Goal: Contribute content: Contribute content

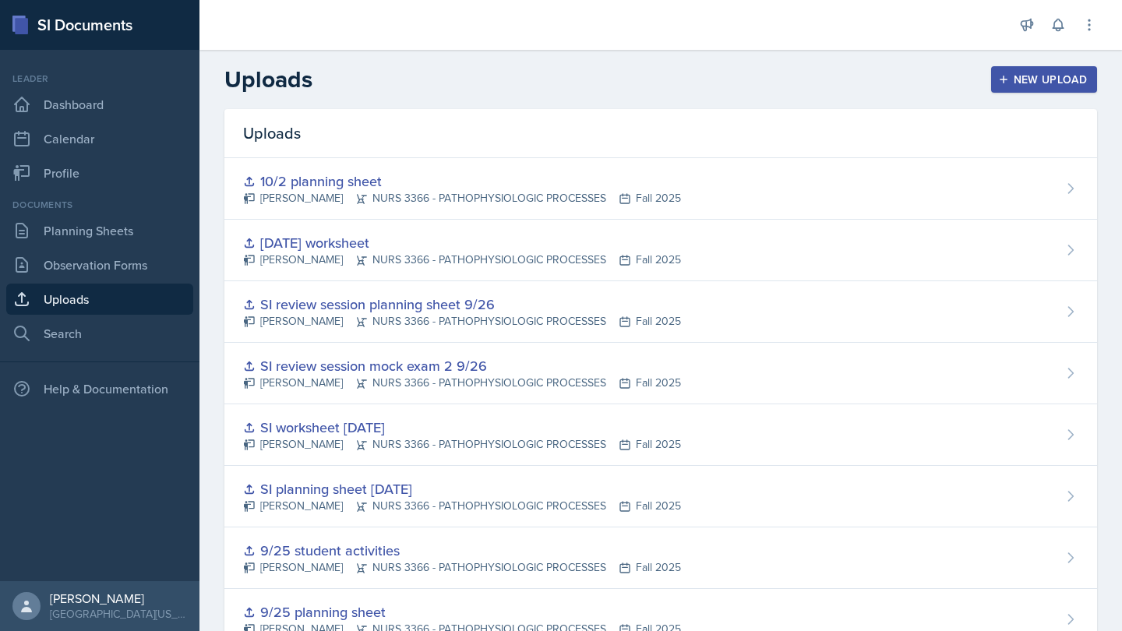
click at [1083, 79] on div "New Upload" at bounding box center [1044, 79] width 87 height 12
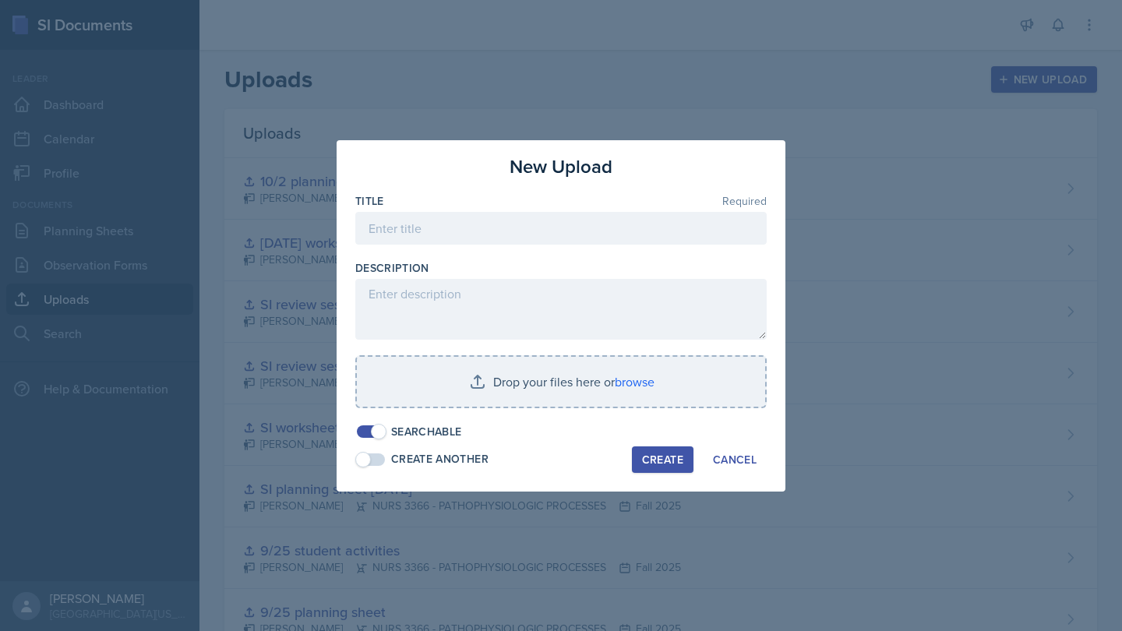
click at [553, 207] on div "Title Required" at bounding box center [560, 201] width 411 height 16
click at [563, 231] on input at bounding box center [560, 228] width 411 height 33
type input "S"
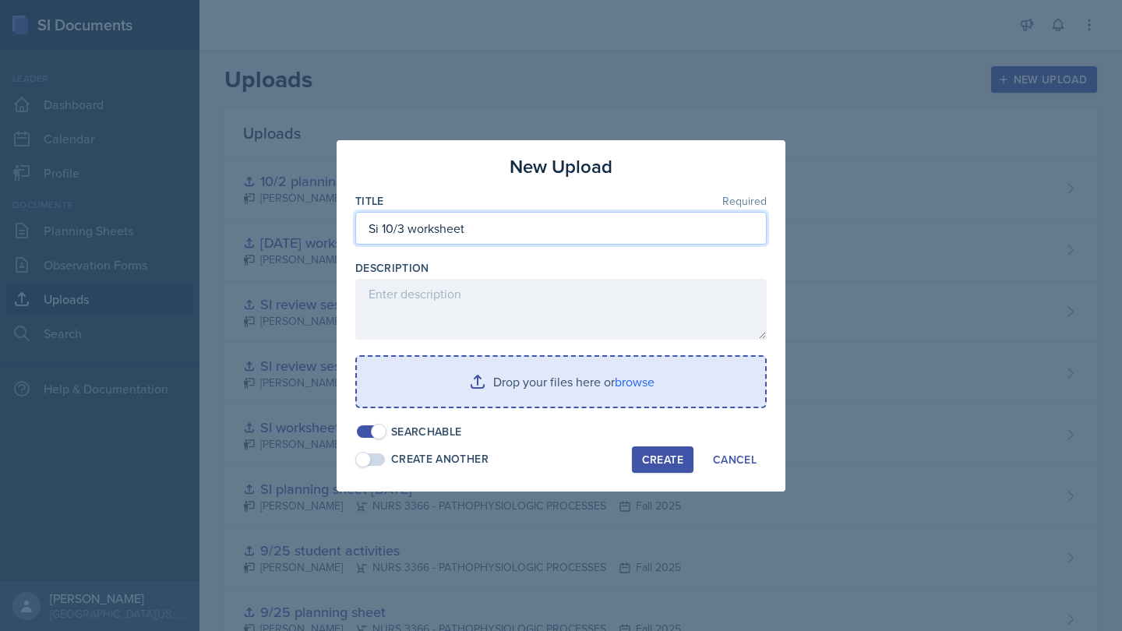
type input "Si 10/3 worksheet"
click at [545, 376] on input "file" at bounding box center [561, 382] width 408 height 50
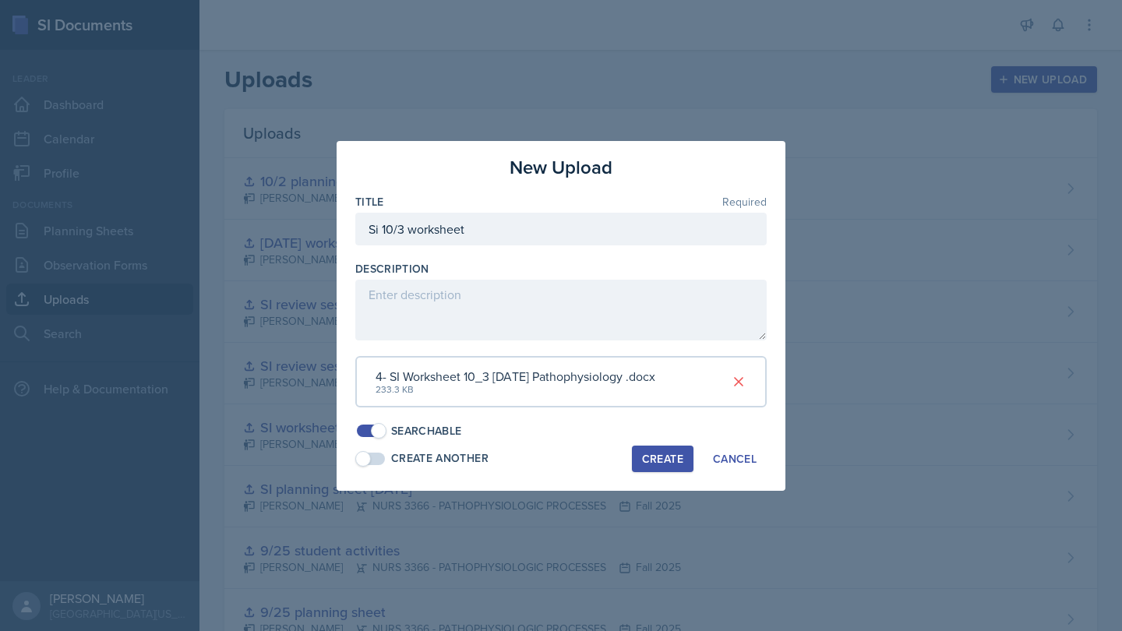
click at [683, 448] on button "Create" at bounding box center [663, 459] width 62 height 26
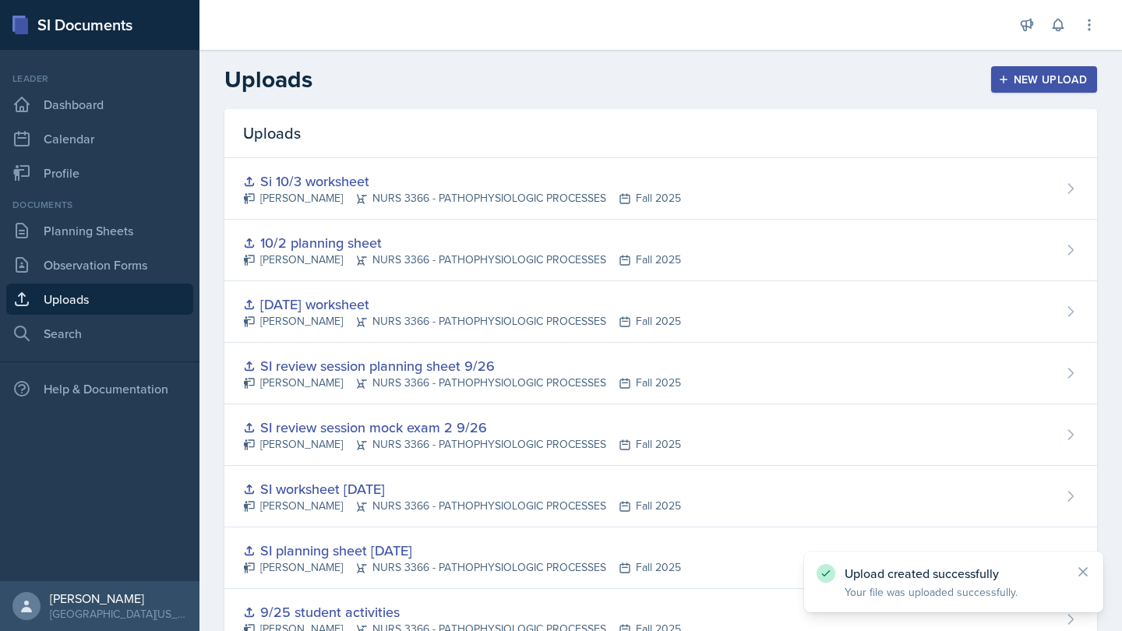
click at [1061, 79] on div "New Upload" at bounding box center [1044, 79] width 87 height 12
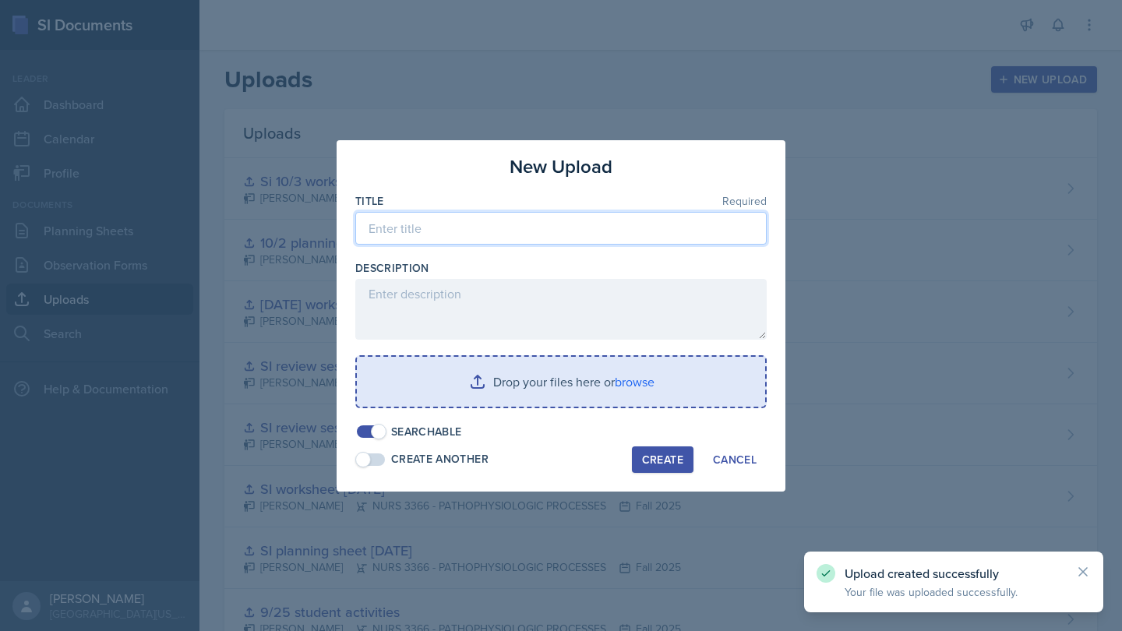
click at [661, 219] on input at bounding box center [560, 228] width 411 height 33
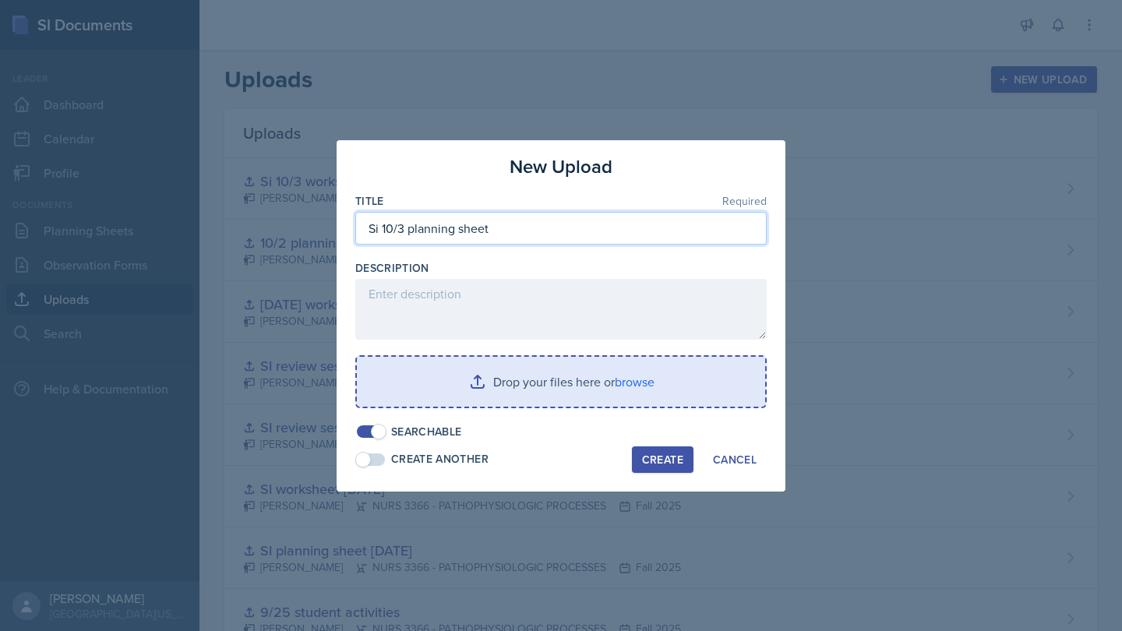
type input "Si 10/3 planning sheet"
click at [597, 369] on input "file" at bounding box center [561, 382] width 408 height 50
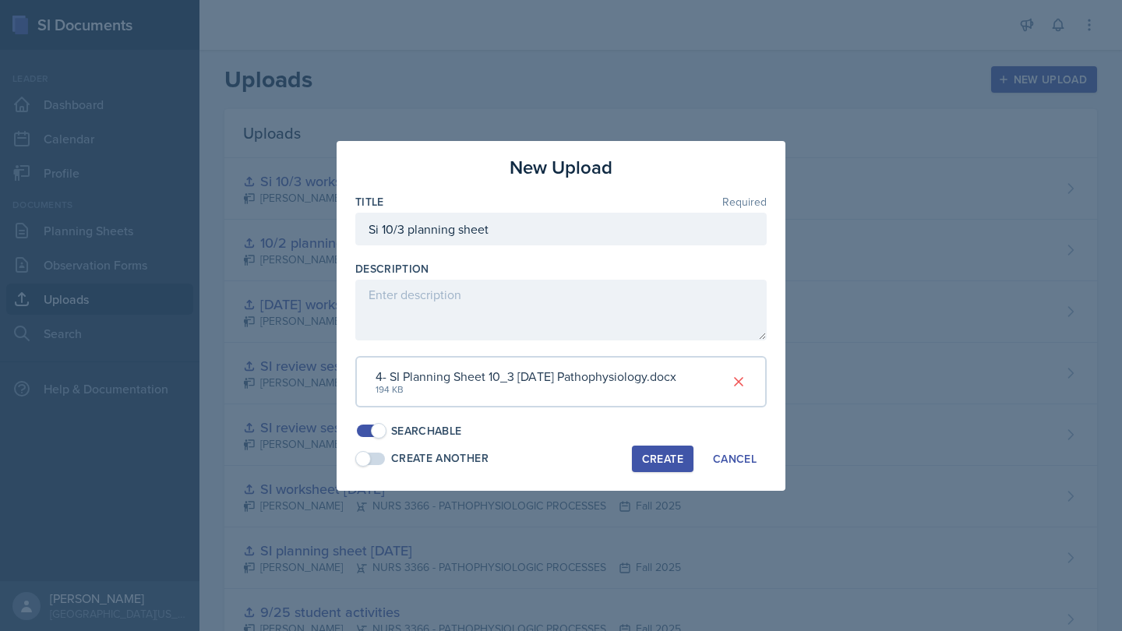
click at [669, 453] on div "Create" at bounding box center [662, 459] width 41 height 12
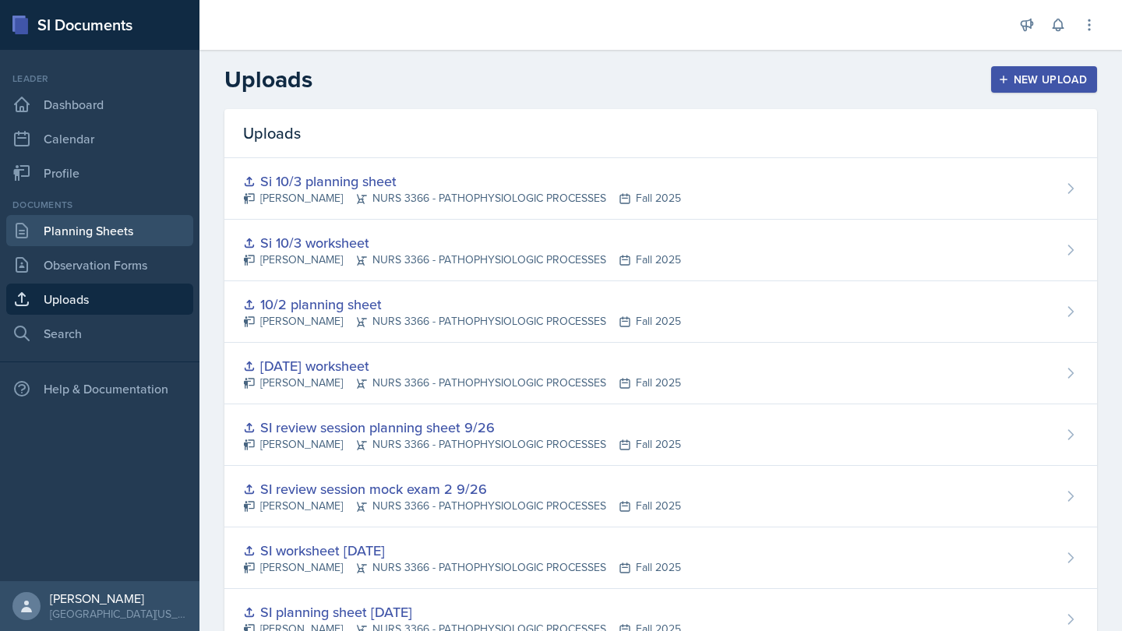
click at [155, 236] on link "Planning Sheets" at bounding box center [99, 230] width 187 height 31
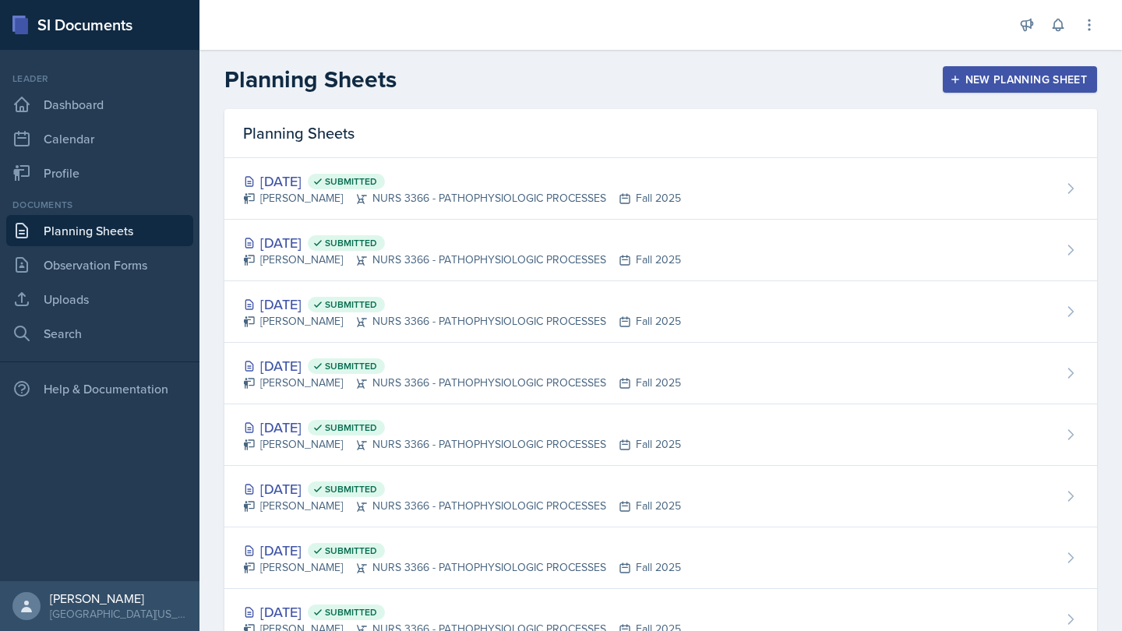
click at [1002, 75] on div "New Planning Sheet" at bounding box center [1020, 79] width 134 height 12
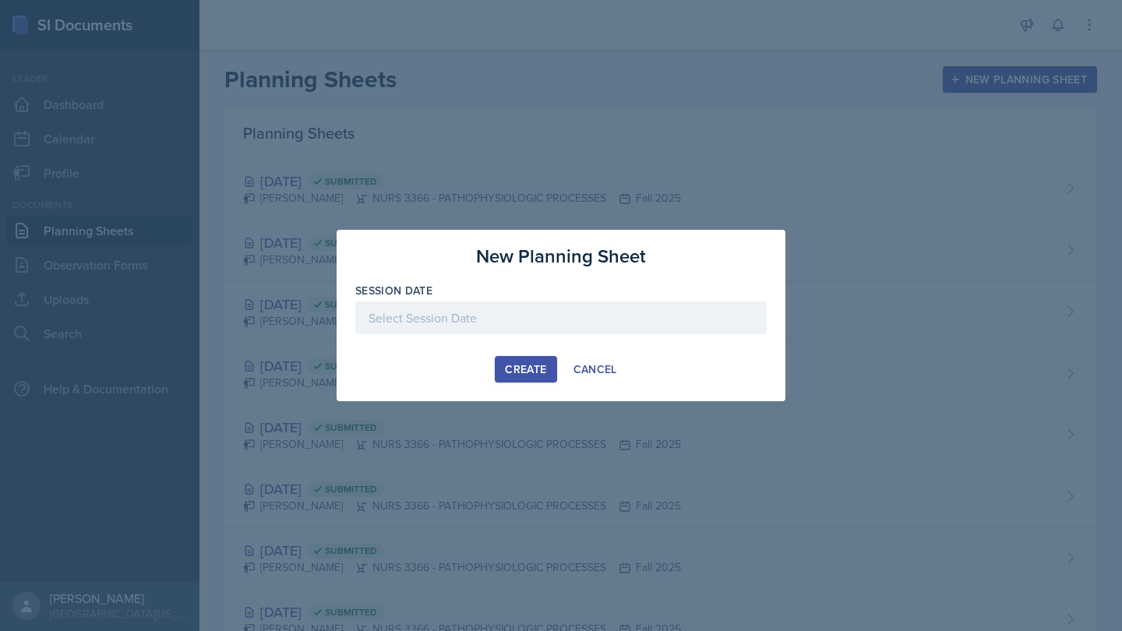
click at [663, 309] on div at bounding box center [560, 318] width 411 height 33
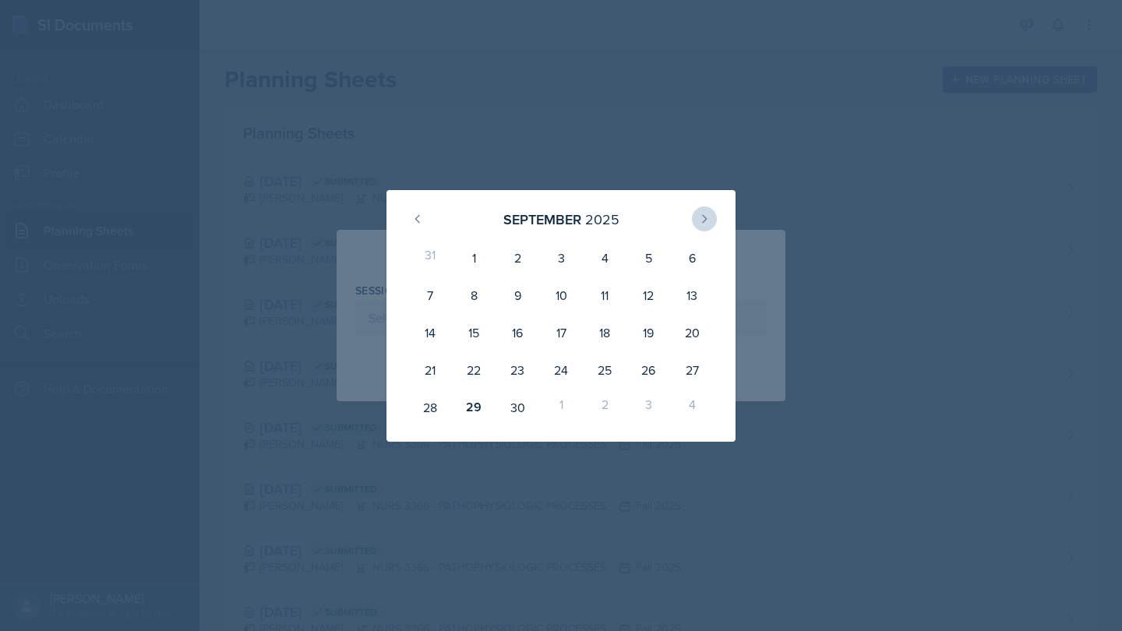
click at [708, 215] on icon at bounding box center [704, 219] width 12 height 12
click at [648, 262] on div "3" at bounding box center [649, 257] width 44 height 37
type input "[DATE]"
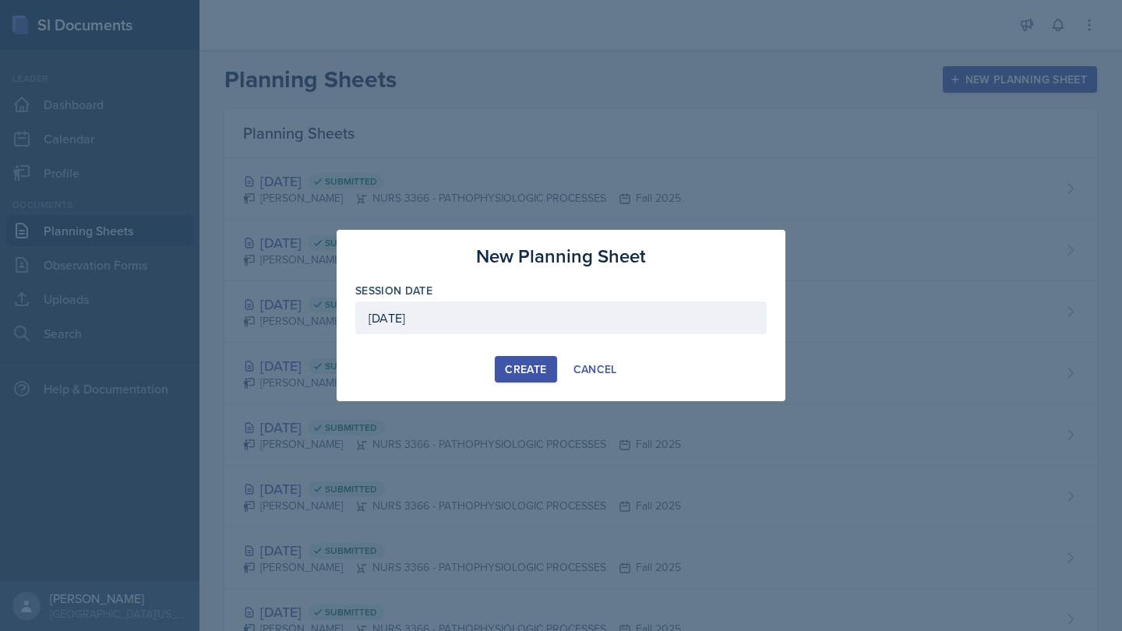
click at [534, 374] on div "Create" at bounding box center [525, 369] width 41 height 12
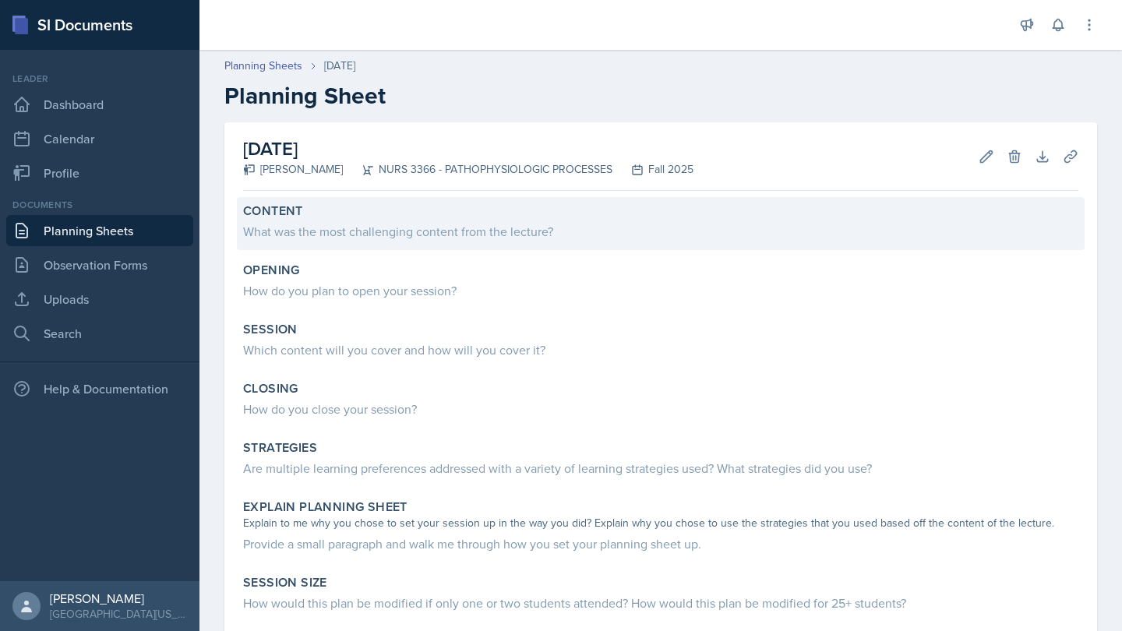
click at [457, 243] on div "Content What was the most challenging content from the lecture?" at bounding box center [661, 223] width 848 height 53
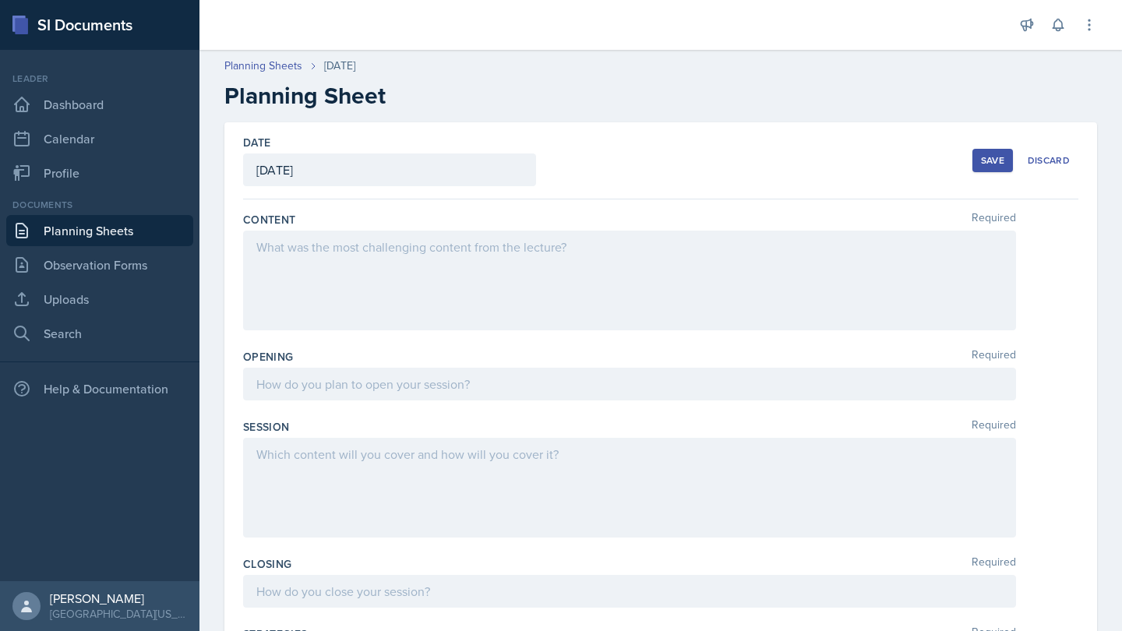
click at [458, 250] on div at bounding box center [629, 281] width 773 height 100
click at [357, 245] on icon at bounding box center [352, 247] width 16 height 16
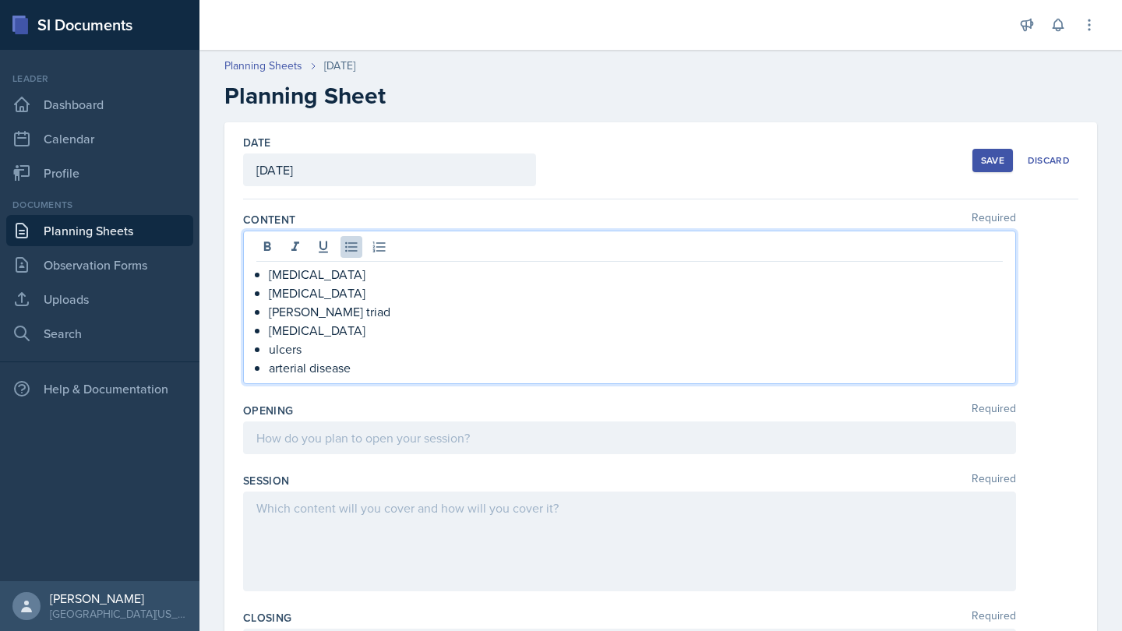
click at [592, 447] on div at bounding box center [629, 438] width 773 height 33
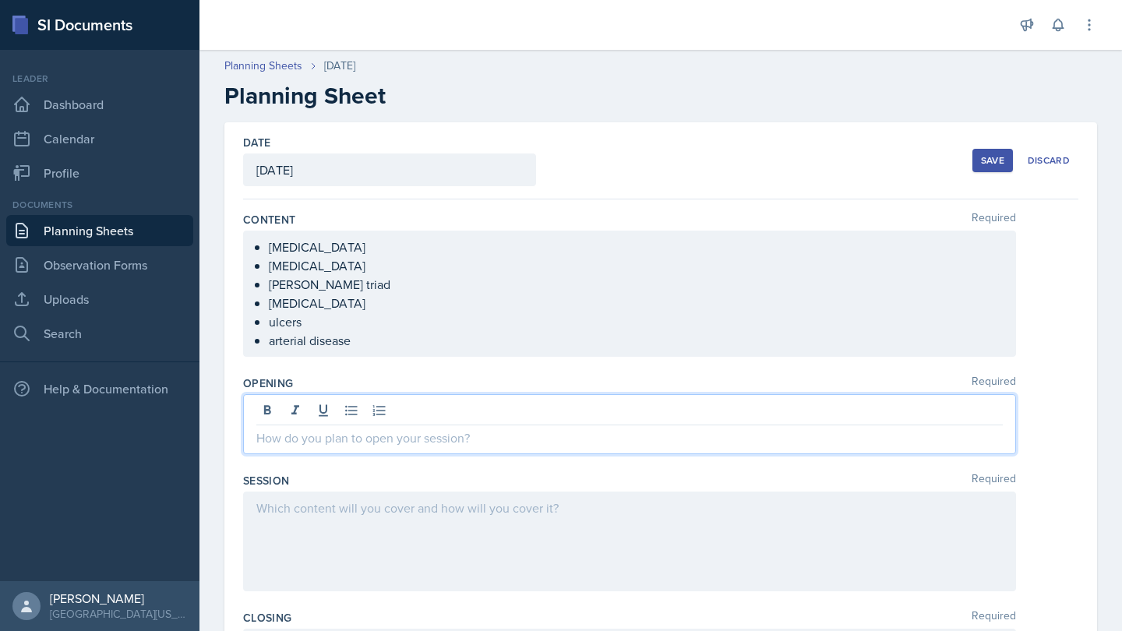
click at [336, 343] on ul "[MEDICAL_DATA] [MEDICAL_DATA] [PERSON_NAME] triad [MEDICAL_DATA] ulcers arteria…" at bounding box center [636, 294] width 734 height 112
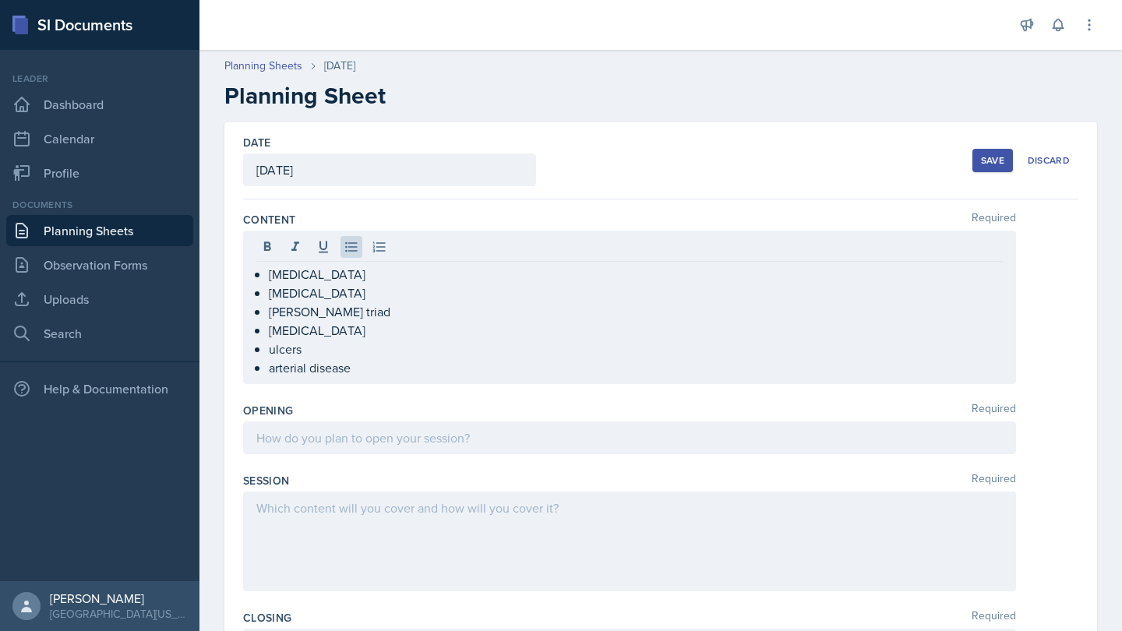
click at [320, 425] on div at bounding box center [629, 438] width 773 height 33
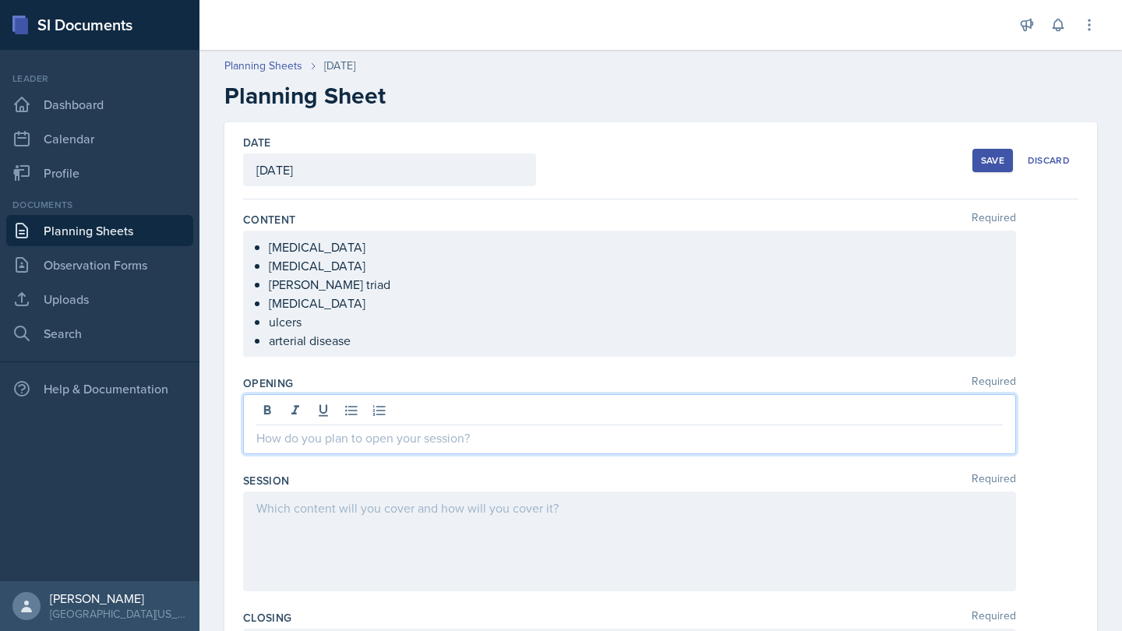
scroll to position [9, 0]
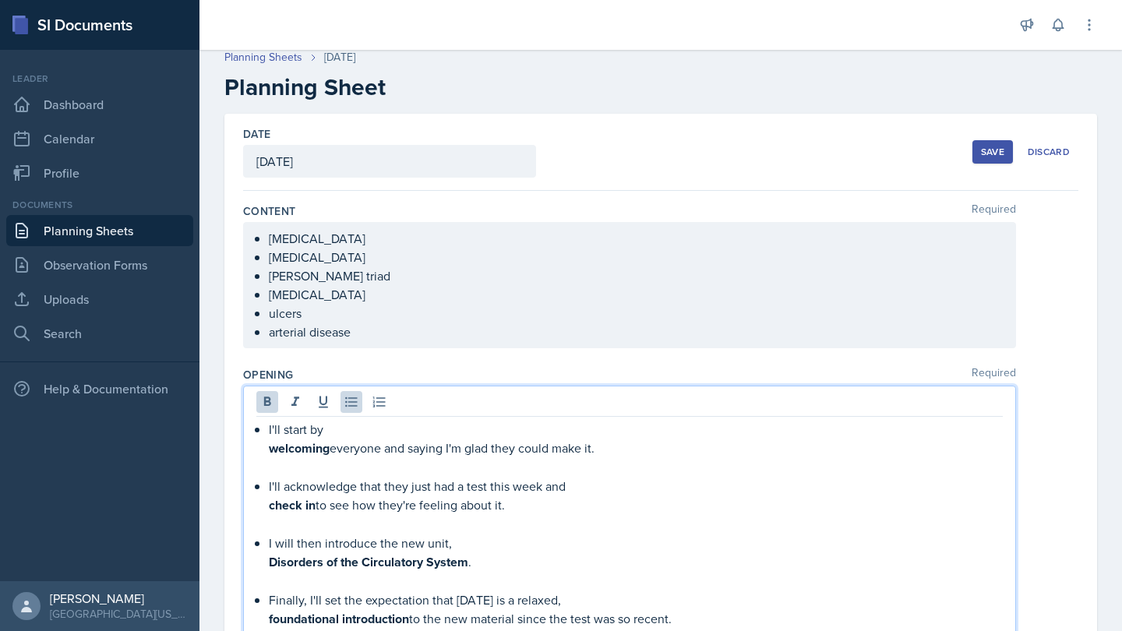
click at [268, 450] on div "I'll start by welcoming everyone and saying I'm glad they could make it. I'll a…" at bounding box center [629, 524] width 747 height 209
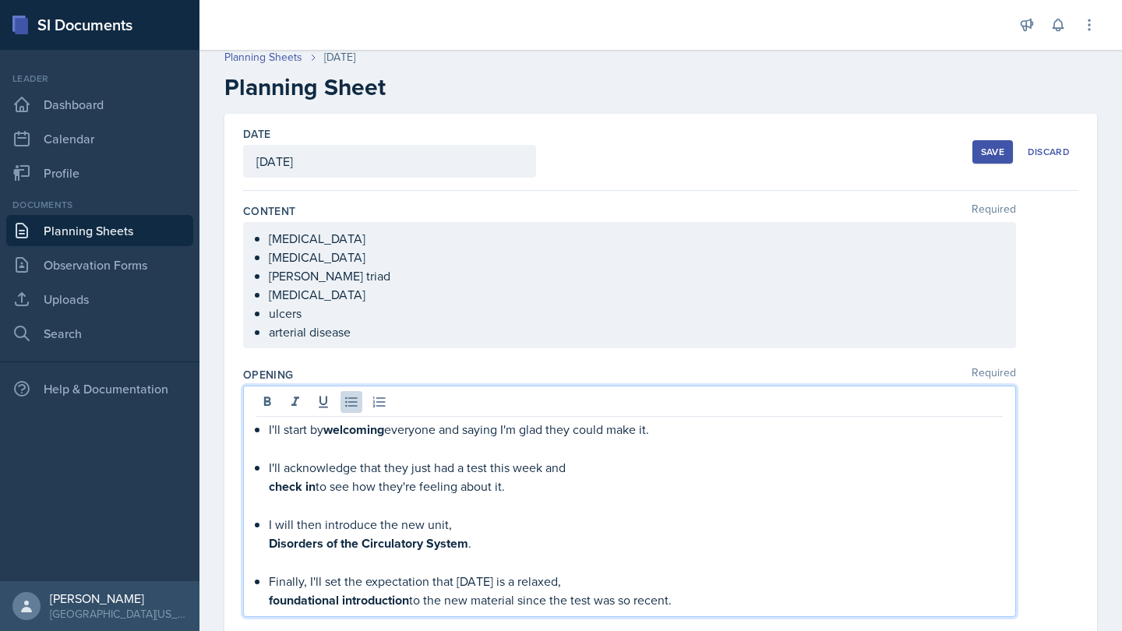
click at [278, 452] on p at bounding box center [636, 449] width 734 height 19
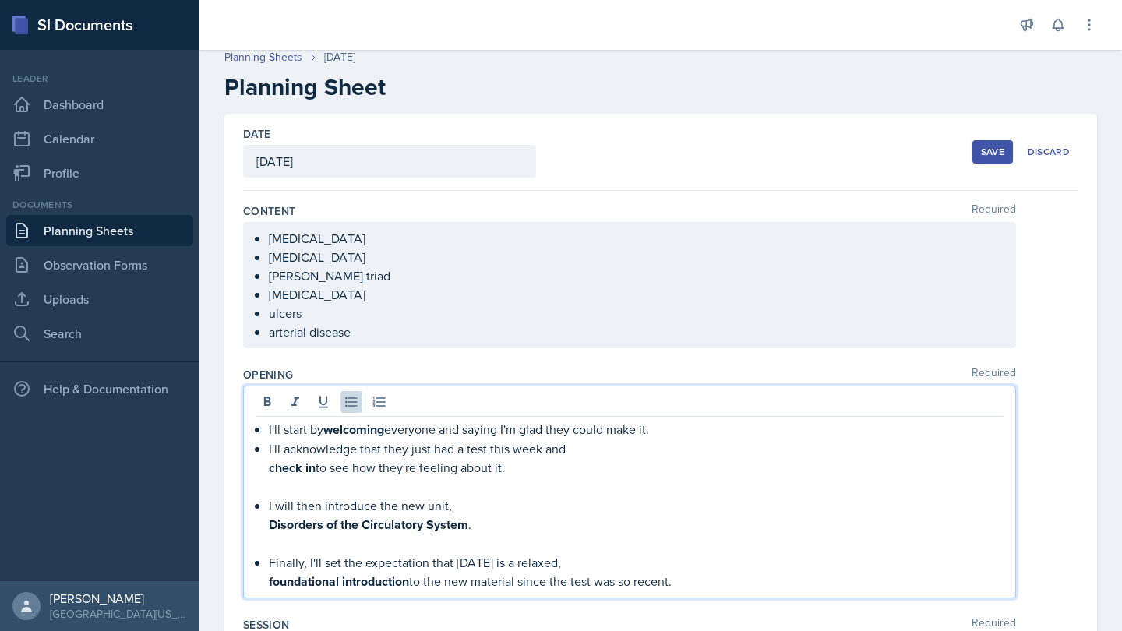
click at [298, 494] on p at bounding box center [636, 487] width 734 height 19
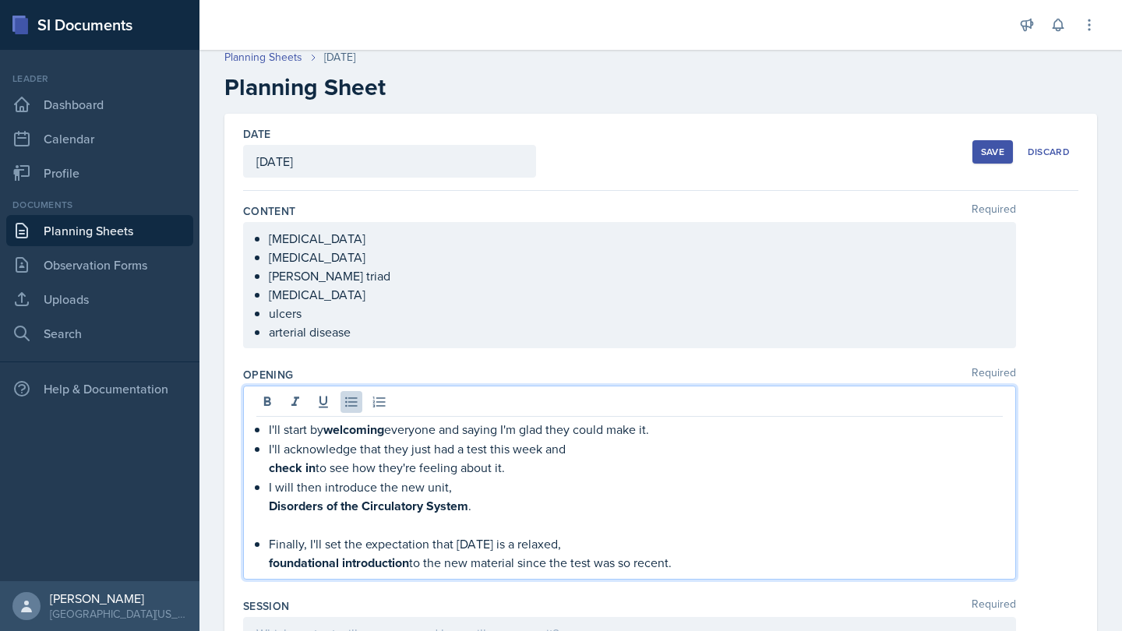
click at [270, 473] on strong "check in" at bounding box center [292, 468] width 47 height 18
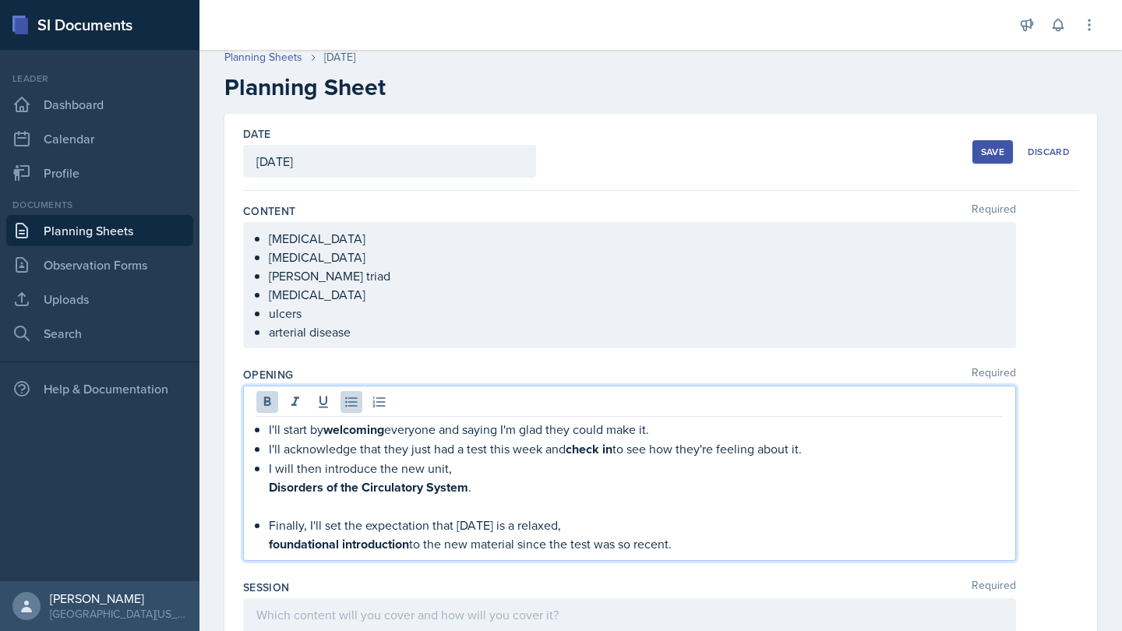
click at [269, 486] on strong "Disorders of the Circulatory System" at bounding box center [369, 488] width 200 height 18
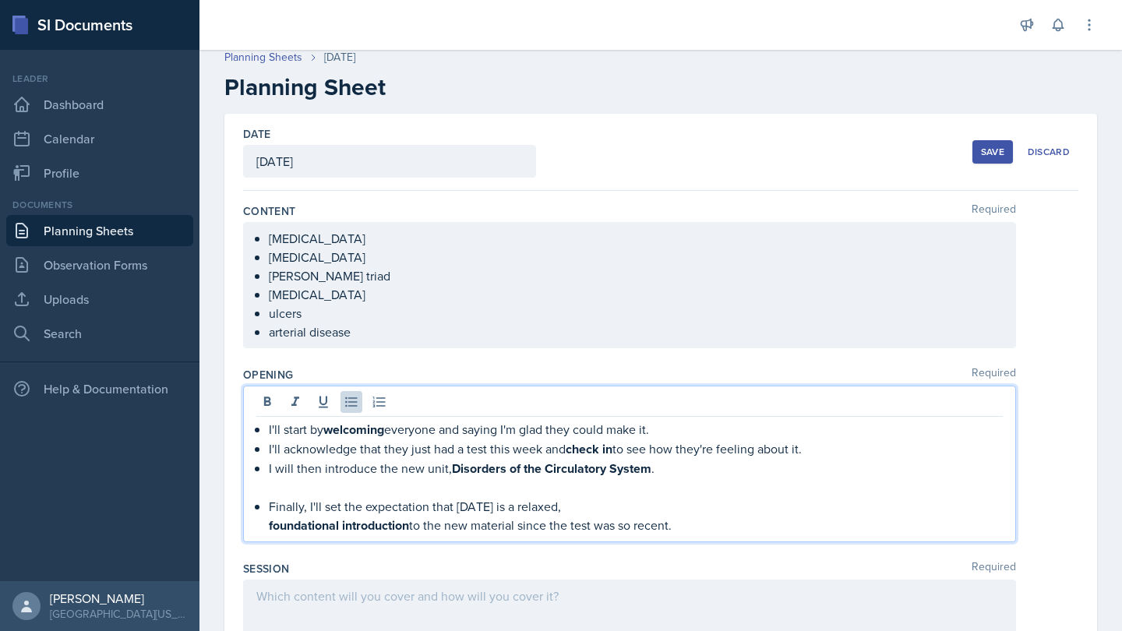
click at [312, 502] on p "Finally, I'll set the expectation that [DATE] is a relaxed," at bounding box center [636, 506] width 734 height 19
click at [333, 491] on p at bounding box center [636, 488] width 734 height 19
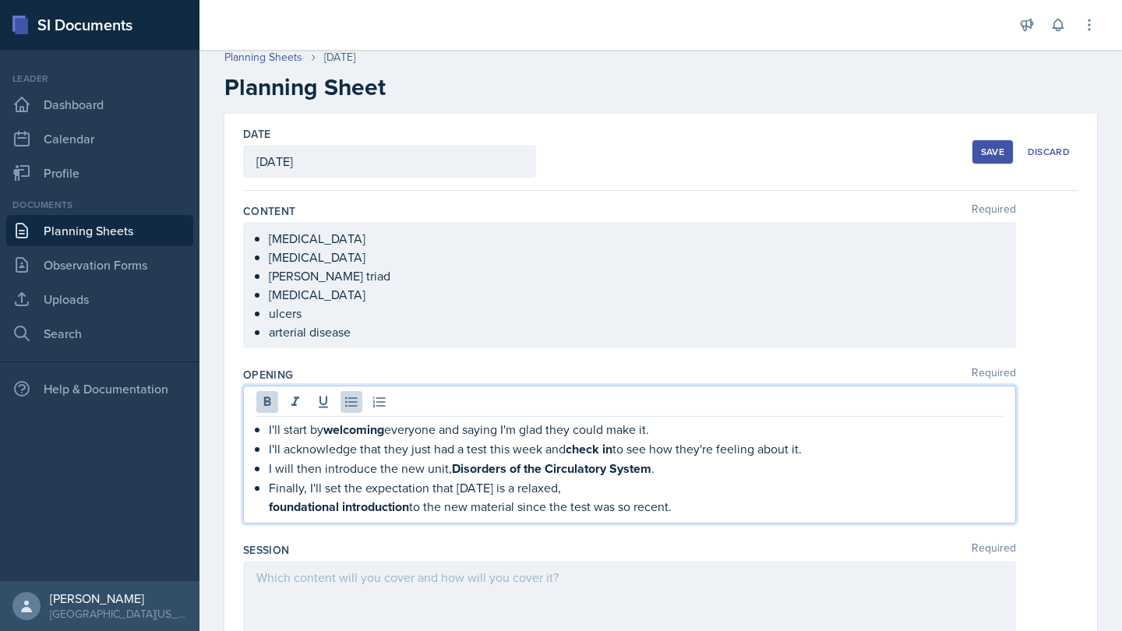
click at [266, 510] on div "I'll start by welcoming everyone and saying I'm glad they could make it. I'll a…" at bounding box center [629, 468] width 747 height 97
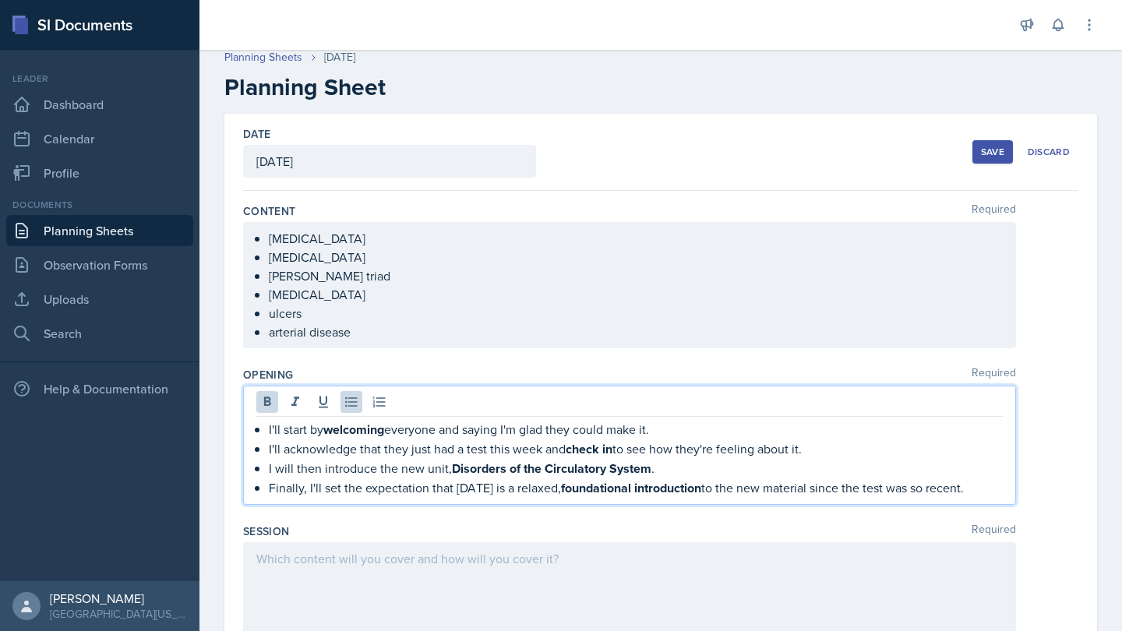
drag, startPoint x: 305, startPoint y: 420, endPoint x: 435, endPoint y: 510, distance: 158.0
click at [435, 510] on div "Opening Required I'll start by welcoming everyone and saying I'm glad they coul…" at bounding box center [660, 439] width 835 height 157
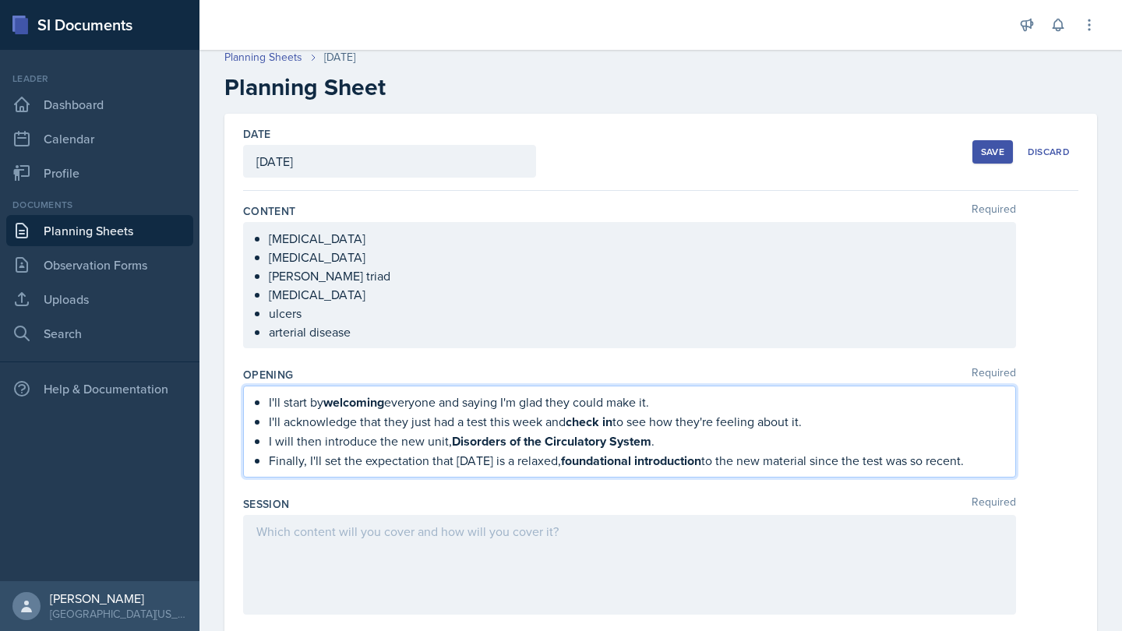
click at [312, 447] on p "I will then introduce the new unit, Disorders of the Circulatory System ." at bounding box center [636, 441] width 734 height 19
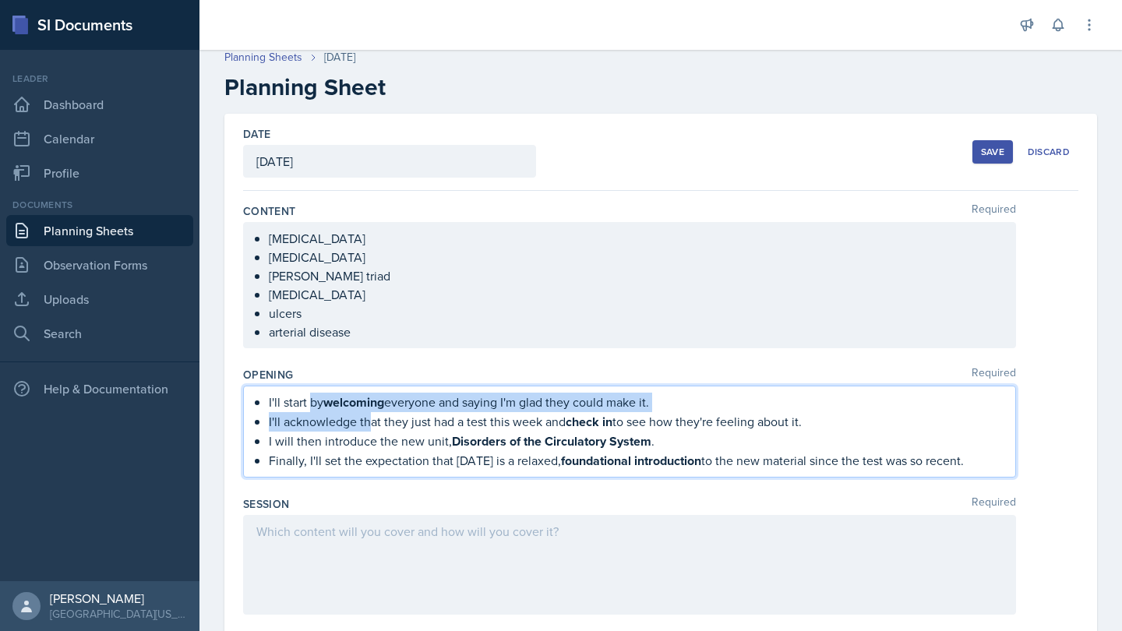
drag, startPoint x: 309, startPoint y: 401, endPoint x: 369, endPoint y: 415, distance: 62.2
click at [369, 415] on ul "I'll start by welcoming everyone and saying I'm glad they could make it. I'll a…" at bounding box center [636, 432] width 734 height 78
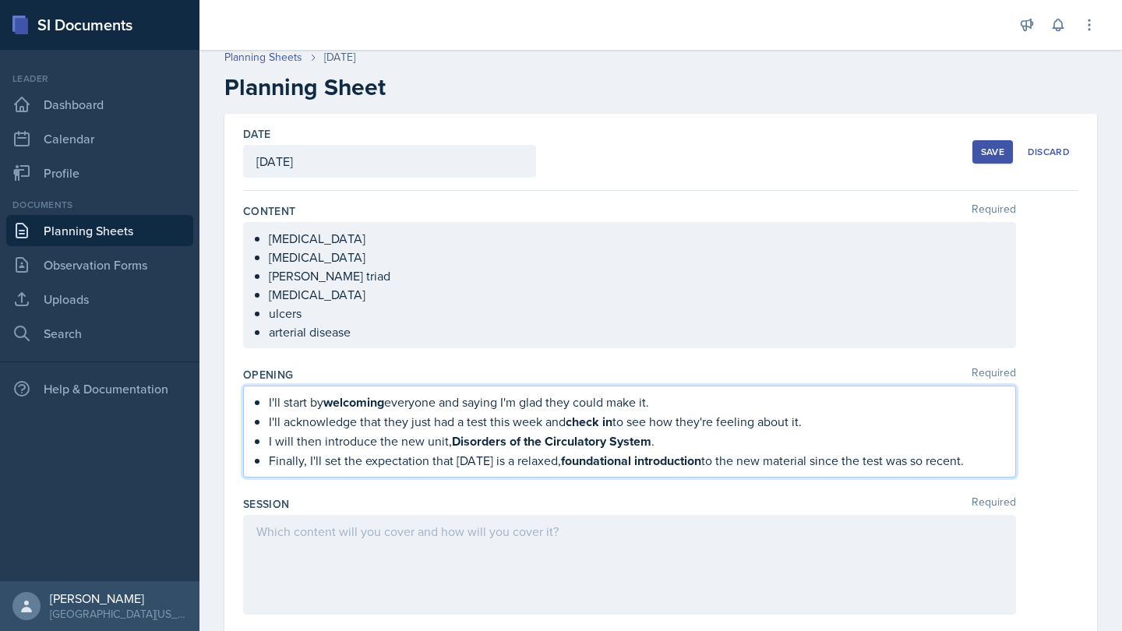
click at [375, 363] on div "Opening Required I'll start by welcoming everyone and saying I'm glad they coul…" at bounding box center [660, 425] width 835 height 129
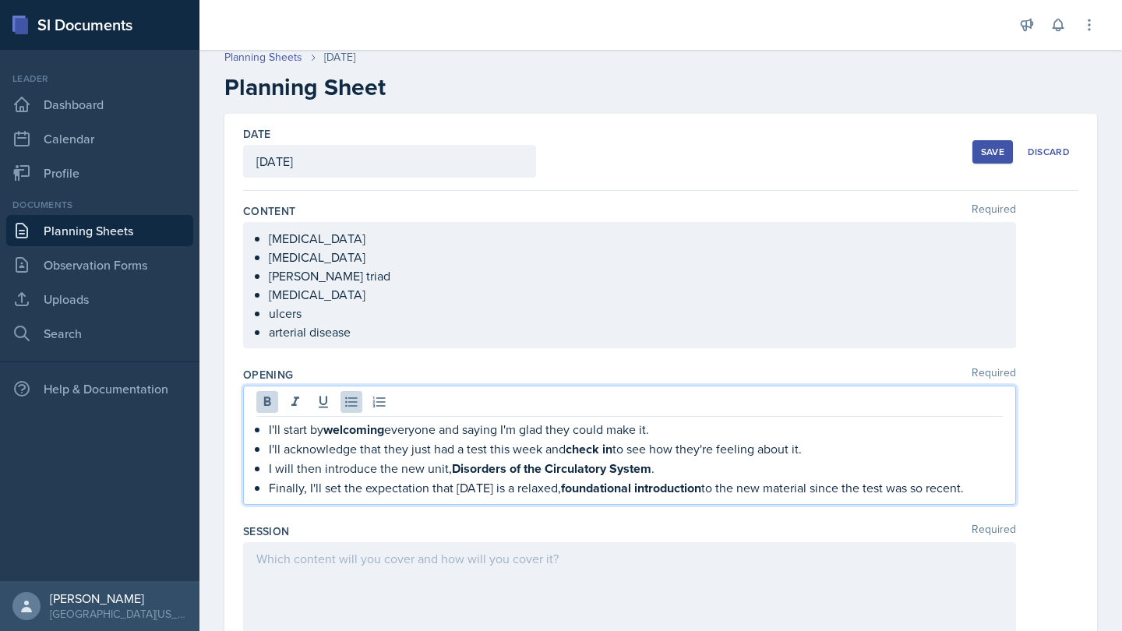
click at [374, 408] on div "I'll start by welcoming everyone and saying I'm glad they could make it. I'll a…" at bounding box center [629, 445] width 773 height 119
click at [374, 408] on icon at bounding box center [380, 402] width 16 height 16
click at [383, 433] on strong "welcoming" at bounding box center [353, 430] width 61 height 18
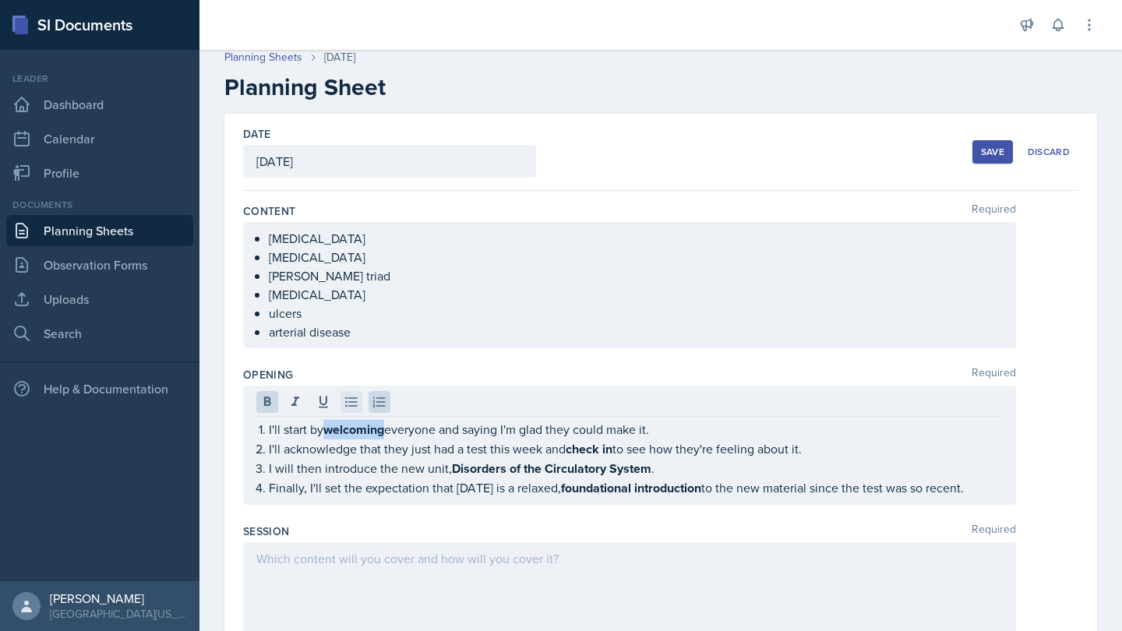
click at [351, 405] on icon at bounding box center [352, 402] width 16 height 16
click at [275, 397] on button at bounding box center [267, 402] width 22 height 22
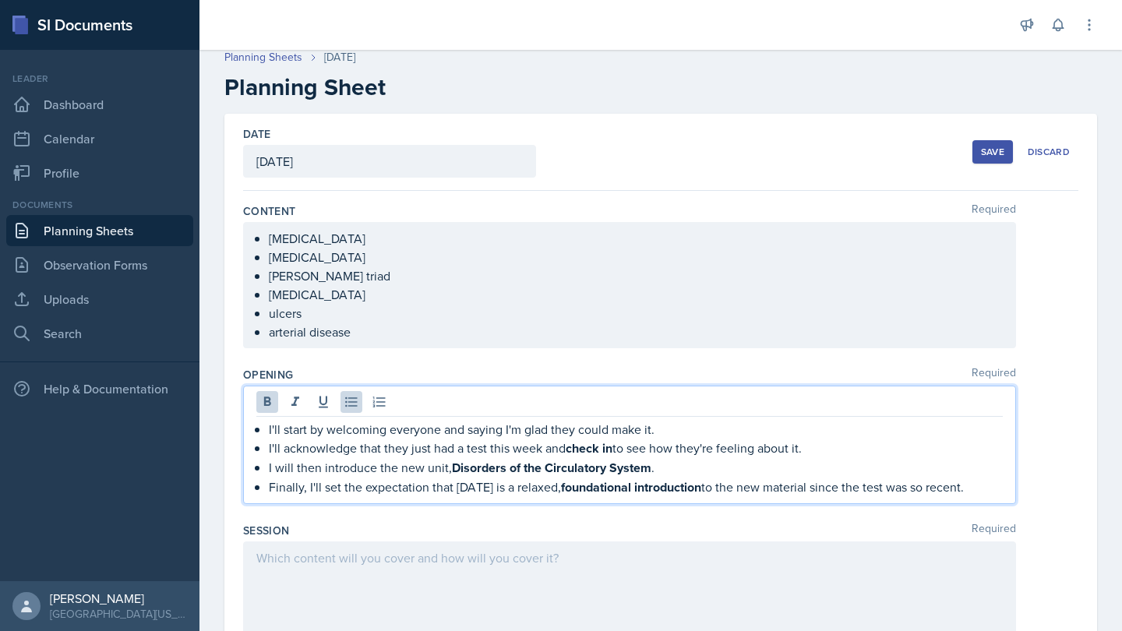
drag, startPoint x: 514, startPoint y: 454, endPoint x: 523, endPoint y: 508, distance: 54.6
click at [523, 508] on div "Opening Required I'll start by welcoming everyone and saying I'm glad they coul…" at bounding box center [660, 439] width 835 height 156
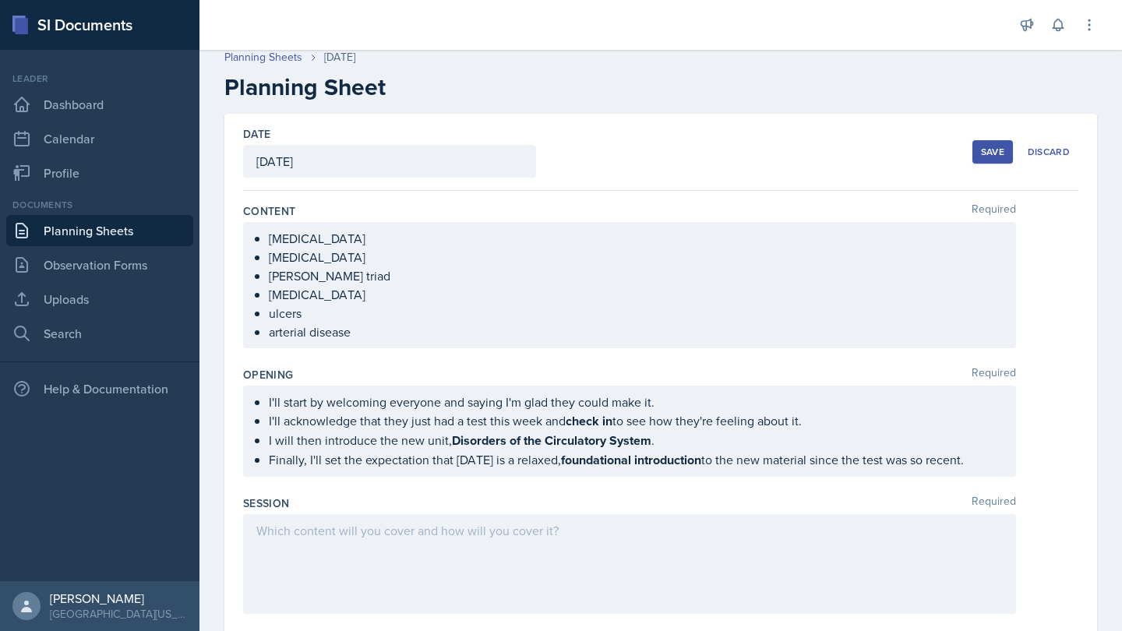
click at [395, 371] on div "Opening Required" at bounding box center [660, 375] width 835 height 16
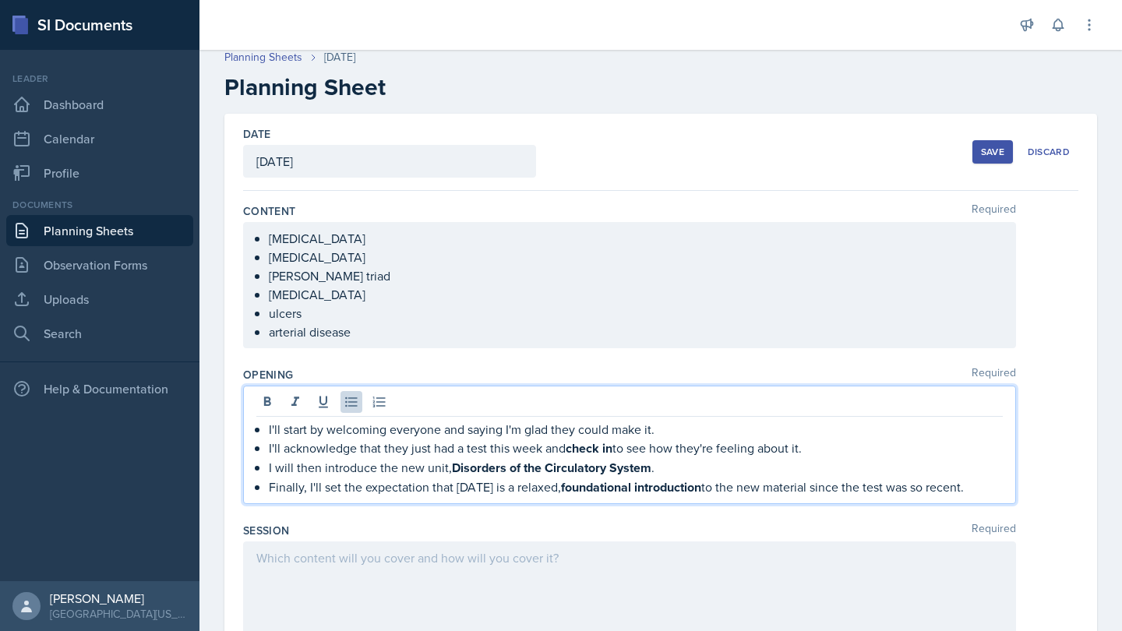
click at [535, 440] on ul "I'll start by welcoming everyone and saying I'm glad they could make it. I'll a…" at bounding box center [636, 458] width 734 height 77
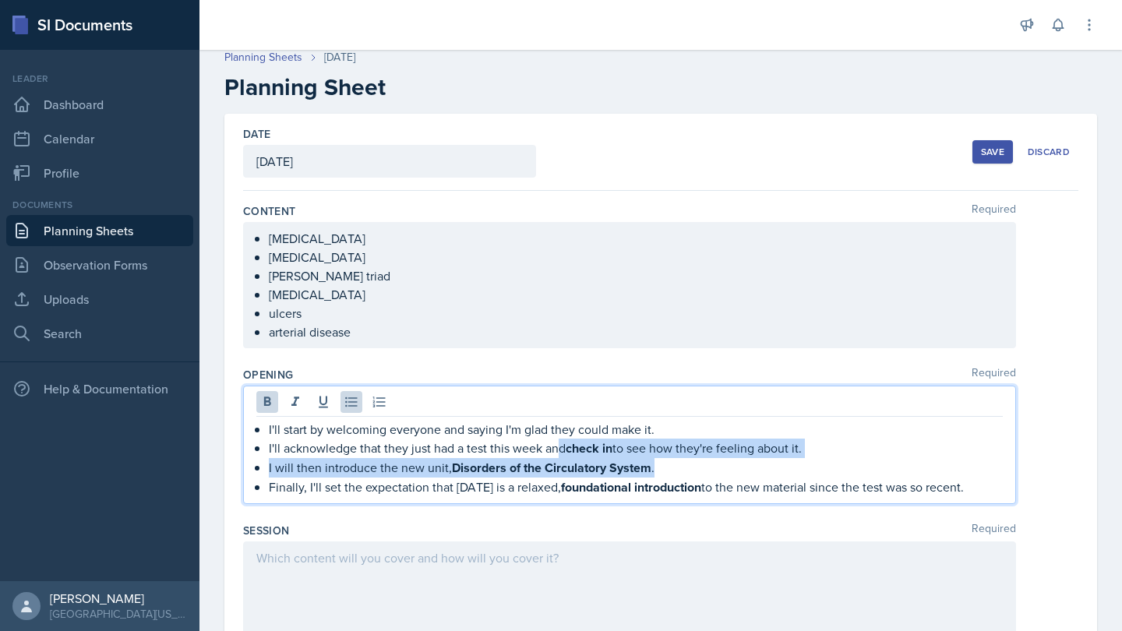
drag, startPoint x: 562, startPoint y: 443, endPoint x: 667, endPoint y: 461, distance: 106.7
click at [673, 464] on ul "I'll start by welcoming everyone and saying I'm glad they could make it. I'll a…" at bounding box center [636, 458] width 734 height 77
click at [268, 402] on icon at bounding box center [267, 401] width 7 height 9
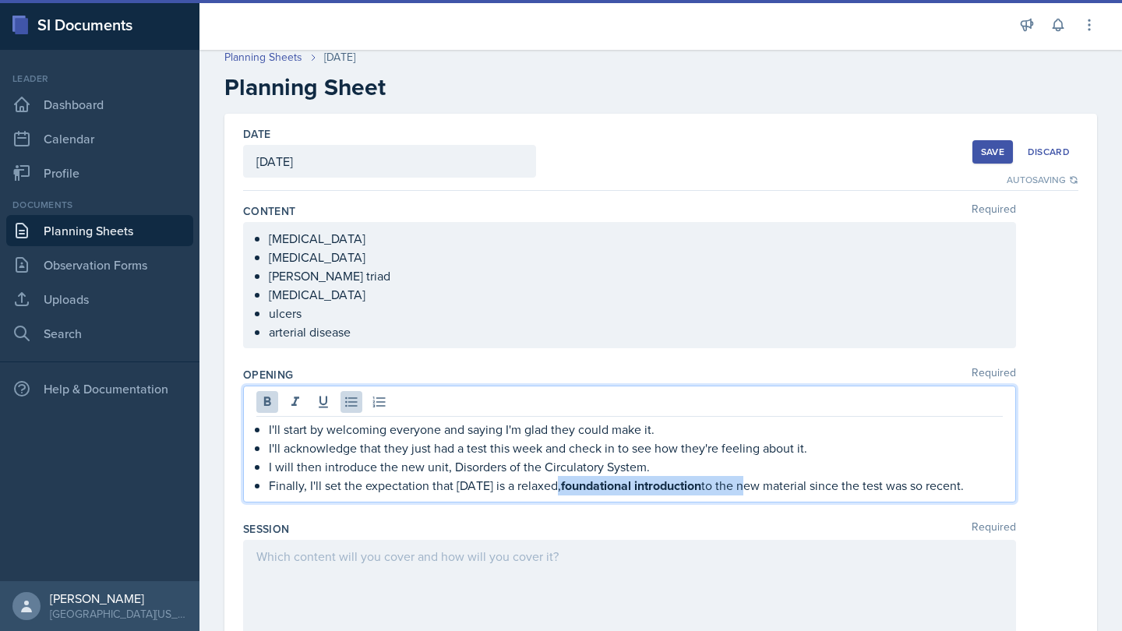
drag, startPoint x: 555, startPoint y: 488, endPoint x: 737, endPoint y: 479, distance: 182.6
click at [737, 479] on p "Finally, I'll set the expectation that [DATE] is a relaxed, foundational introd…" at bounding box center [636, 485] width 734 height 19
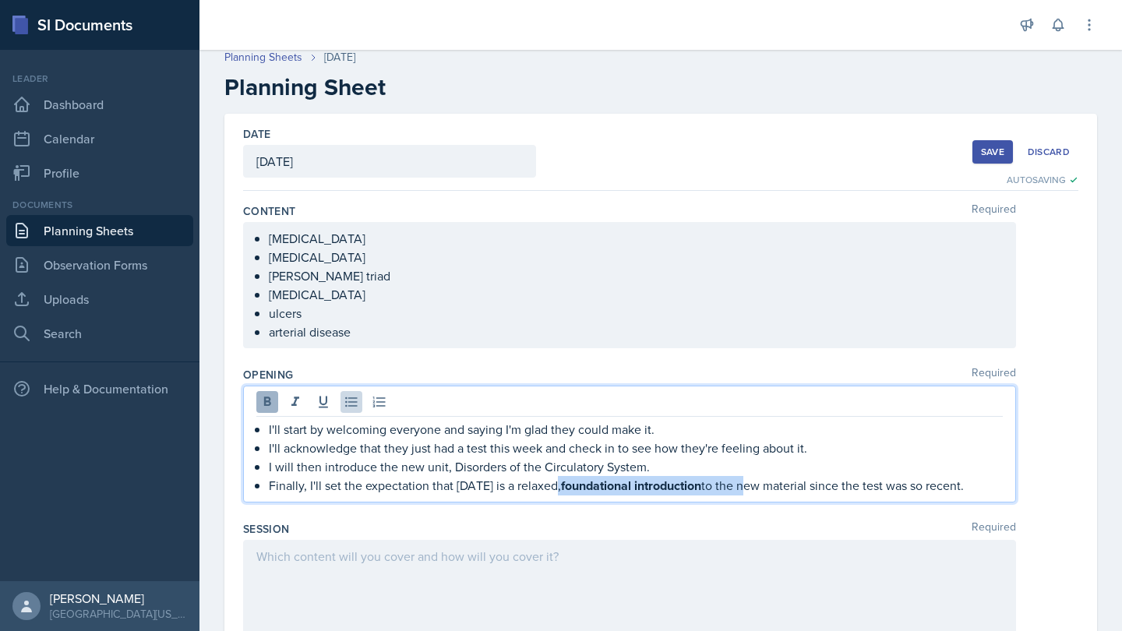
click at [264, 403] on icon at bounding box center [267, 401] width 7 height 9
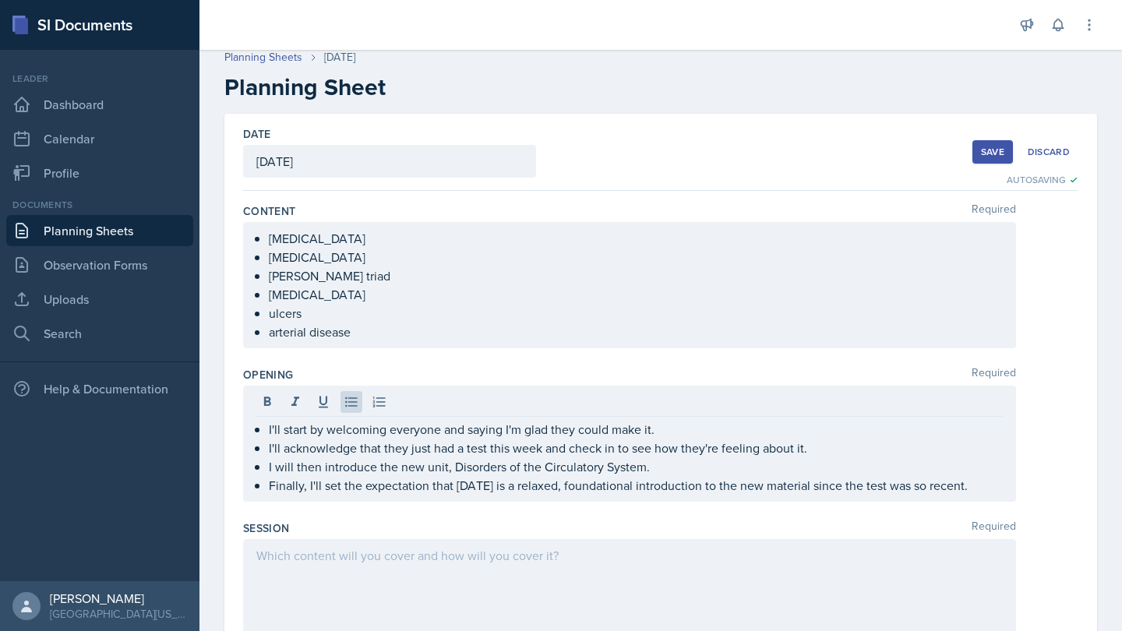
click at [339, 568] on div at bounding box center [629, 589] width 773 height 100
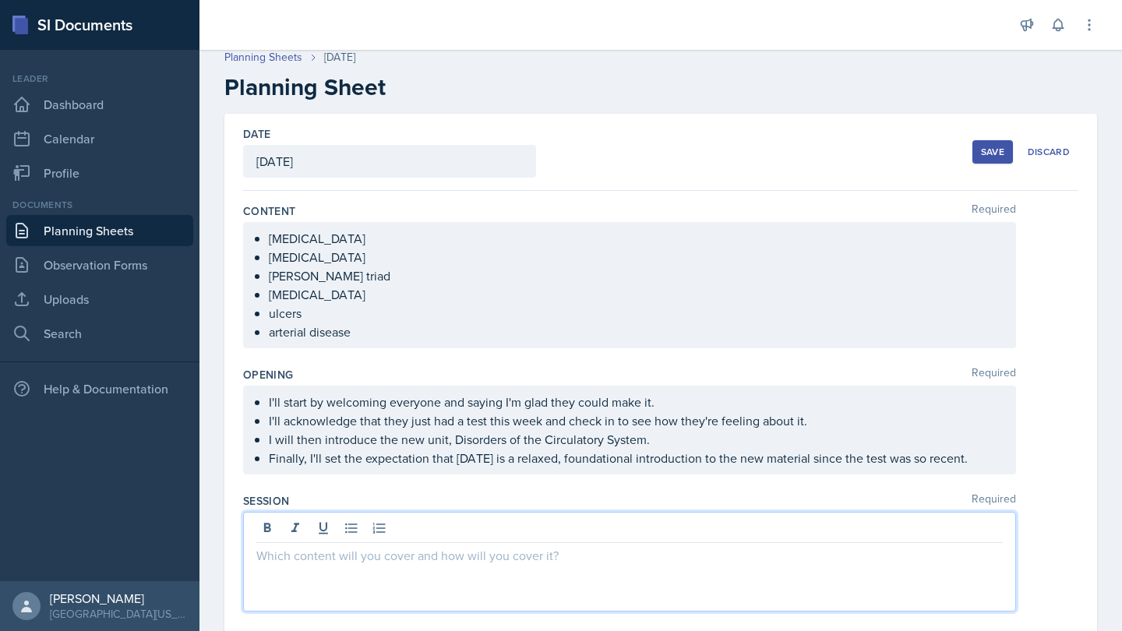
paste div
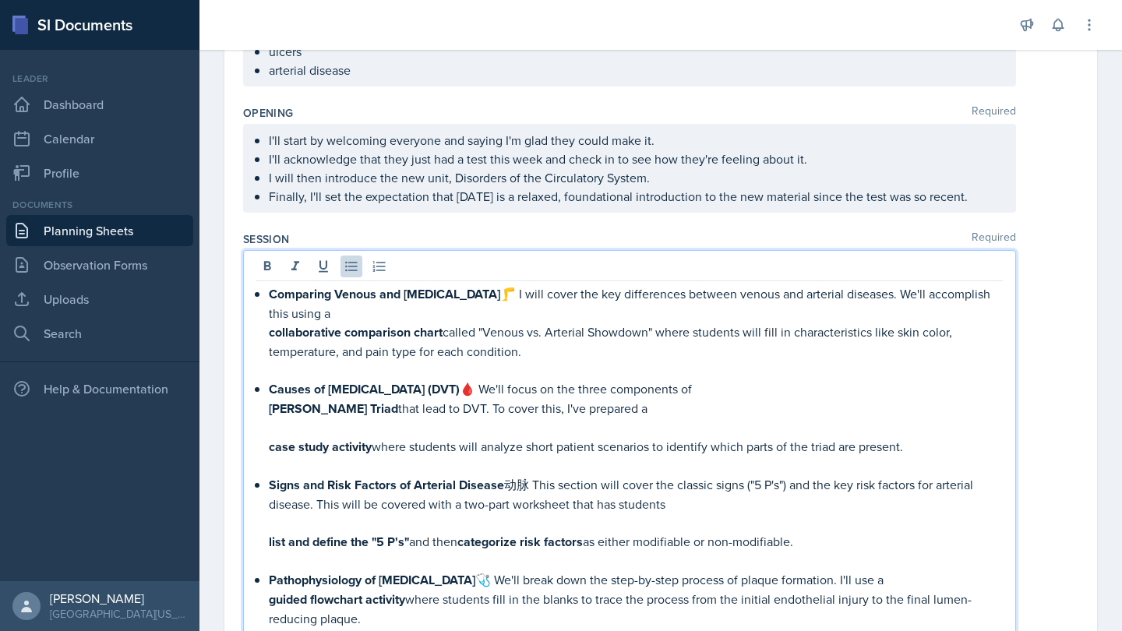
click at [534, 288] on p "Comparing Venous and [MEDICAL_DATA] 🦵 I will cover the key differences between …" at bounding box center [636, 303] width 734 height 38
click at [507, 395] on p "Causes of [MEDICAL_DATA] (DVT) 🩸 We'll focus on the three components of" at bounding box center [636, 389] width 734 height 19
click at [531, 489] on p "Signs and Risk Factors of Arterial Disease 动脉 This section will cover the class…" at bounding box center [636, 494] width 734 height 38
click at [485, 577] on p "Pathophysiology of [MEDICAL_DATA] 🩺 We'll break down the step-by-step process o…" at bounding box center [636, 579] width 734 height 19
click at [259, 333] on div "Comparing Venous and [MEDICAL_DATA] I will cover the key differences between ve…" at bounding box center [629, 465] width 747 height 362
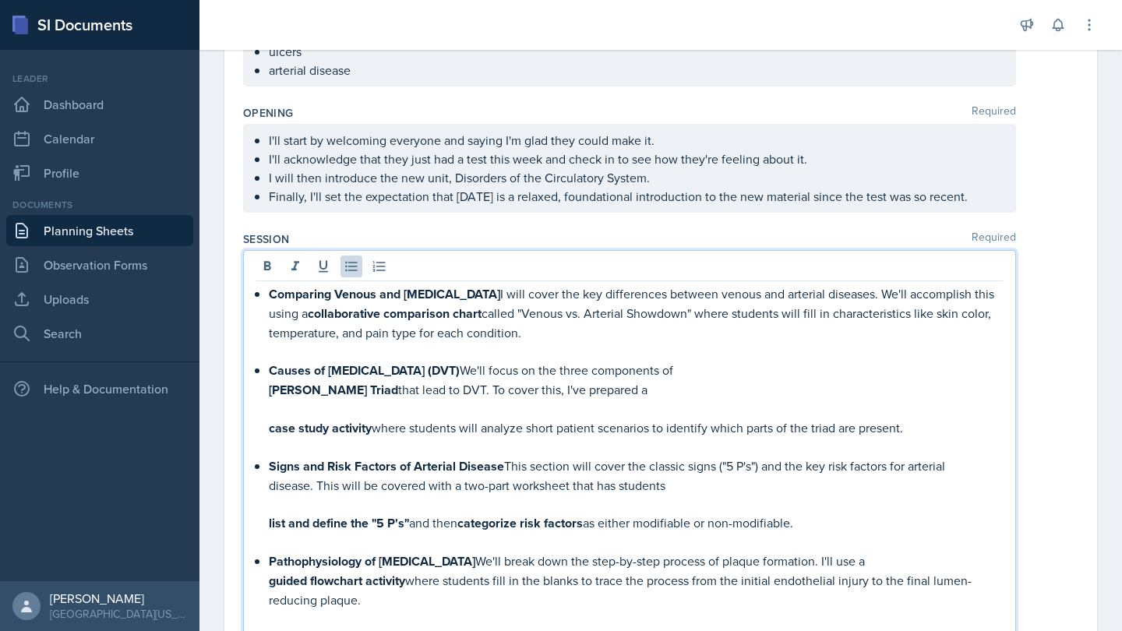
click at [267, 391] on div "Comparing Venous and [MEDICAL_DATA] I will cover the key differences between ve…" at bounding box center [629, 456] width 747 height 344
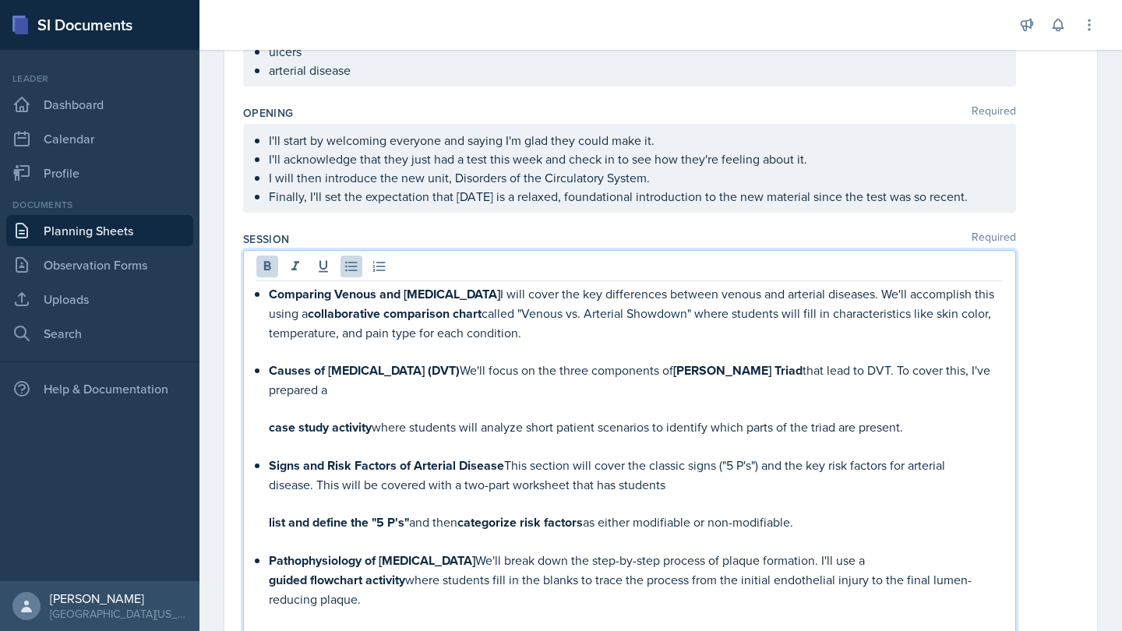
click at [270, 427] on strong "case study activity" at bounding box center [320, 428] width 103 height 18
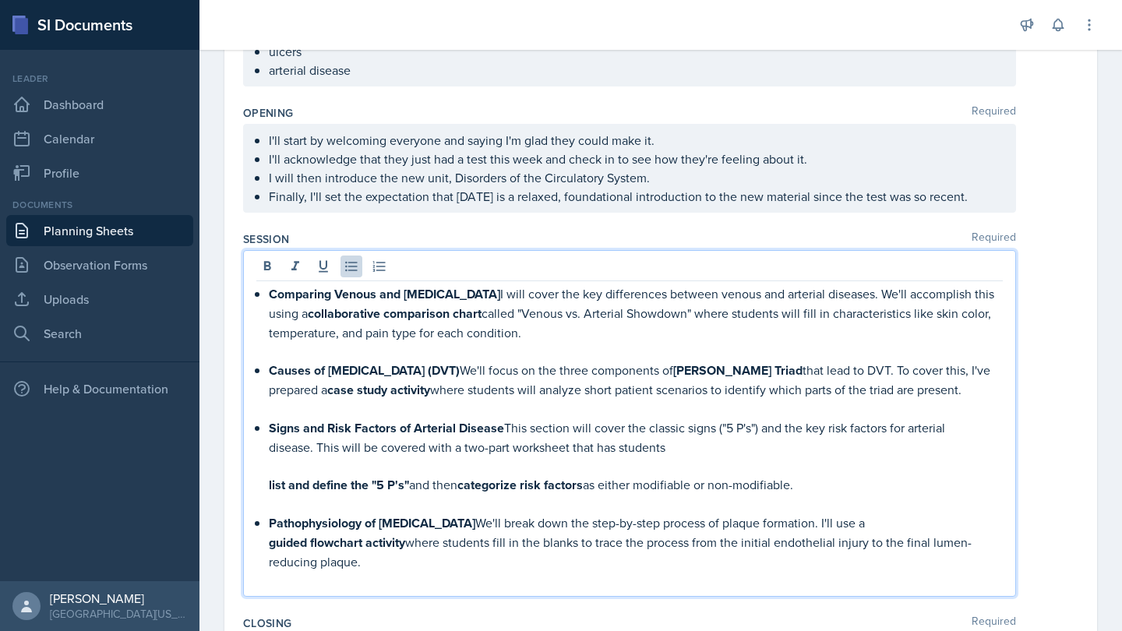
click at [267, 498] on div "Comparing Venous and [MEDICAL_DATA] I will cover the key differences between ve…" at bounding box center [629, 437] width 747 height 306
click at [268, 488] on div "Comparing Venous and [MEDICAL_DATA] I will cover the key differences between ve…" at bounding box center [629, 437] width 747 height 306
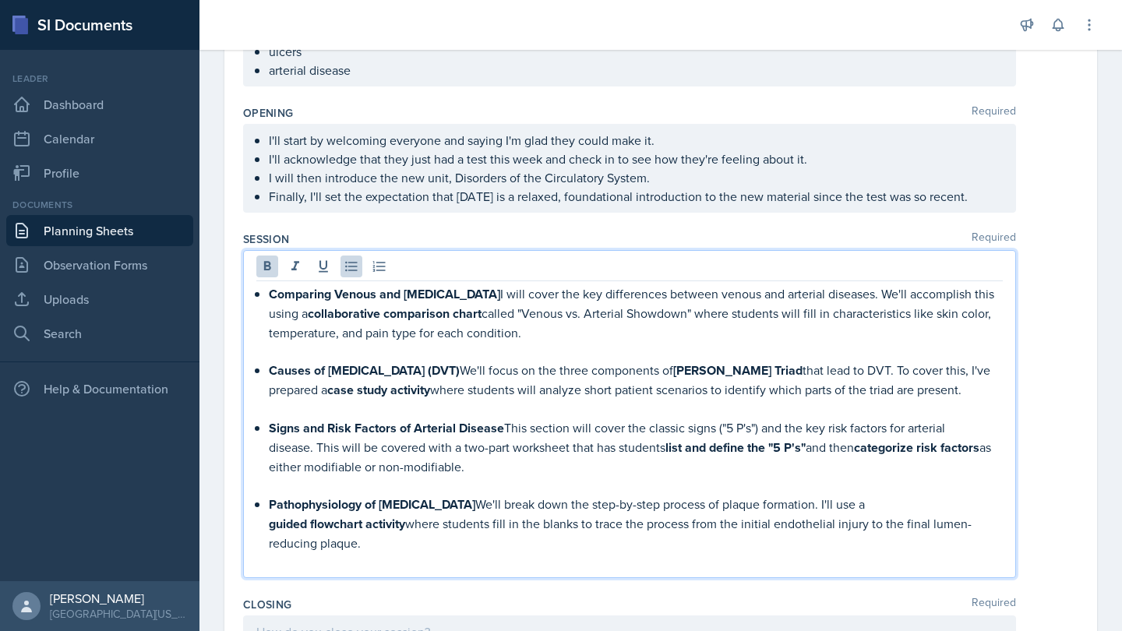
click at [270, 524] on strong "guided flowchart activity" at bounding box center [337, 524] width 136 height 18
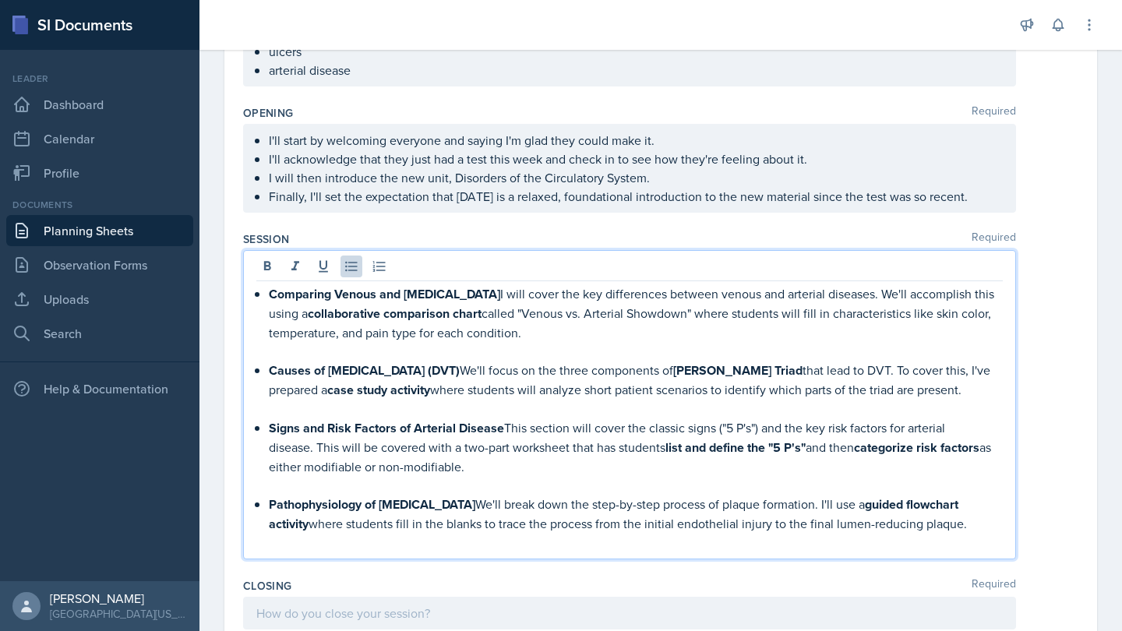
click at [308, 353] on p at bounding box center [636, 351] width 734 height 19
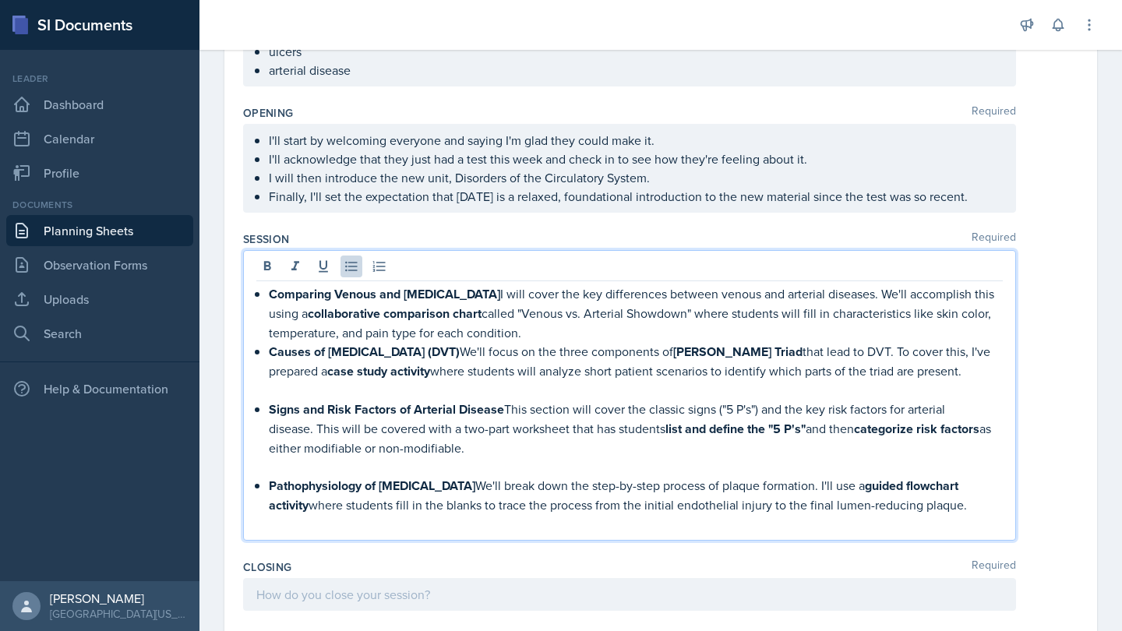
click at [366, 388] on p at bounding box center [636, 390] width 734 height 19
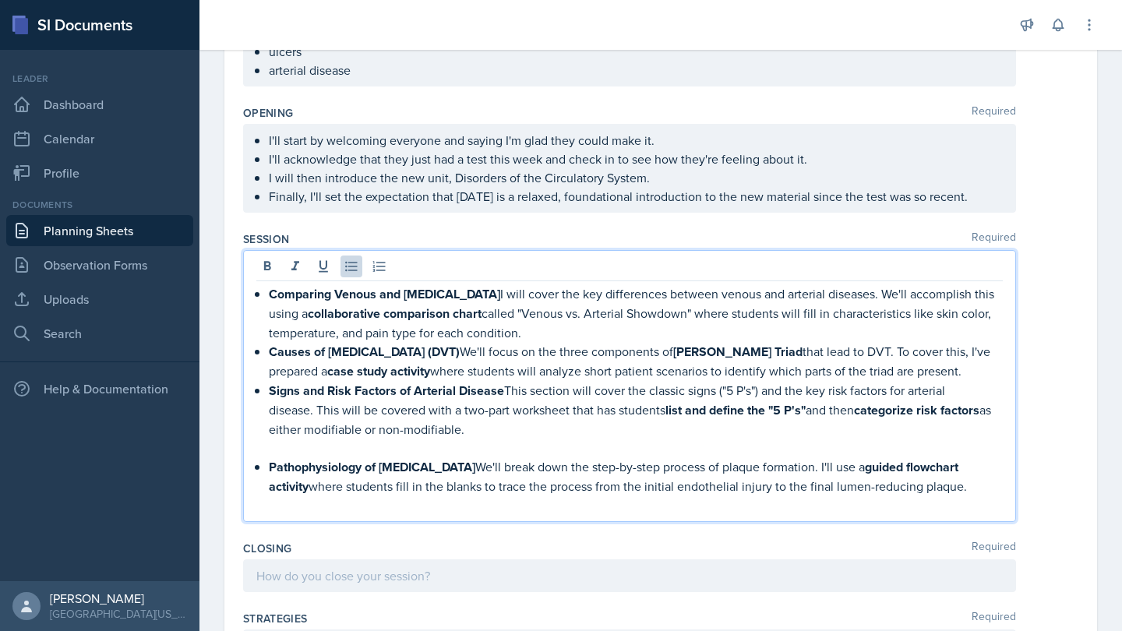
click at [384, 450] on p at bounding box center [636, 448] width 734 height 19
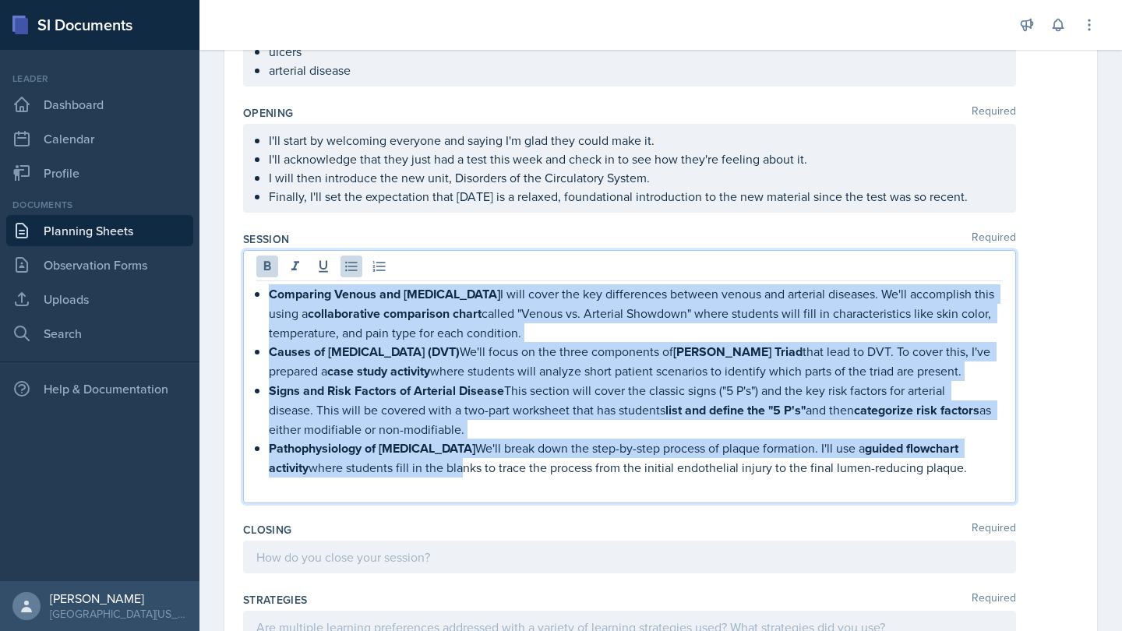
drag, startPoint x: 461, startPoint y: 476, endPoint x: 248, endPoint y: 245, distance: 314.9
click at [248, 245] on div "Session Required Comparing Venous and [MEDICAL_DATA] I will cover the key diffe…" at bounding box center [660, 370] width 835 height 291
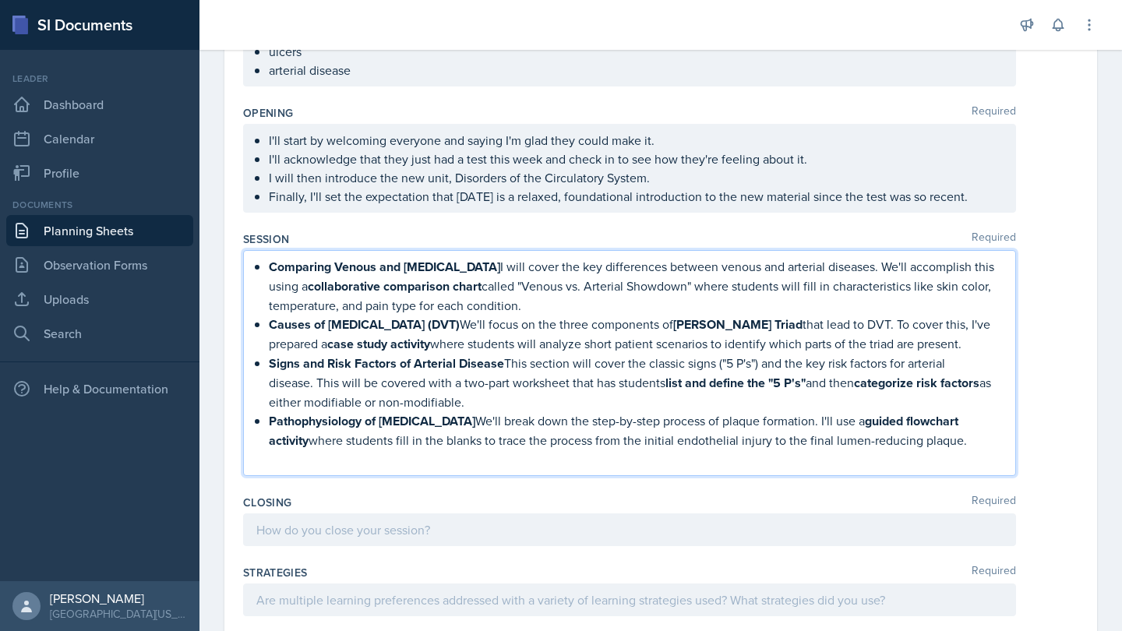
click at [359, 238] on div "Session Required" at bounding box center [660, 239] width 835 height 16
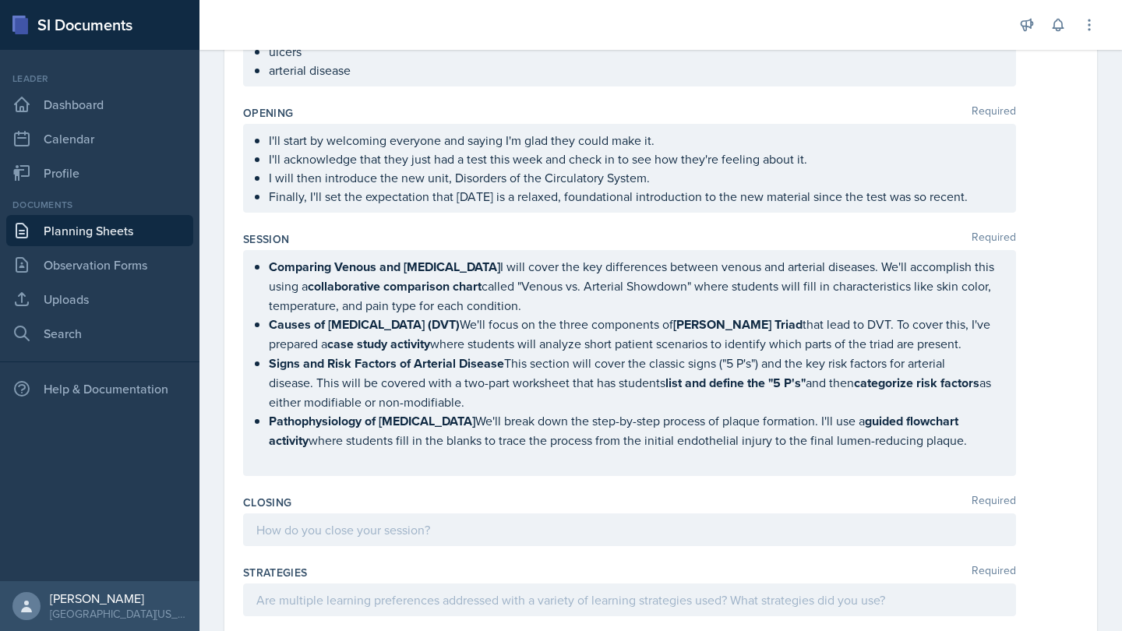
click at [330, 305] on p "Comparing Venous and [MEDICAL_DATA] I will cover the key differences between ve…" at bounding box center [636, 286] width 734 height 58
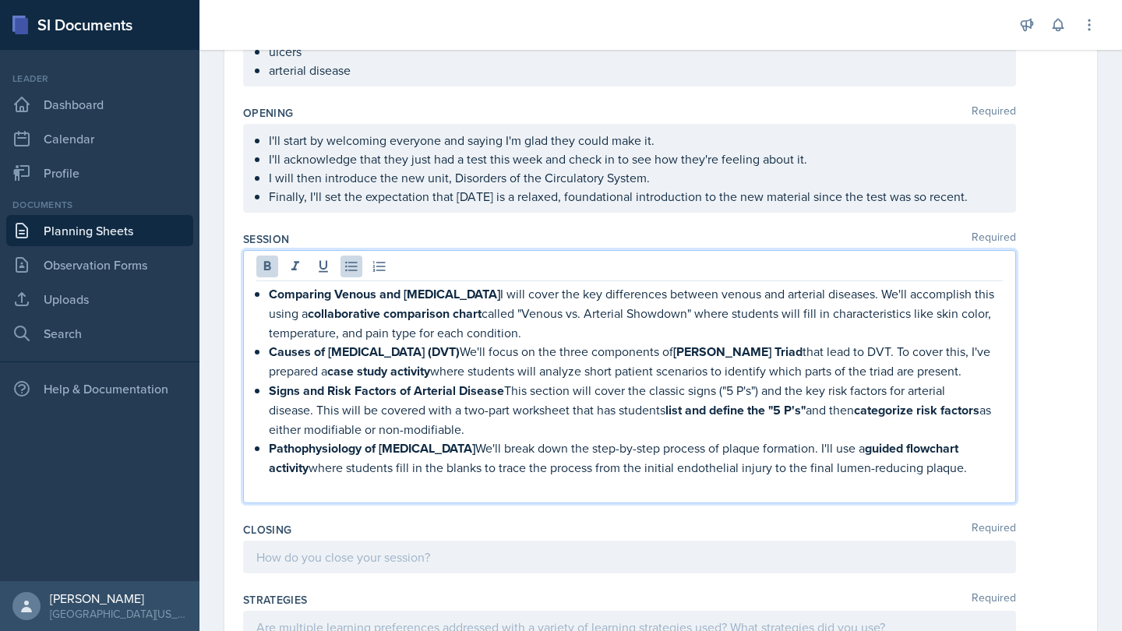
click at [326, 289] on strong "Comparing Venous and [MEDICAL_DATA]" at bounding box center [384, 294] width 231 height 18
click at [264, 263] on icon at bounding box center [267, 265] width 7 height 9
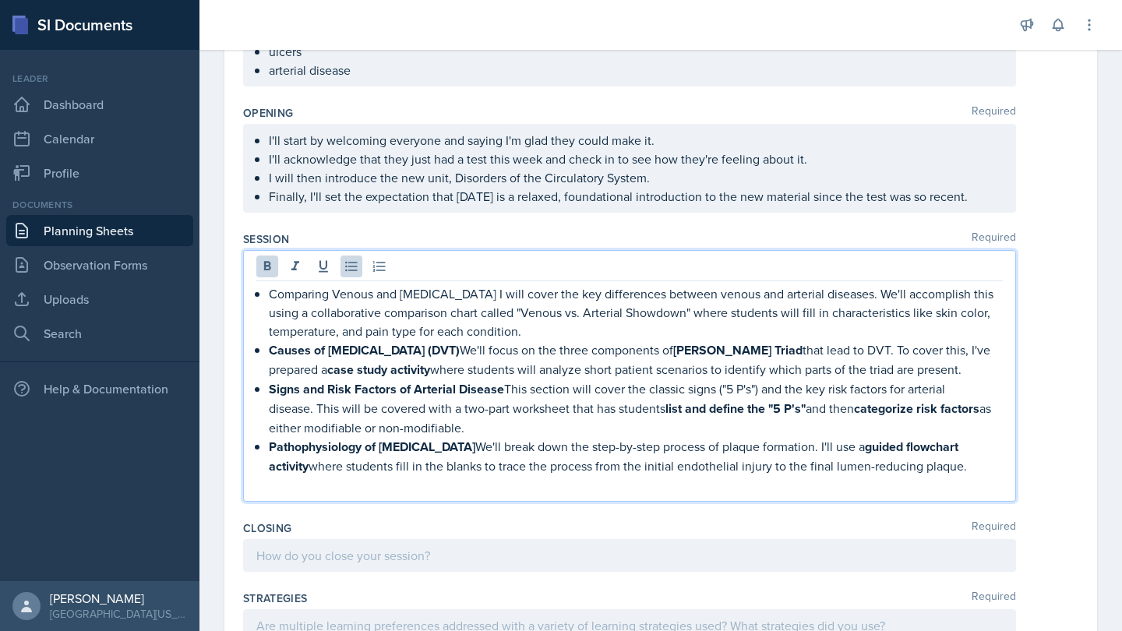
click at [308, 348] on strong "Causes of [MEDICAL_DATA] (DVT)" at bounding box center [364, 350] width 191 height 18
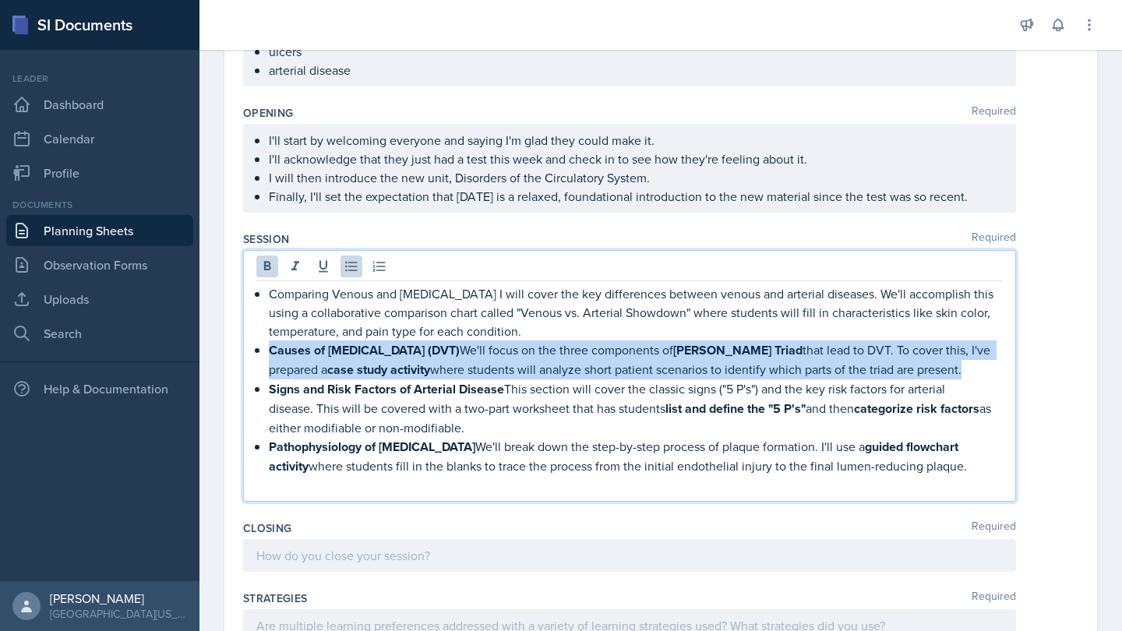
click at [308, 348] on strong "Causes of [MEDICAL_DATA] (DVT)" at bounding box center [364, 350] width 191 height 18
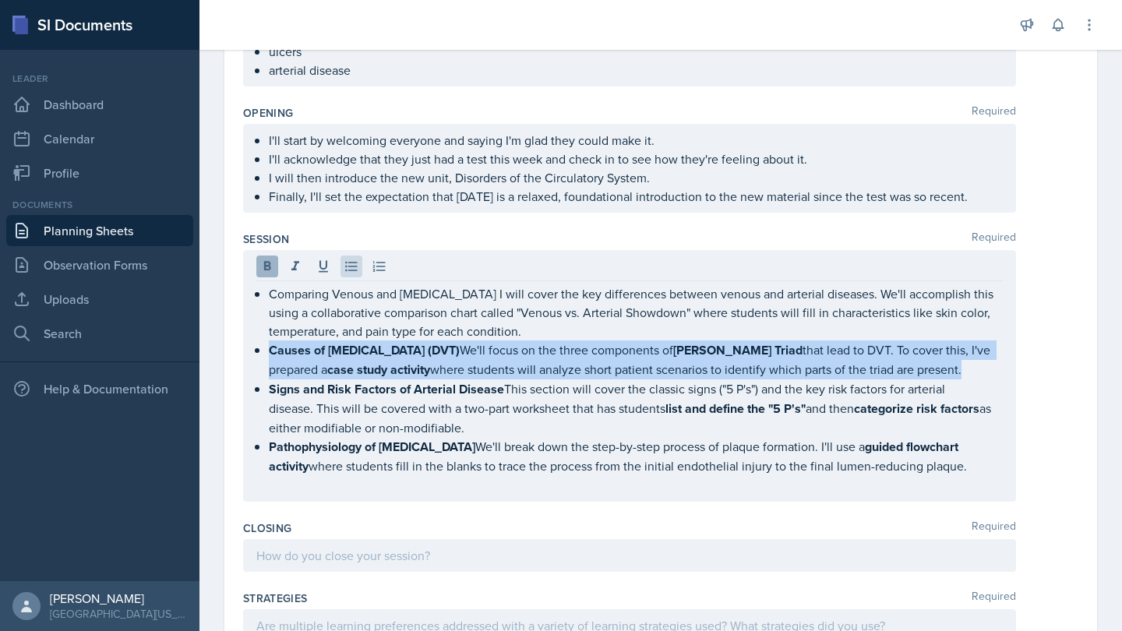
click at [268, 261] on icon at bounding box center [268, 267] width 16 height 16
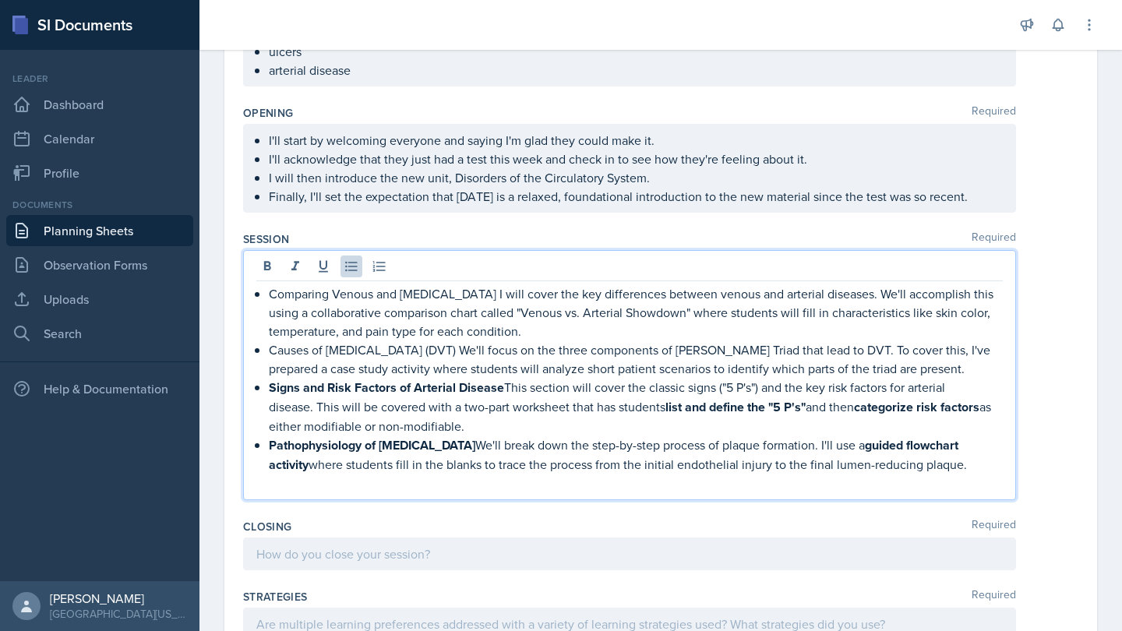
click at [316, 403] on p "Signs and Risk Factors of Arterial Disease This section will cover the classic …" at bounding box center [636, 407] width 734 height 58
click at [271, 264] on icon at bounding box center [268, 267] width 16 height 16
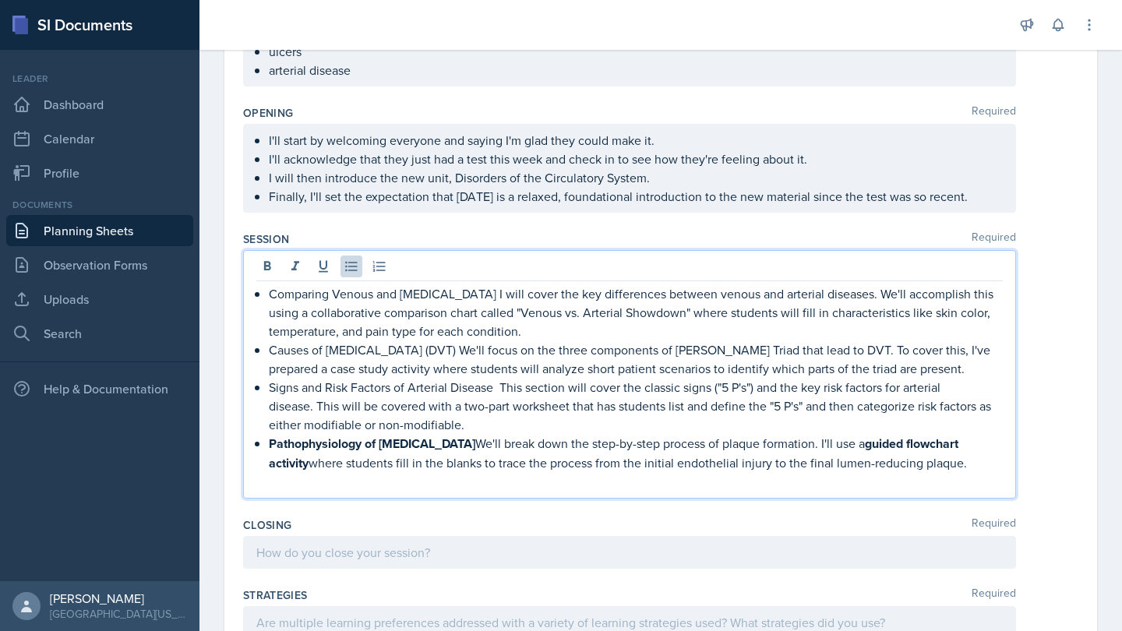
click at [329, 452] on strong "Pathophysiology of [MEDICAL_DATA]" at bounding box center [372, 444] width 207 height 18
click at [273, 264] on icon at bounding box center [268, 267] width 16 height 16
click at [304, 355] on p "Causes of [MEDICAL_DATA] (DVT) We'll focus on the three components of [PERSON_N…" at bounding box center [636, 359] width 734 height 37
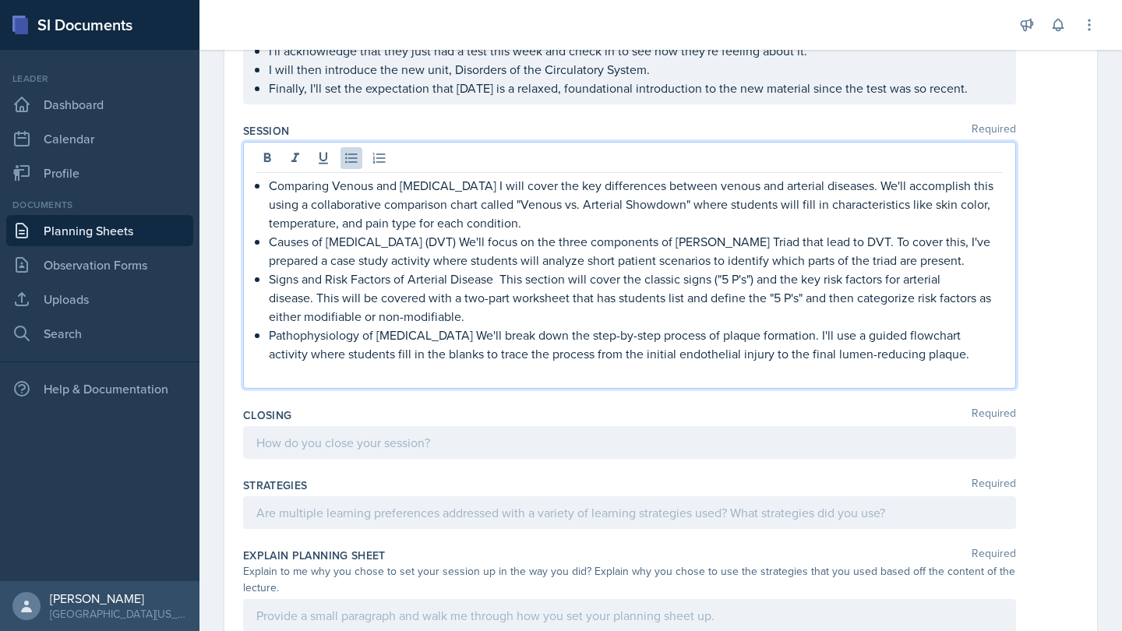
scroll to position [439, 0]
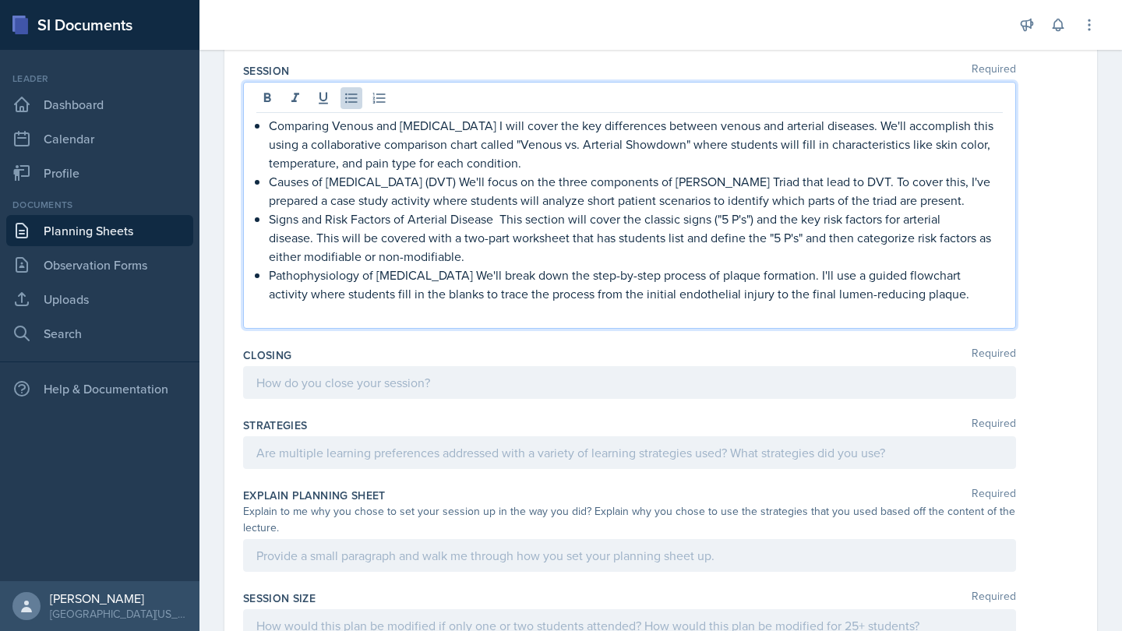
click at [303, 313] on p at bounding box center [629, 312] width 747 height 19
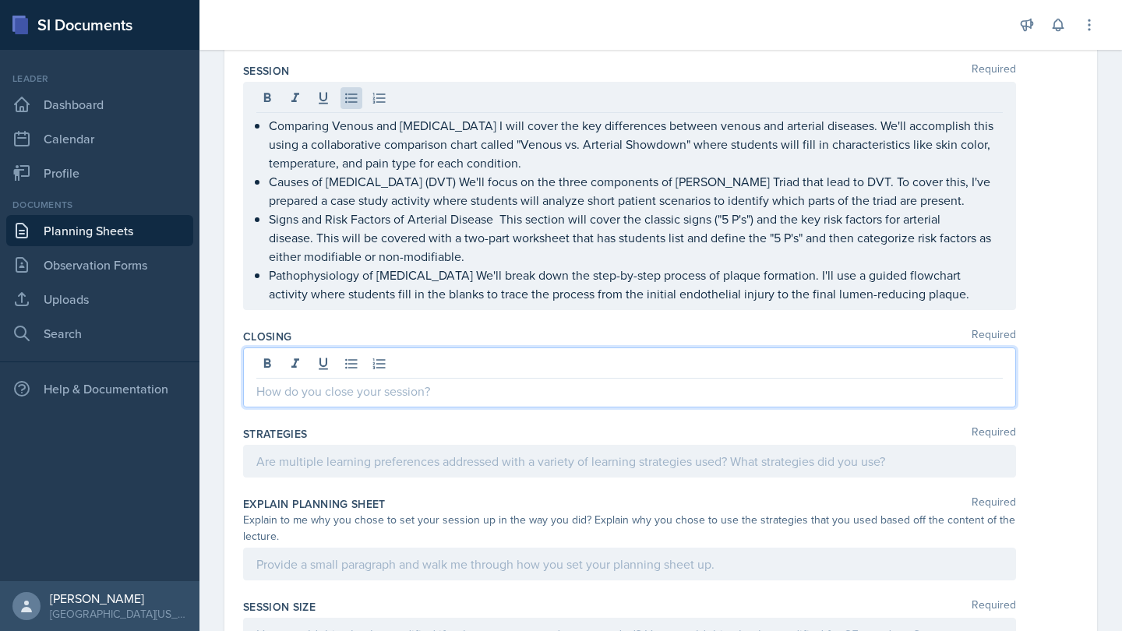
click at [585, 371] on div at bounding box center [629, 378] width 773 height 60
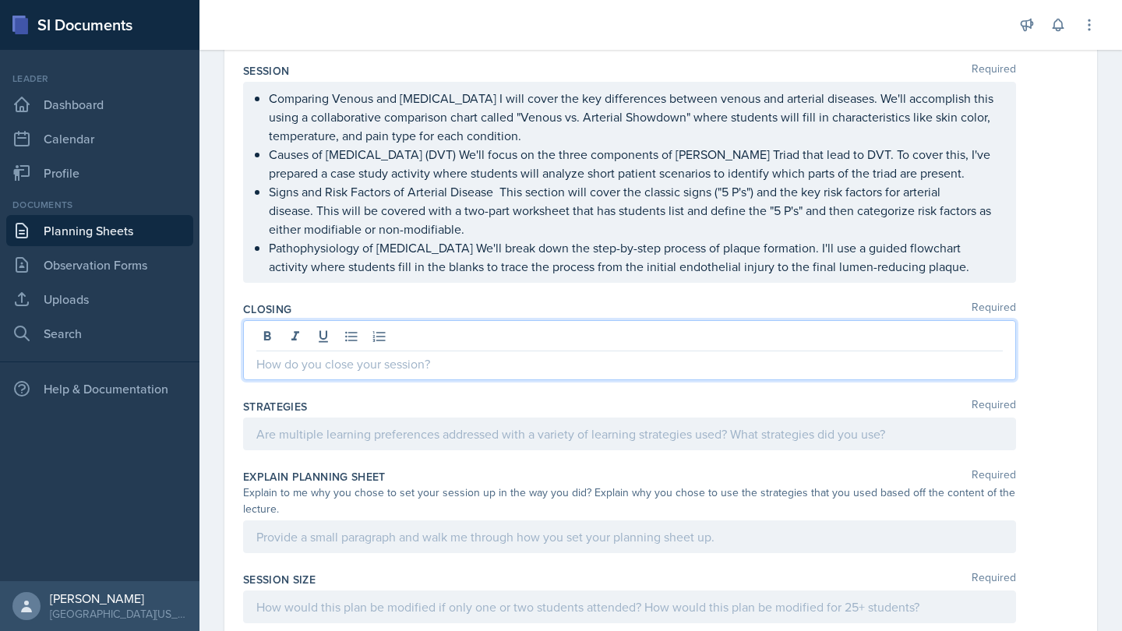
paste div
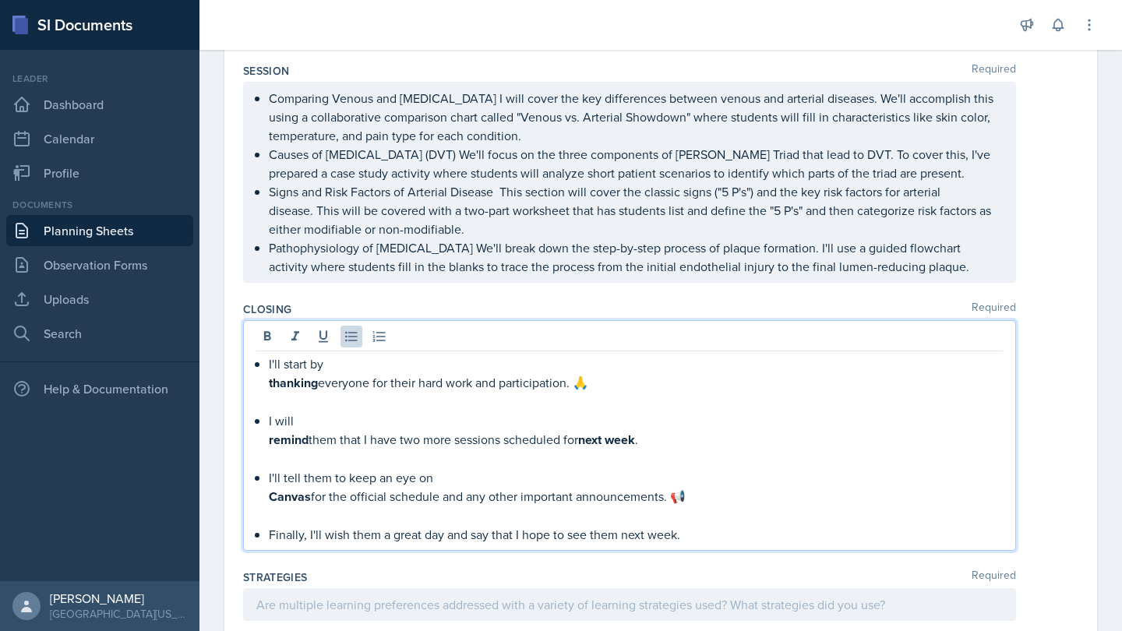
click at [275, 387] on strong "thanking" at bounding box center [293, 383] width 49 height 18
click at [265, 388] on div "I'll start by thanking everyone for their hard work and participation. 🙏 I will…" at bounding box center [629, 449] width 747 height 189
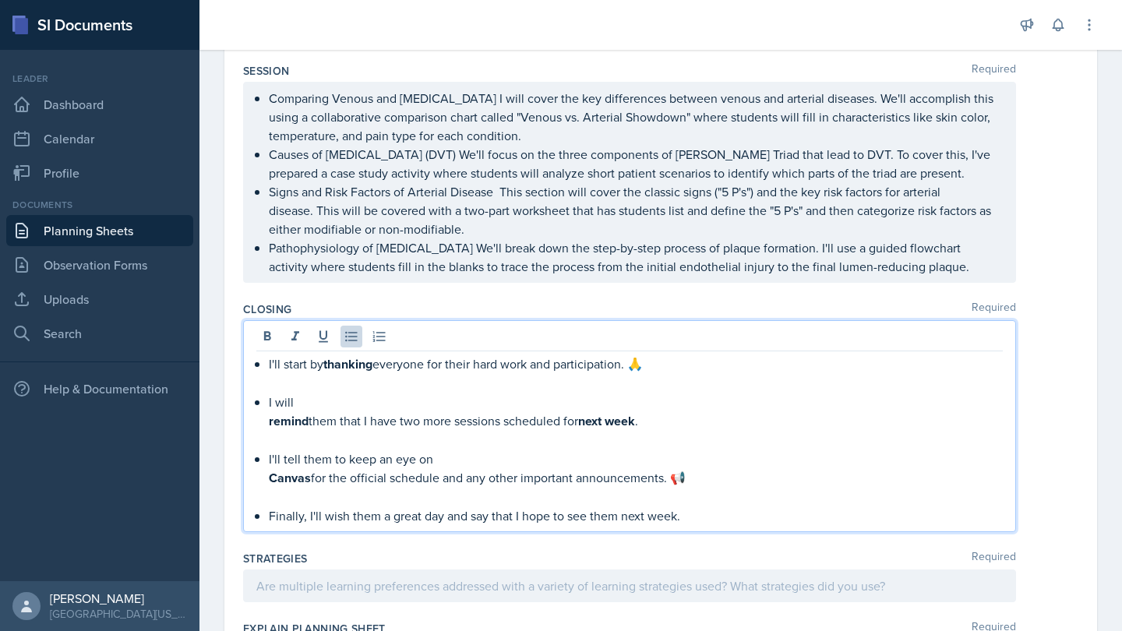
click at [652, 363] on p "I'll start by thanking everyone for their hard work and participation. 🙏" at bounding box center [636, 364] width 734 height 19
click at [266, 423] on div "I'll start by thanking everyone for their hard work and participation. I will r…" at bounding box center [629, 440] width 747 height 171
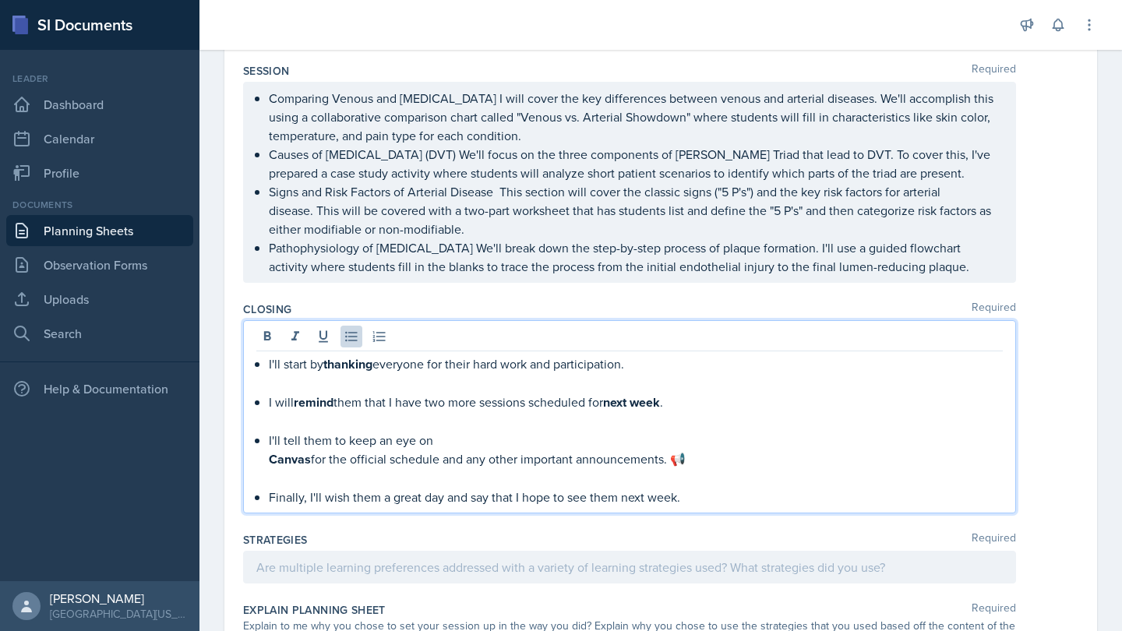
click at [257, 462] on div "I'll start by thanking everyone for their hard work and participation. I will r…" at bounding box center [629, 431] width 747 height 152
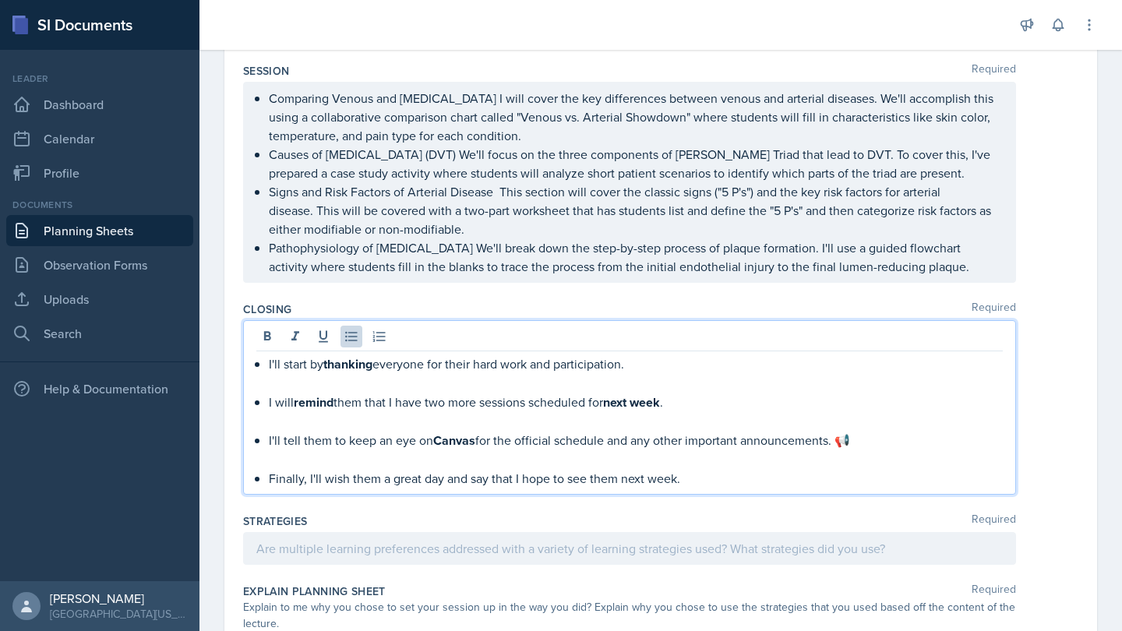
click at [855, 443] on p "I'll tell them to keep an eye on Canvas for the official schedule and any other…" at bounding box center [636, 440] width 734 height 19
click at [616, 468] on p at bounding box center [636, 459] width 734 height 19
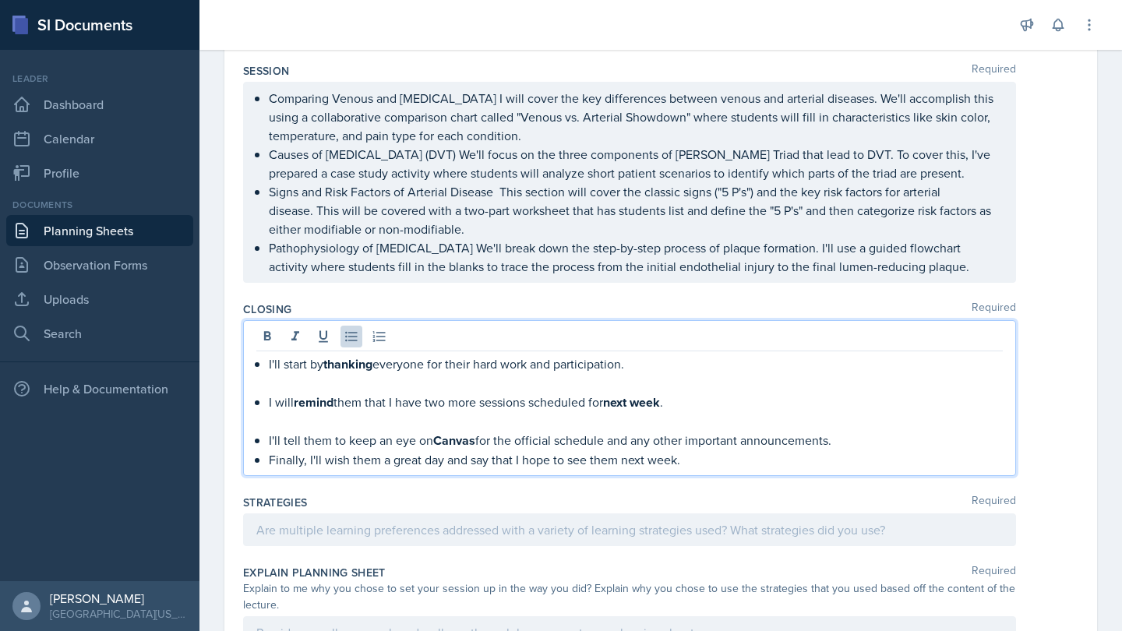
click at [585, 426] on p at bounding box center [636, 421] width 734 height 19
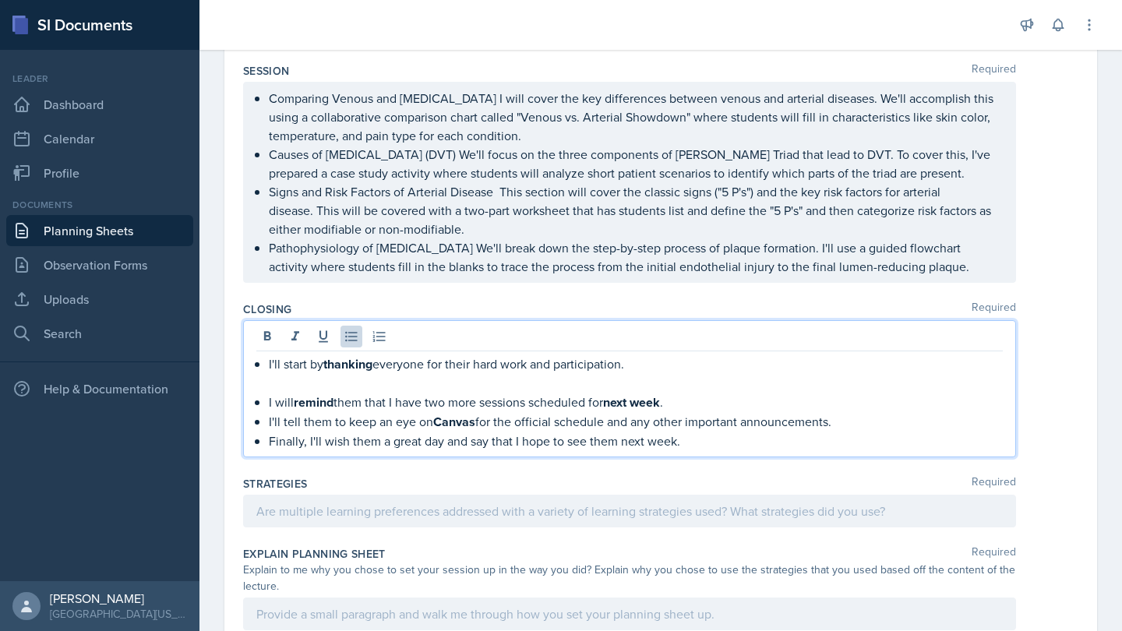
click at [538, 385] on p at bounding box center [636, 383] width 734 height 19
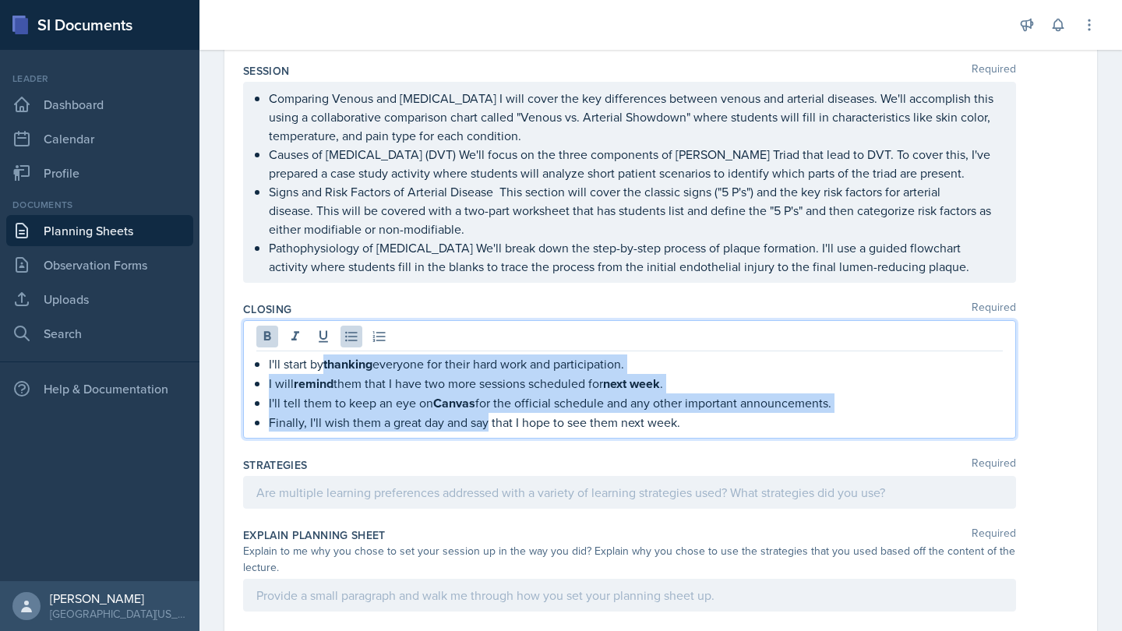
drag, startPoint x: 488, startPoint y: 413, endPoint x: 322, endPoint y: 365, distance: 172.9
click at [322, 365] on ul "I'll start by thanking everyone for their hard work and participation. I will r…" at bounding box center [636, 393] width 734 height 77
click at [263, 340] on icon at bounding box center [268, 337] width 16 height 16
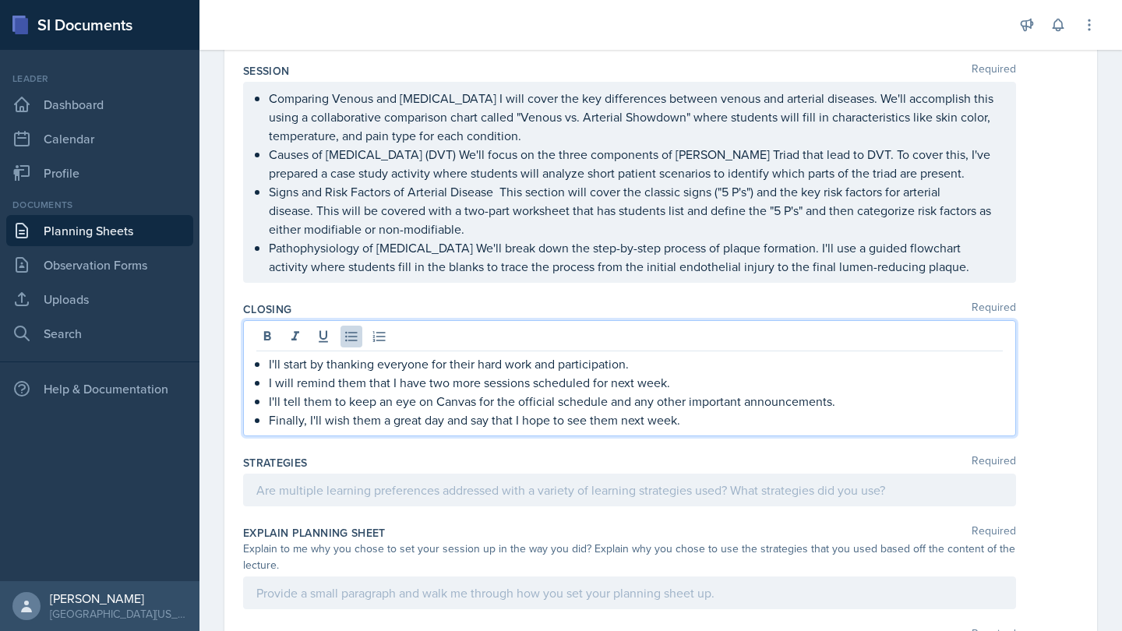
click at [348, 460] on div "Strategies Required" at bounding box center [660, 463] width 835 height 16
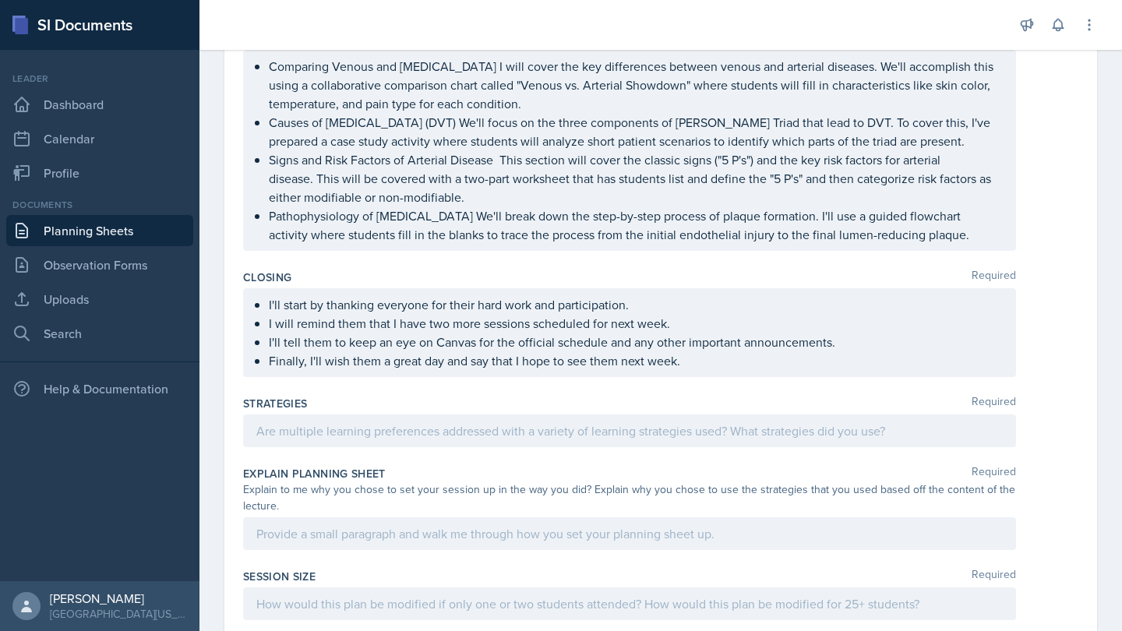
scroll to position [472, 0]
click at [510, 435] on div at bounding box center [629, 430] width 773 height 33
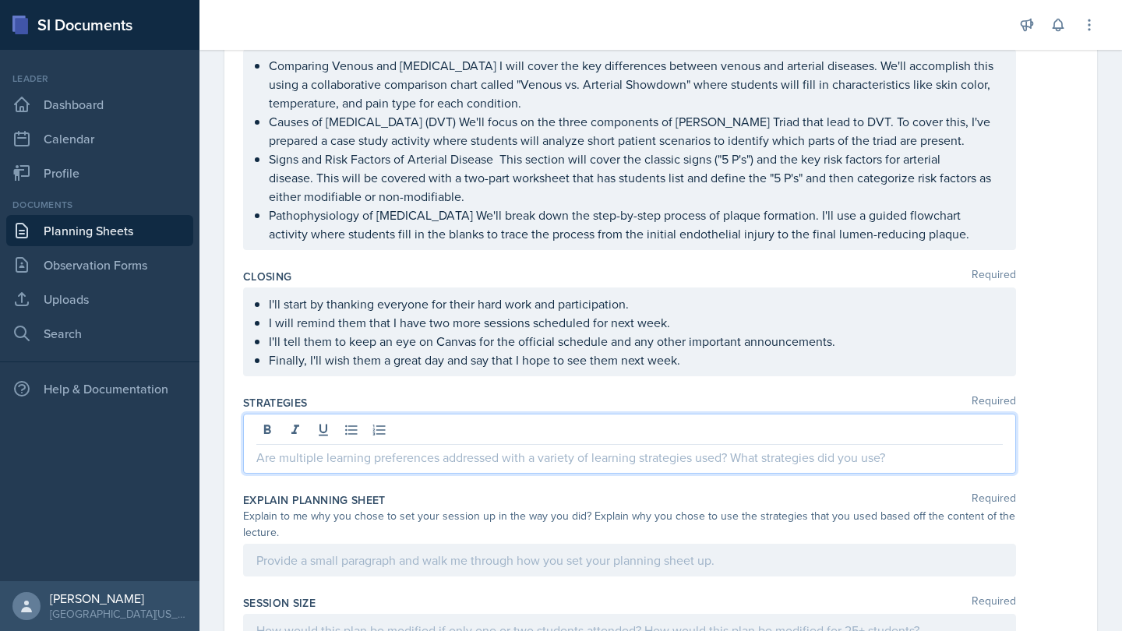
paste div
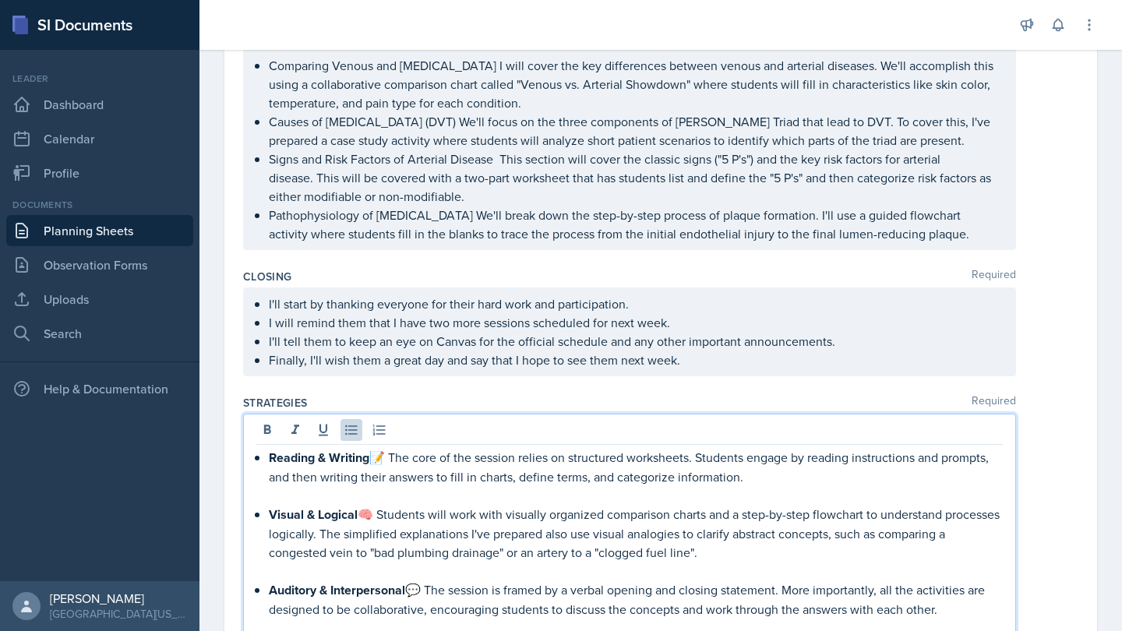
scroll to position [519, 0]
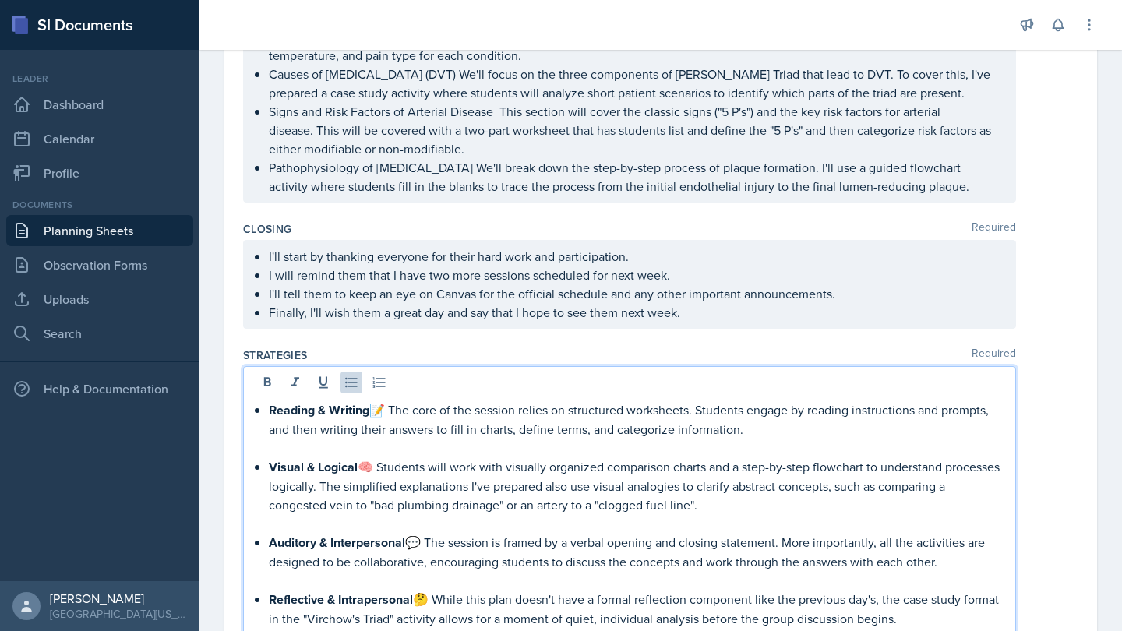
click at [376, 469] on p "Visual & Logical 🧠 Students will work with visually organized comparison charts…" at bounding box center [636, 485] width 734 height 57
click at [390, 410] on p "Reading & Writing 📝 The core of the session relies on structured worksheets. St…" at bounding box center [636, 420] width 734 height 38
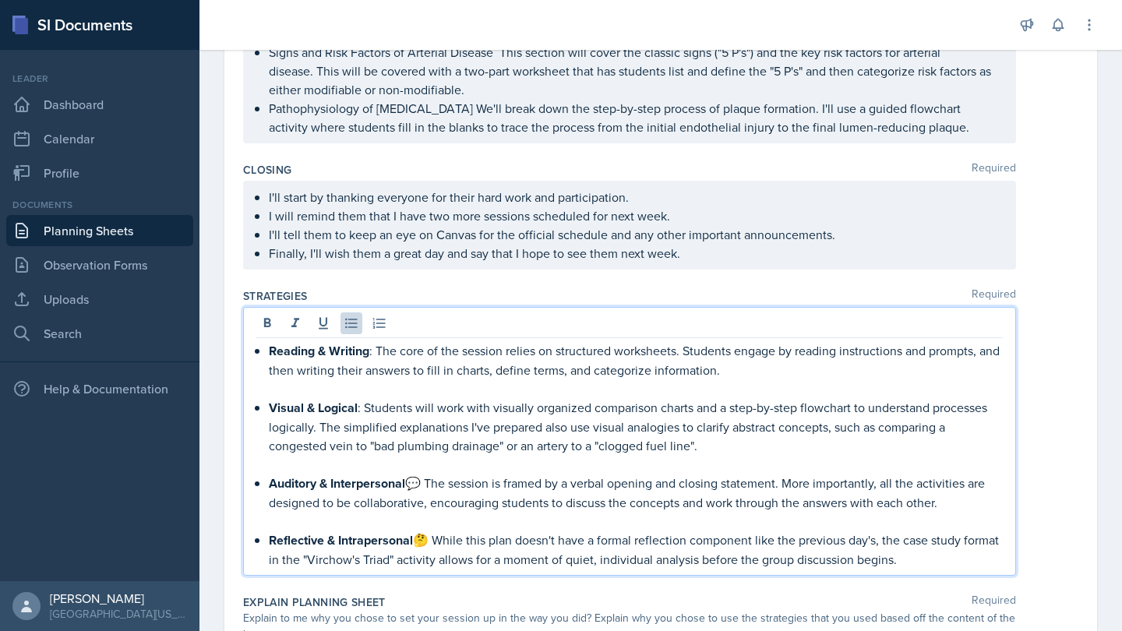
scroll to position [613, 0]
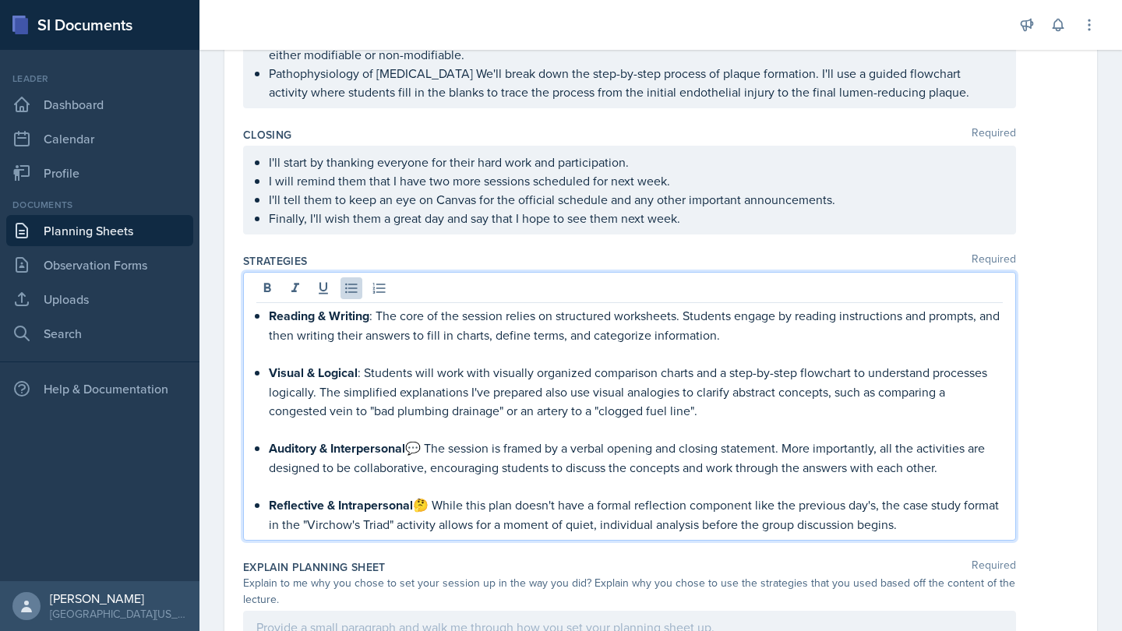
click at [427, 443] on p "Auditory & Interpersonal 💬 The session is framed by a verbal opening and closin…" at bounding box center [636, 458] width 734 height 38
click at [433, 500] on p "Reflective & Intrapersonal 🤔 While this plan doesn't have a formal reflection c…" at bounding box center [636, 515] width 734 height 38
click at [408, 488] on p at bounding box center [636, 486] width 734 height 19
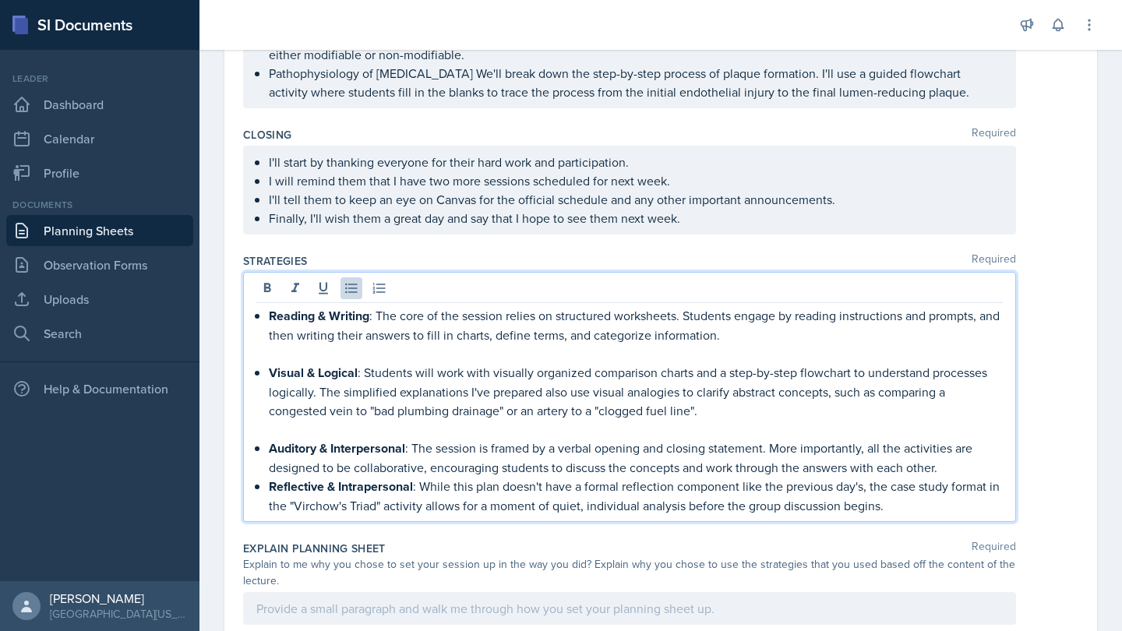
click at [393, 426] on p at bounding box center [636, 429] width 734 height 19
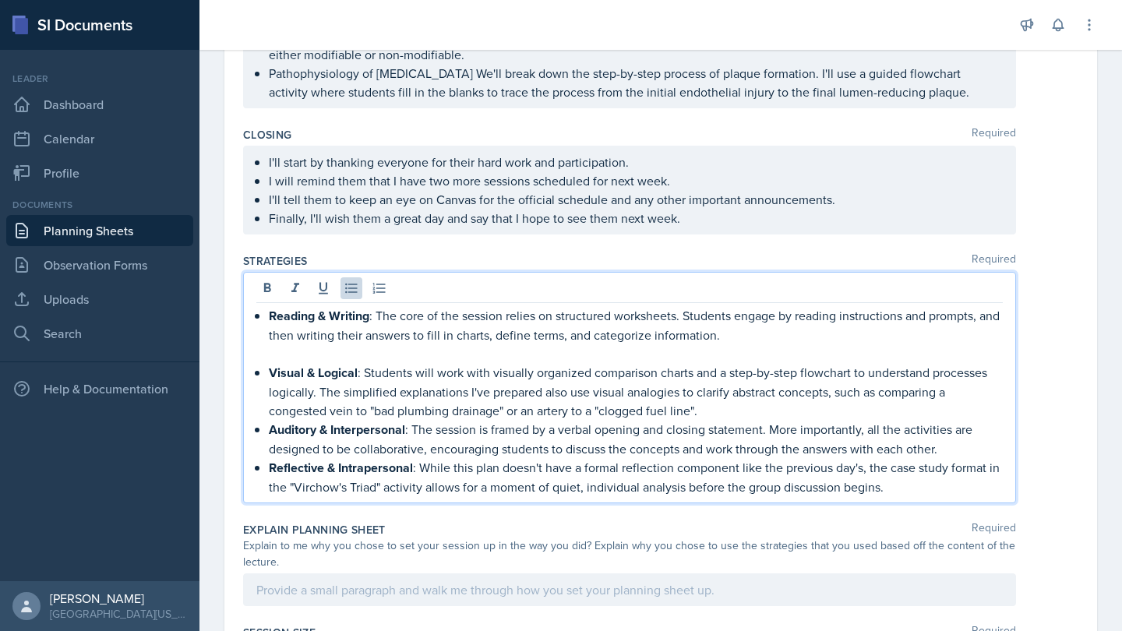
click at [375, 351] on p at bounding box center [636, 353] width 734 height 19
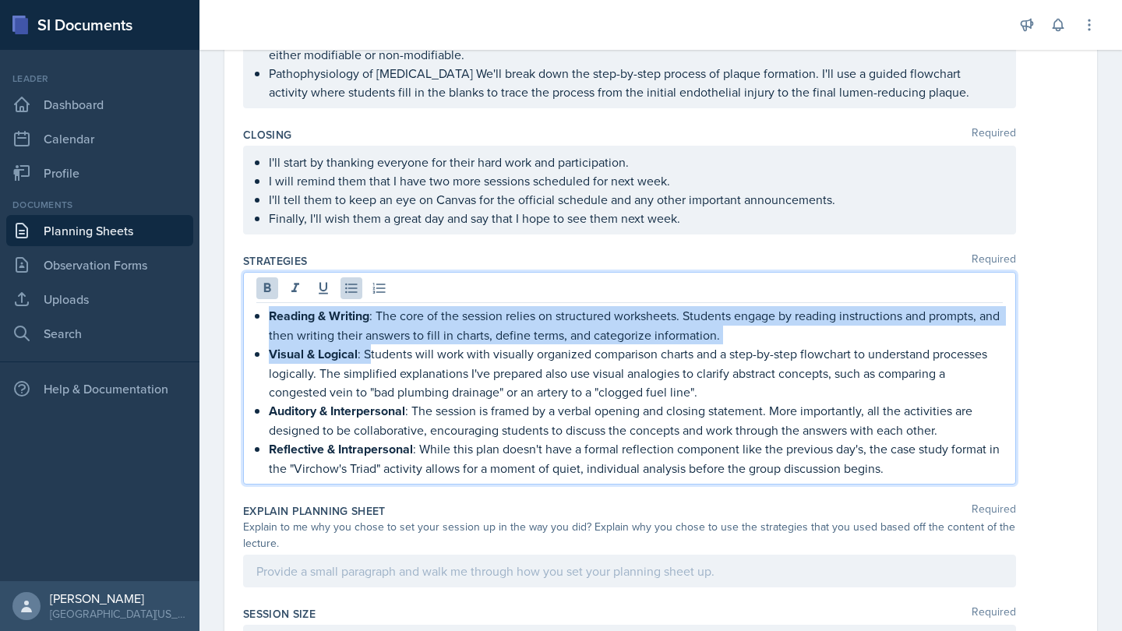
drag, startPoint x: 372, startPoint y: 362, endPoint x: 257, endPoint y: 308, distance: 126.9
click at [269, 308] on ul "Reading & Writing : The core of the session relies on structured worksheets. St…" at bounding box center [636, 391] width 734 height 171
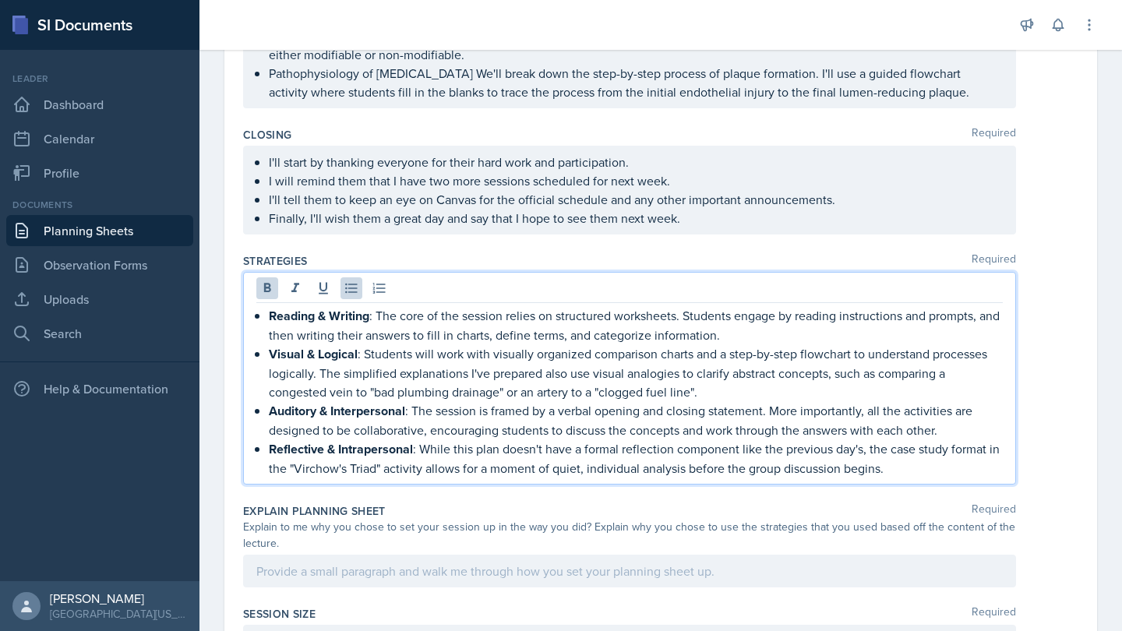
click at [263, 300] on div at bounding box center [629, 290] width 747 height 26
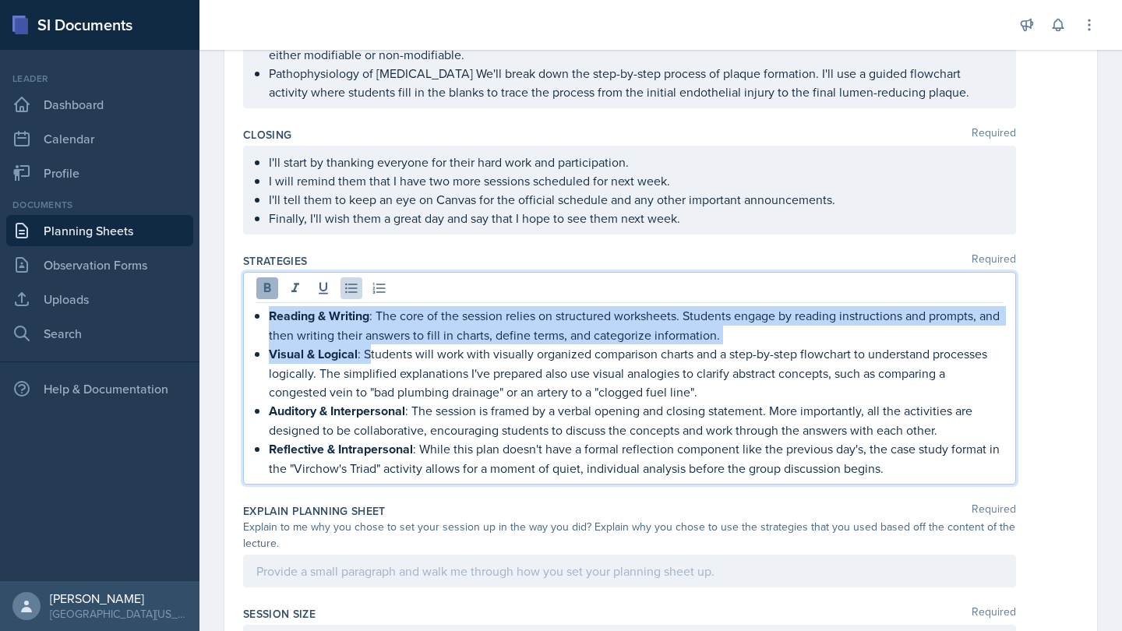
click at [267, 297] on button at bounding box center [267, 288] width 22 height 22
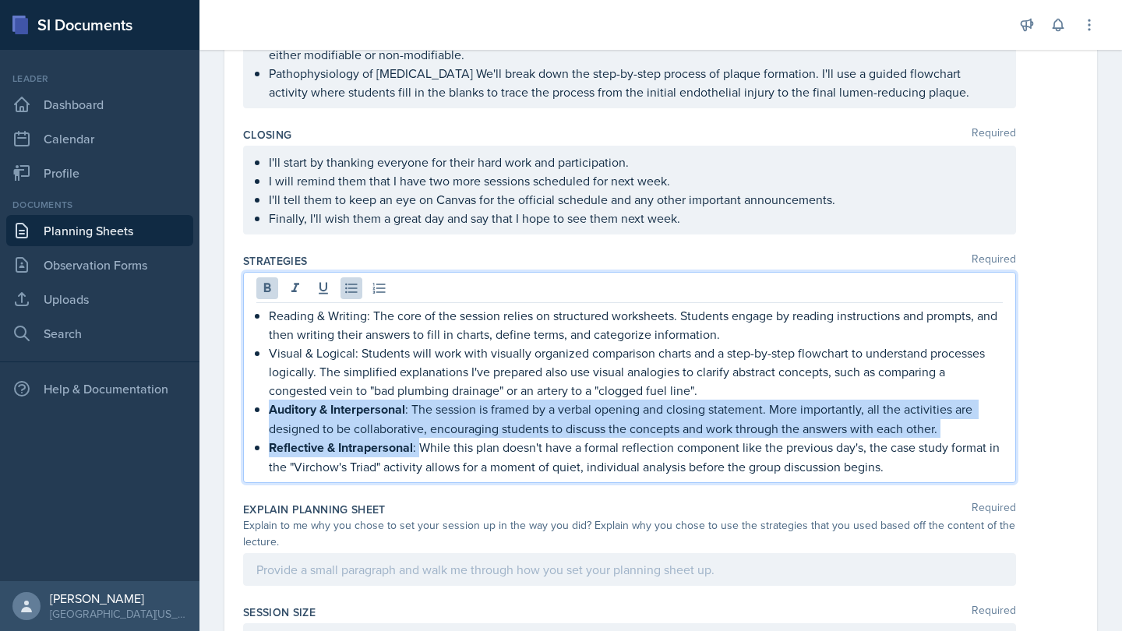
drag, startPoint x: 269, startPoint y: 415, endPoint x: 421, endPoint y: 443, distance: 154.5
click at [421, 443] on ul "Reading & Writing: The core of the session relies on structured worksheets. Stu…" at bounding box center [636, 391] width 734 height 170
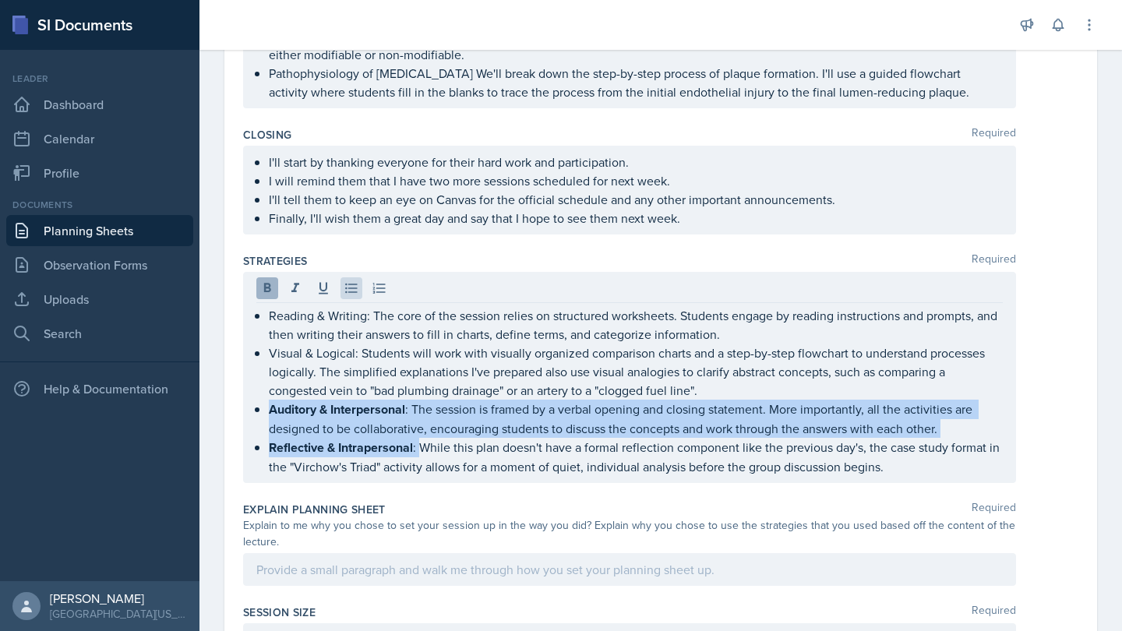
click at [270, 290] on icon at bounding box center [267, 287] width 7 height 9
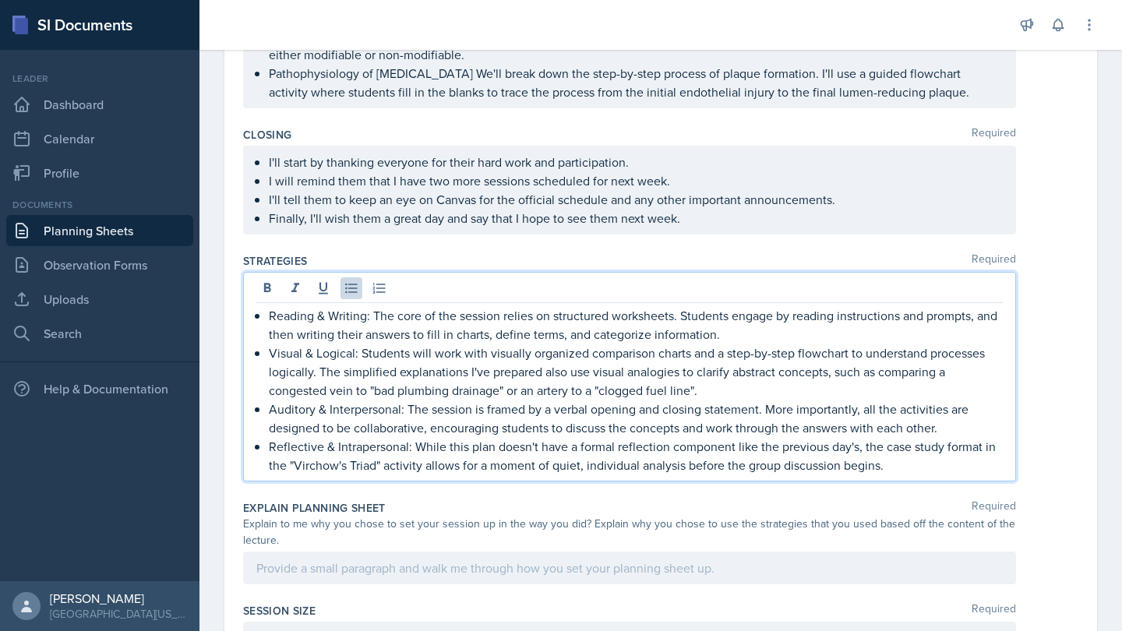
click at [405, 380] on p "Visual & Logical: Students will work with visually organized comparison charts …" at bounding box center [636, 372] width 734 height 56
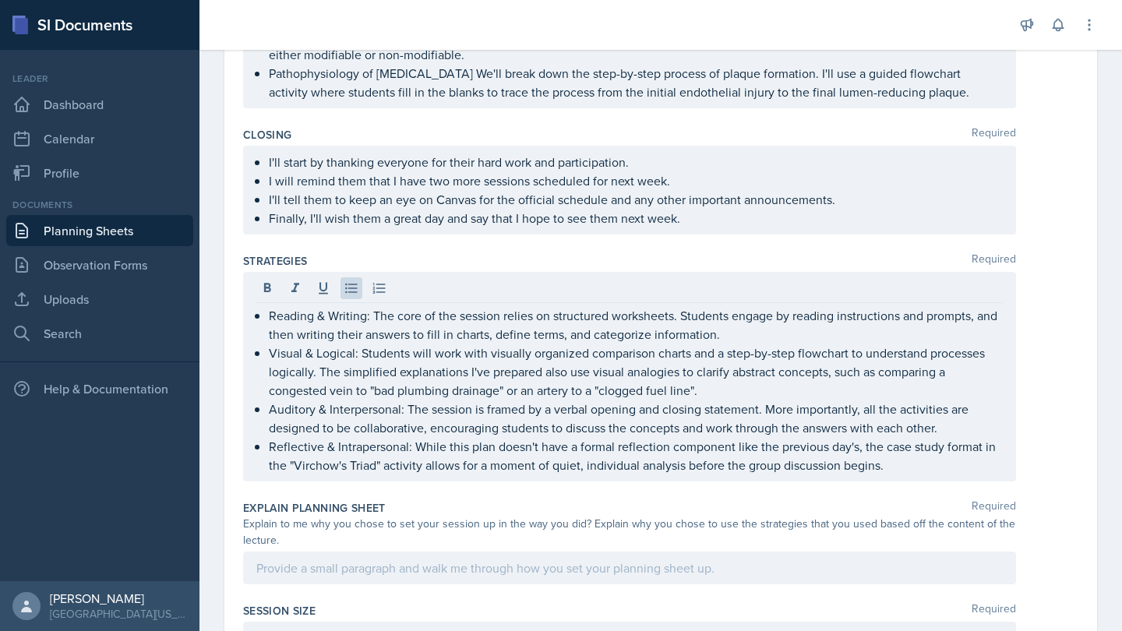
drag, startPoint x: 323, startPoint y: 537, endPoint x: 310, endPoint y: 529, distance: 14.7
click at [311, 530] on div "Explain to me why you chose to set your session up in the way you did? Explain …" at bounding box center [629, 532] width 773 height 33
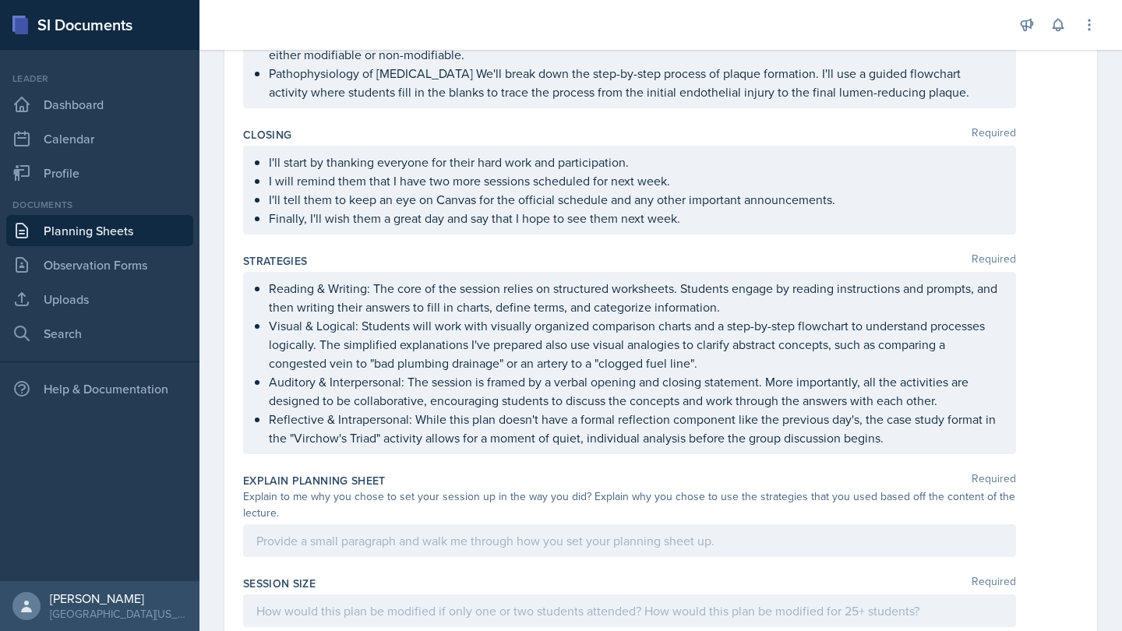
click at [404, 492] on div "Explain to me why you chose to set your session up in the way you did? Explain …" at bounding box center [629, 505] width 773 height 33
click at [513, 545] on div at bounding box center [629, 541] width 773 height 33
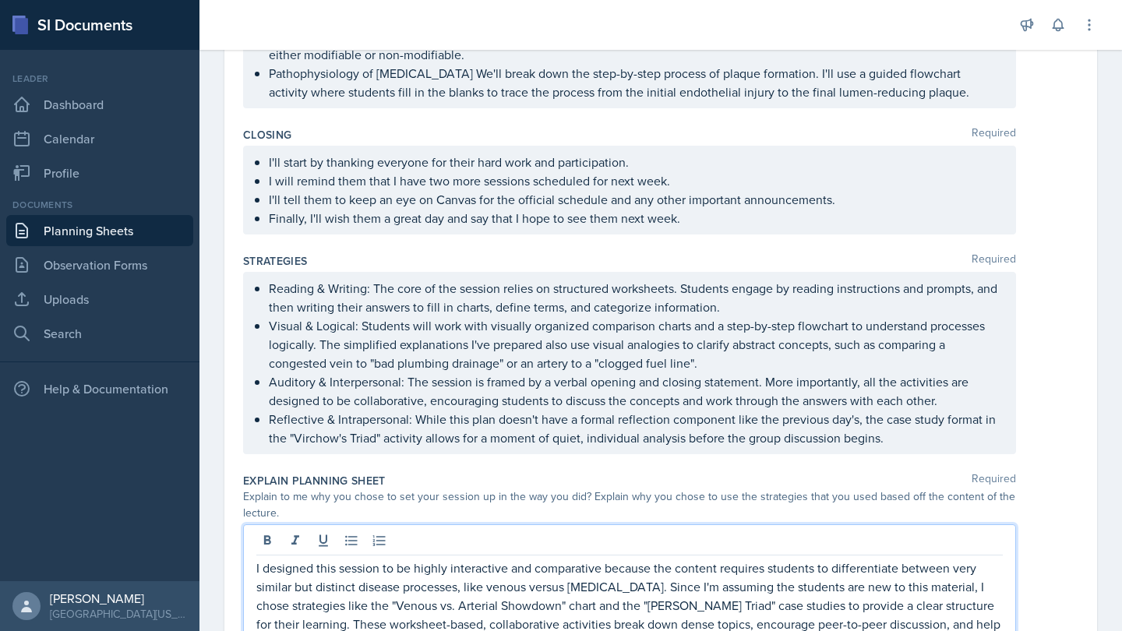
scroll to position [638, 0]
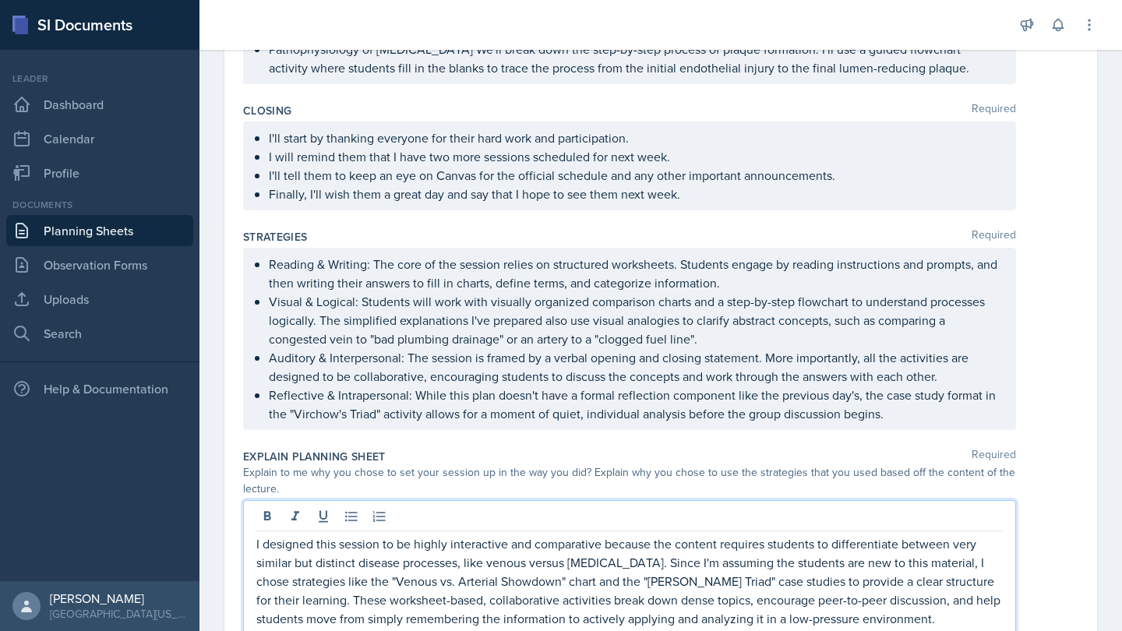
click at [585, 460] on div "Explain Planning Sheet Required" at bounding box center [660, 457] width 835 height 16
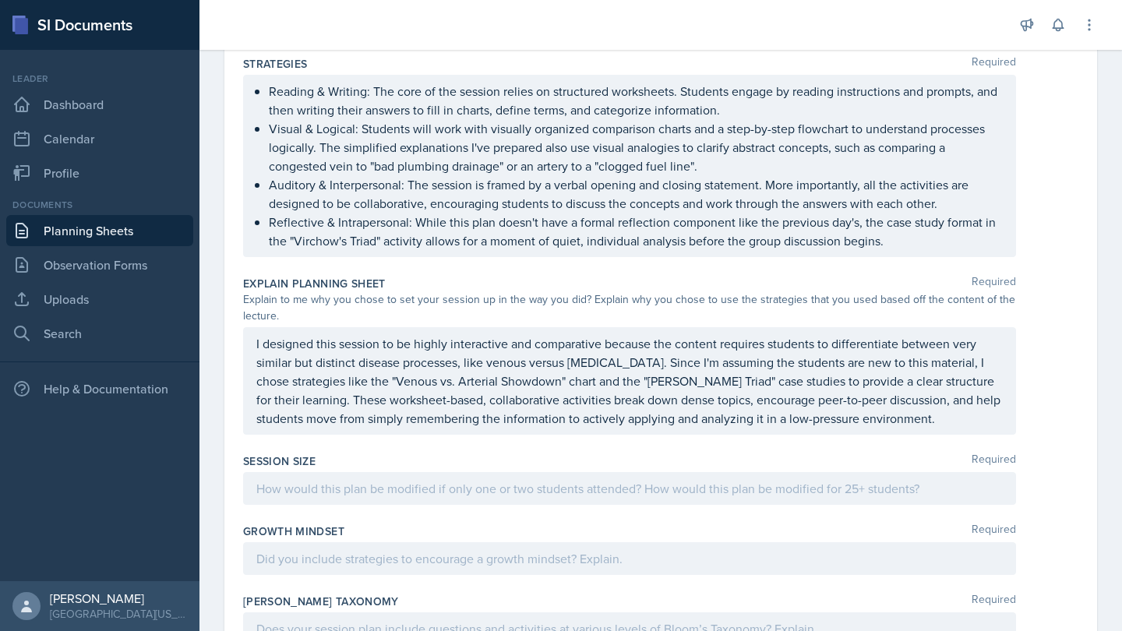
scroll to position [812, 0]
click at [632, 505] on div "Session Size Required" at bounding box center [660, 481] width 835 height 70
click at [610, 503] on div at bounding box center [629, 487] width 773 height 33
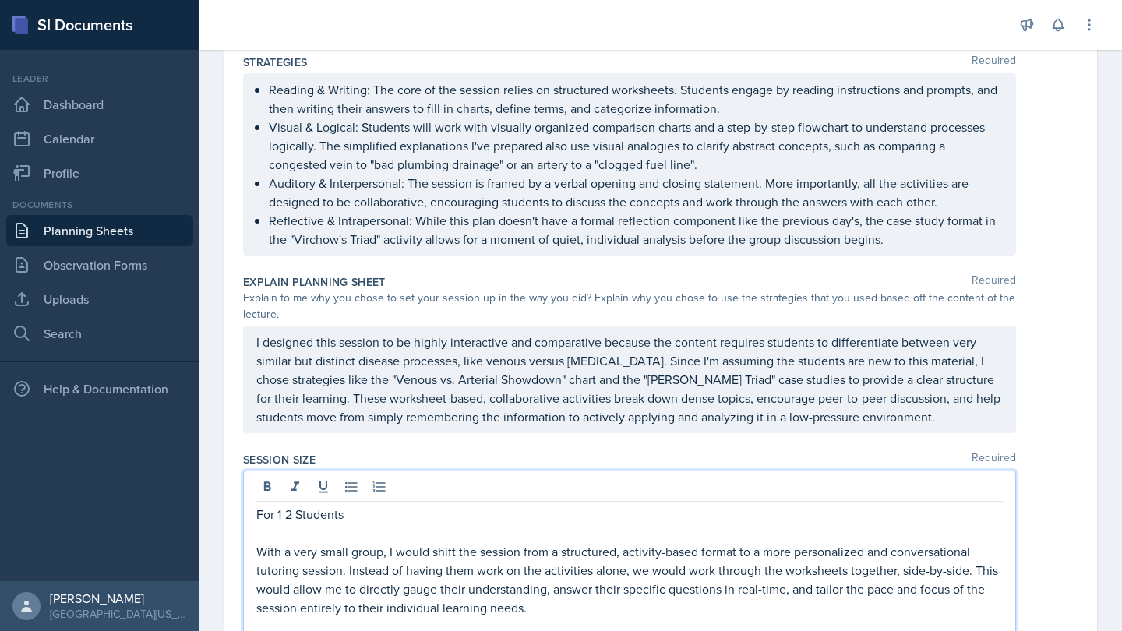
scroll to position [932, 0]
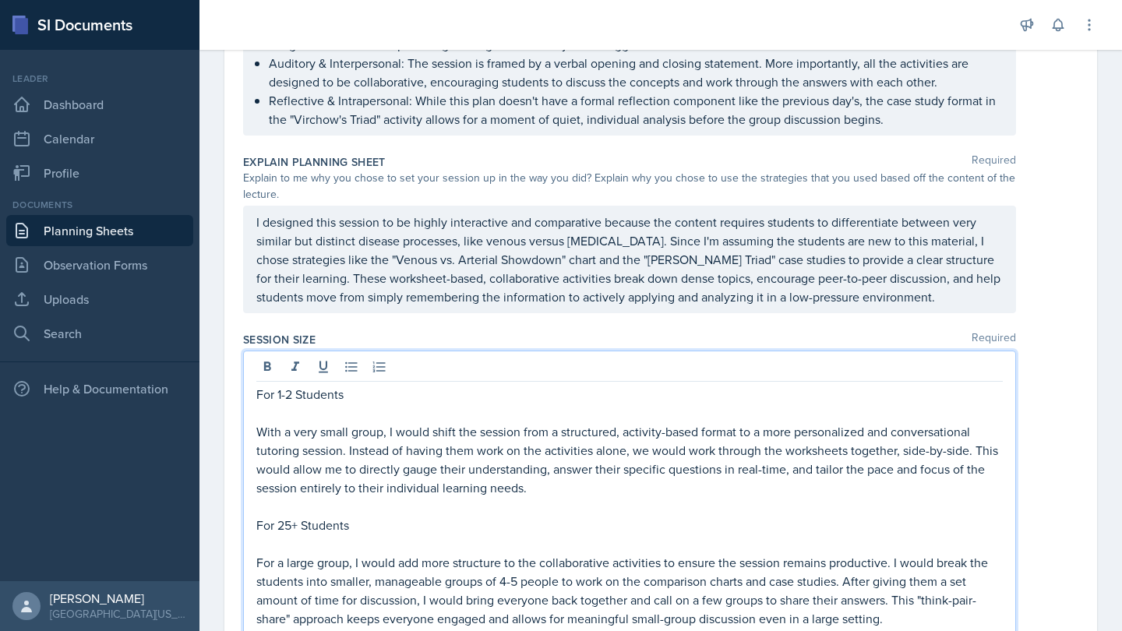
click at [283, 539] on p at bounding box center [629, 544] width 747 height 19
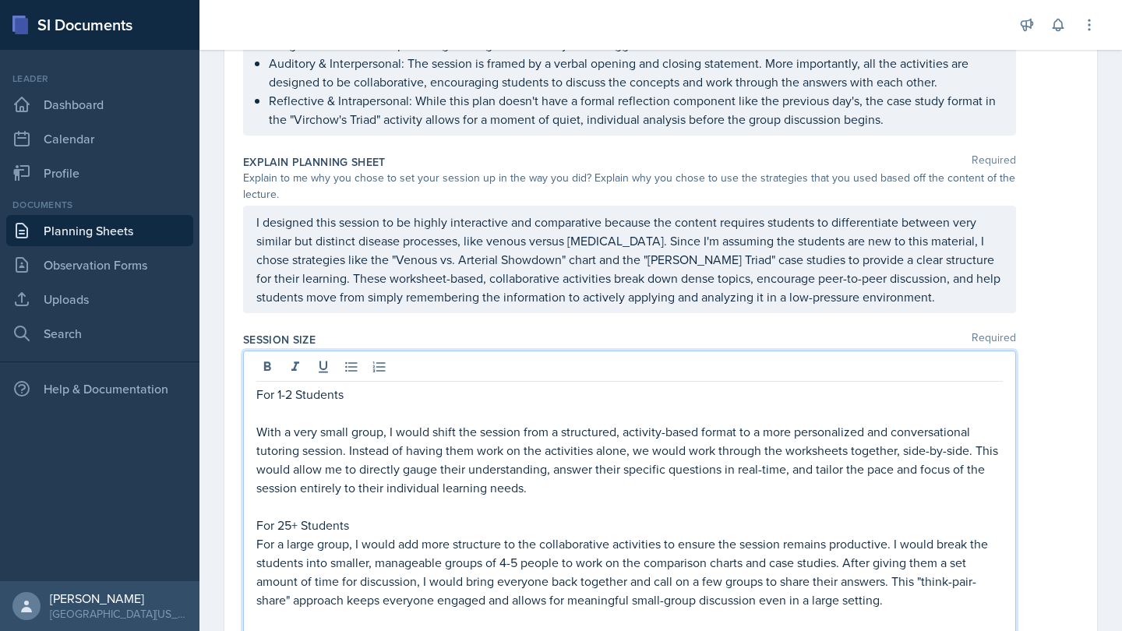
click at [335, 412] on p at bounding box center [629, 413] width 747 height 19
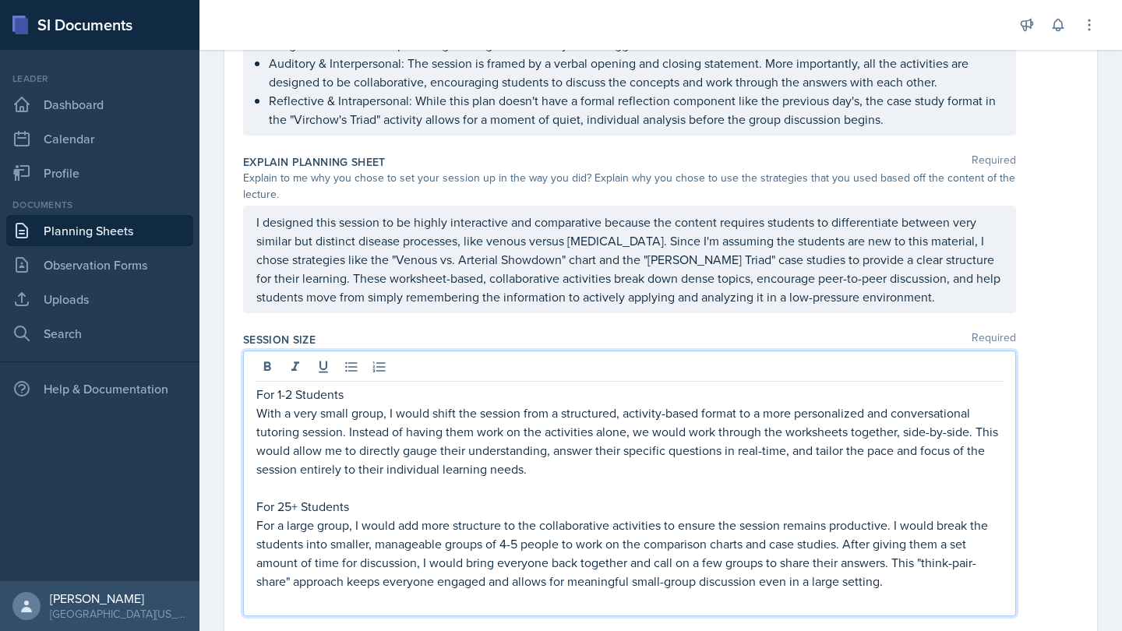
click at [319, 602] on p at bounding box center [629, 600] width 747 height 19
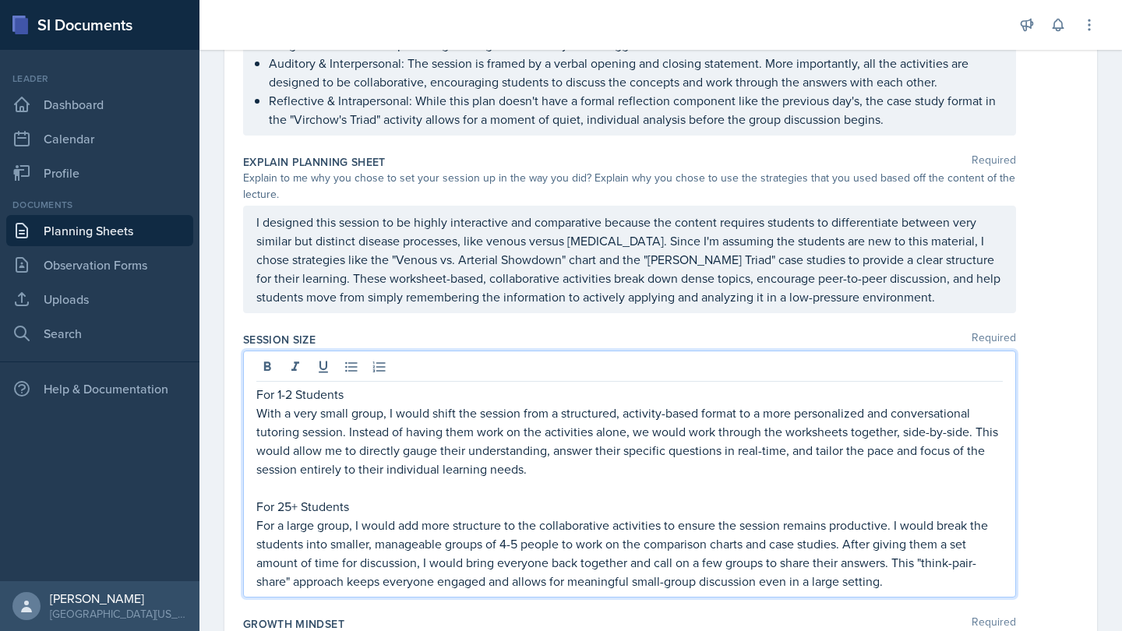
click at [332, 488] on p at bounding box center [629, 488] width 747 height 19
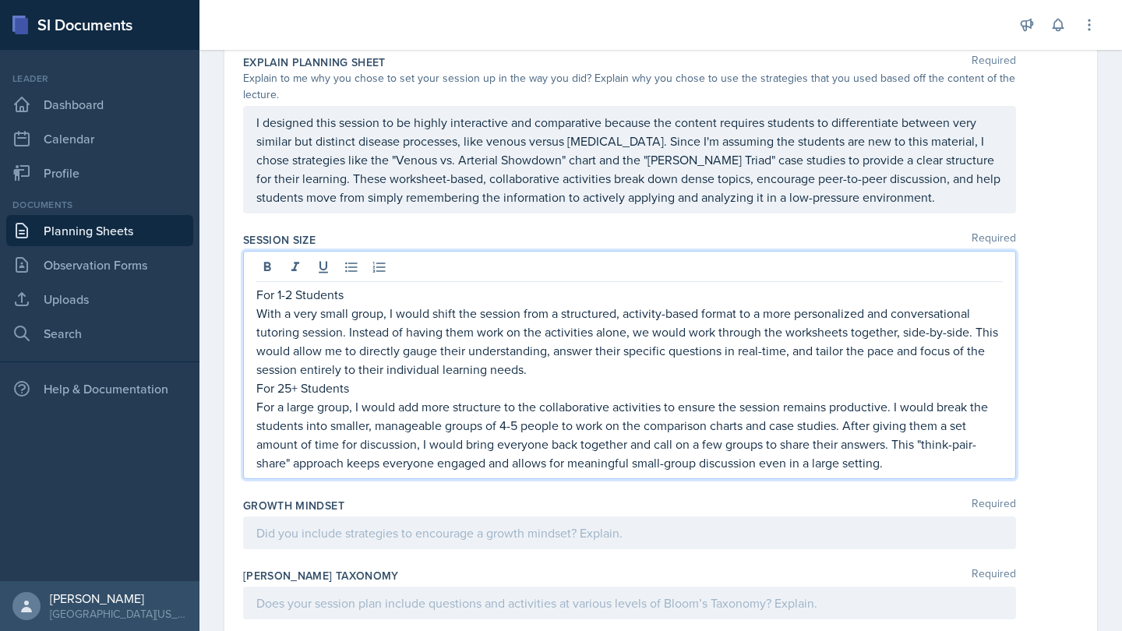
scroll to position [1035, 0]
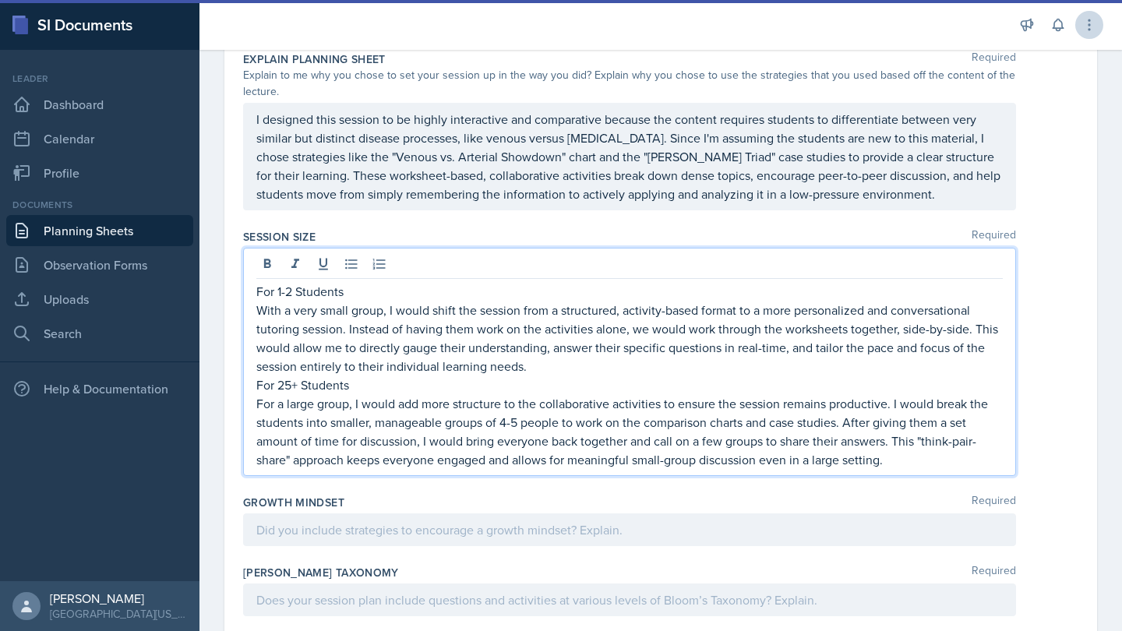
click at [1089, 29] on icon at bounding box center [1090, 24] width 2 height 10
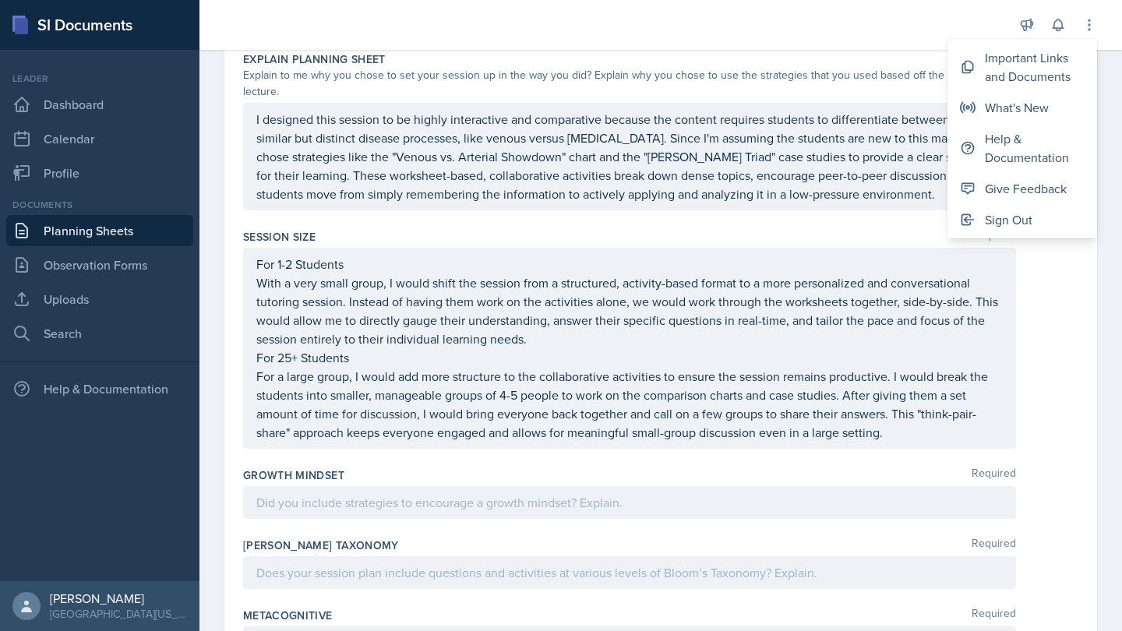
click at [749, 483] on div "Growth Mindset Required" at bounding box center [660, 496] width 835 height 70
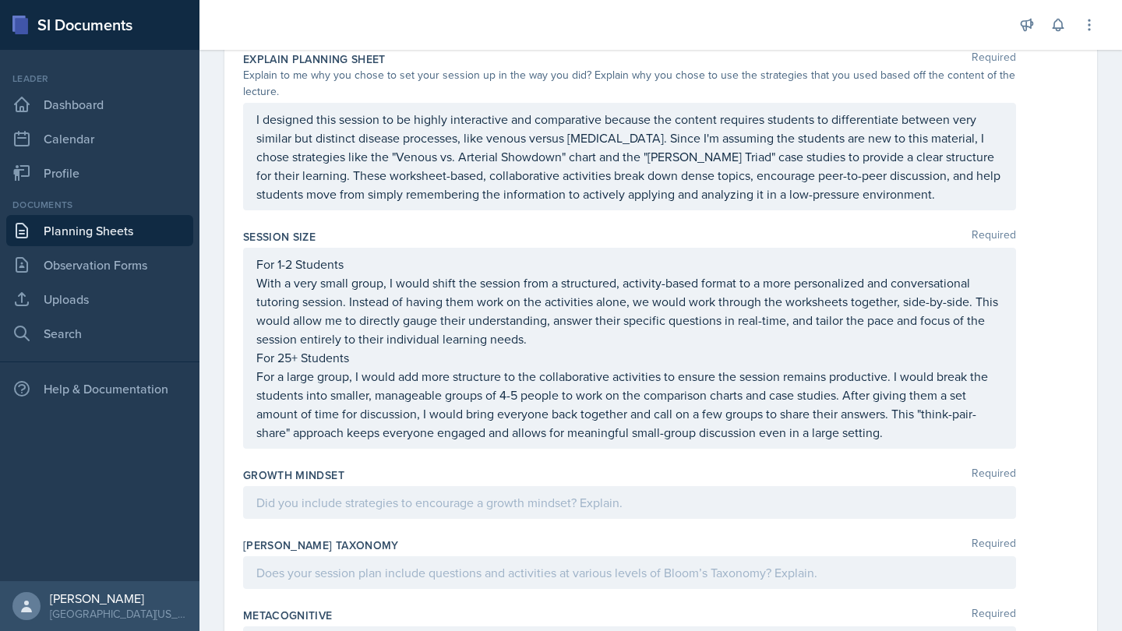
click at [754, 494] on div at bounding box center [629, 502] width 773 height 33
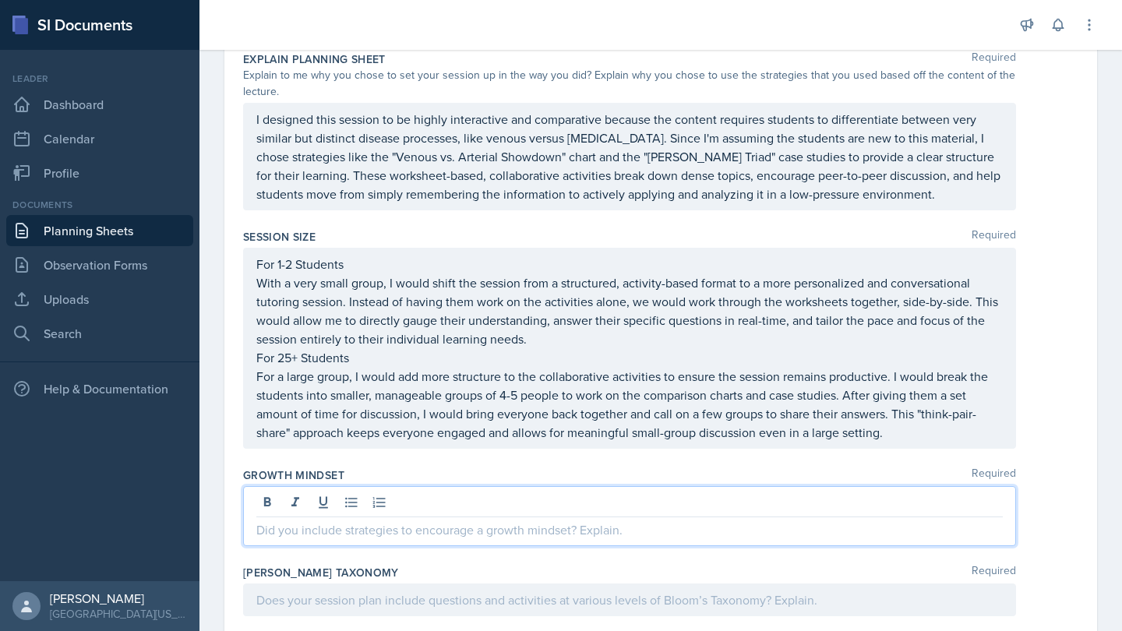
paste div
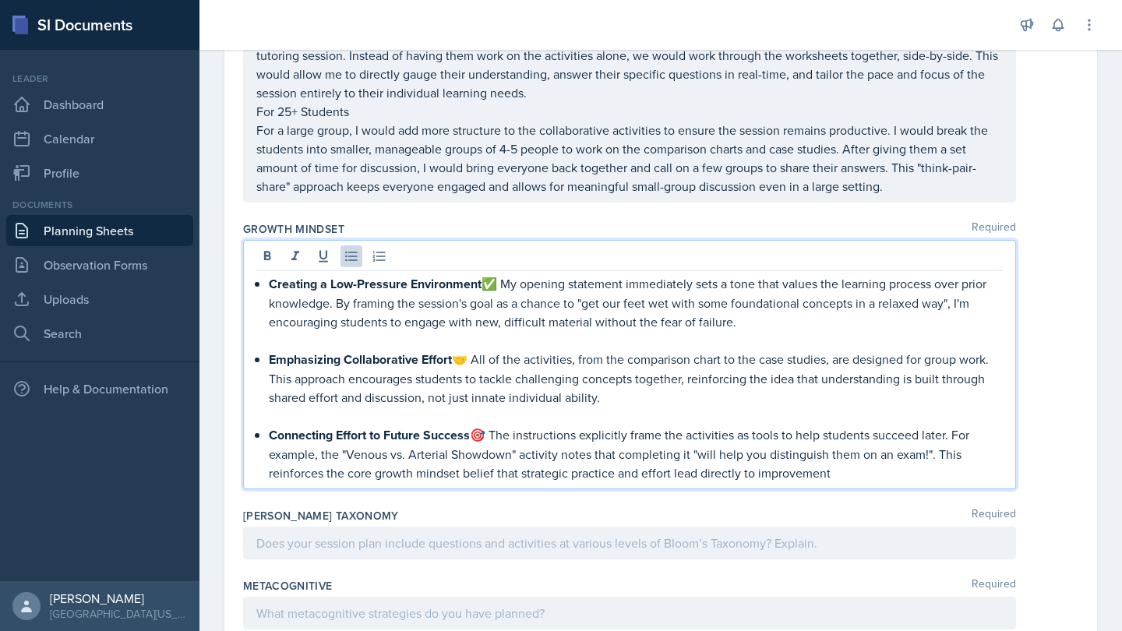
scroll to position [1311, 0]
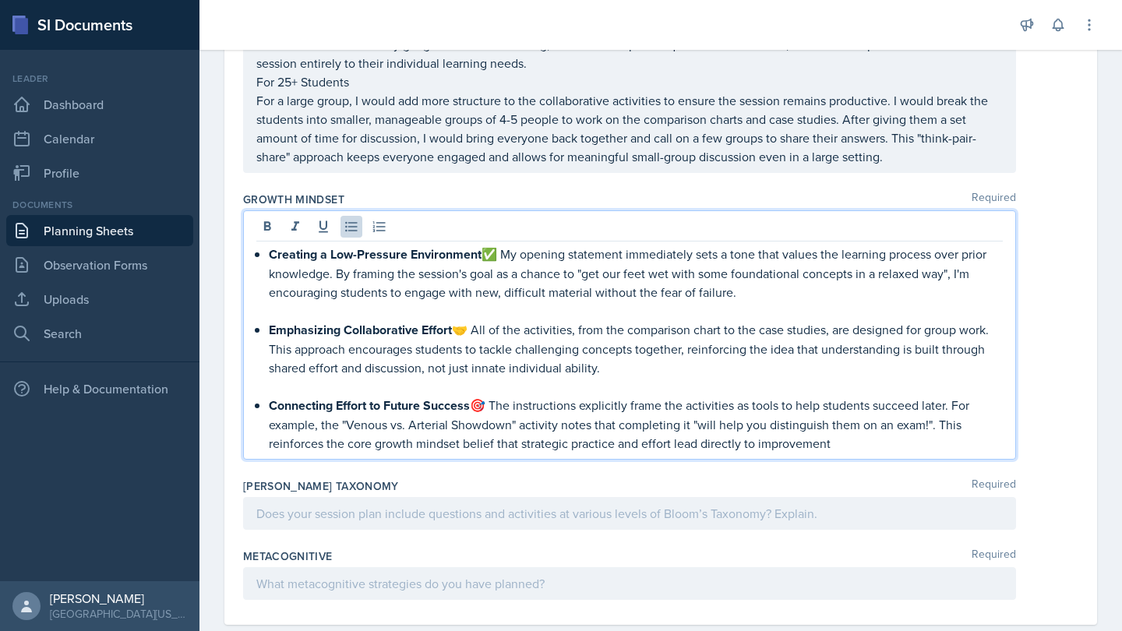
click at [495, 404] on p "Connecting Effort to Future Success 🎯 The instructions explicitly frame the act…" at bounding box center [636, 424] width 734 height 57
click at [473, 330] on p "Emphasizing Collaborative Effort 🤝 All of the activities, from the comparison c…" at bounding box center [636, 348] width 734 height 57
click at [506, 255] on p "Creating a Low-Pressure Environment ✅ My opening statement immediately sets a t…" at bounding box center [636, 273] width 734 height 57
click at [449, 313] on p at bounding box center [636, 311] width 734 height 19
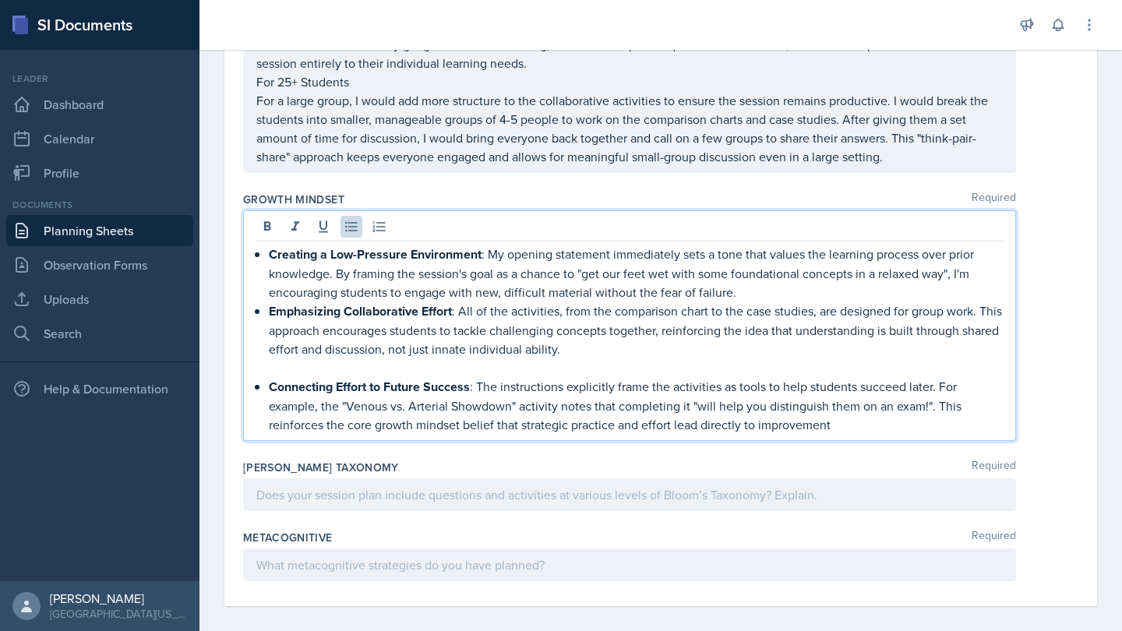
click at [399, 368] on p at bounding box center [636, 368] width 734 height 19
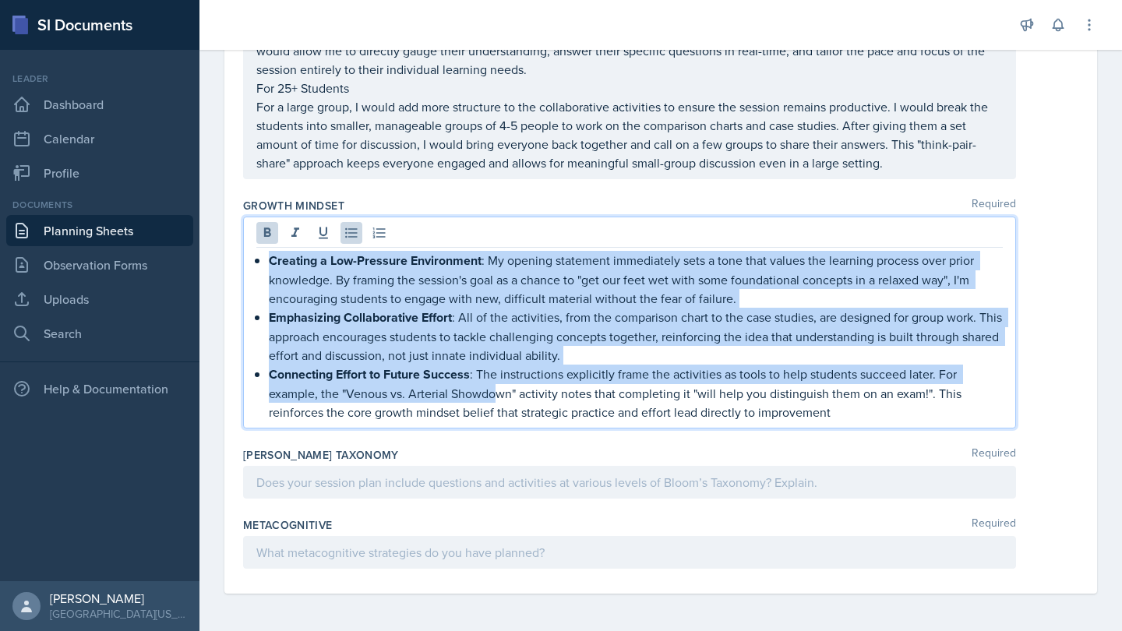
drag, startPoint x: 496, startPoint y: 397, endPoint x: 266, endPoint y: 260, distance: 268.0
click at [266, 260] on div "Creating a Low-Pressure Environment : My opening statement immediately sets a t…" at bounding box center [629, 336] width 747 height 171
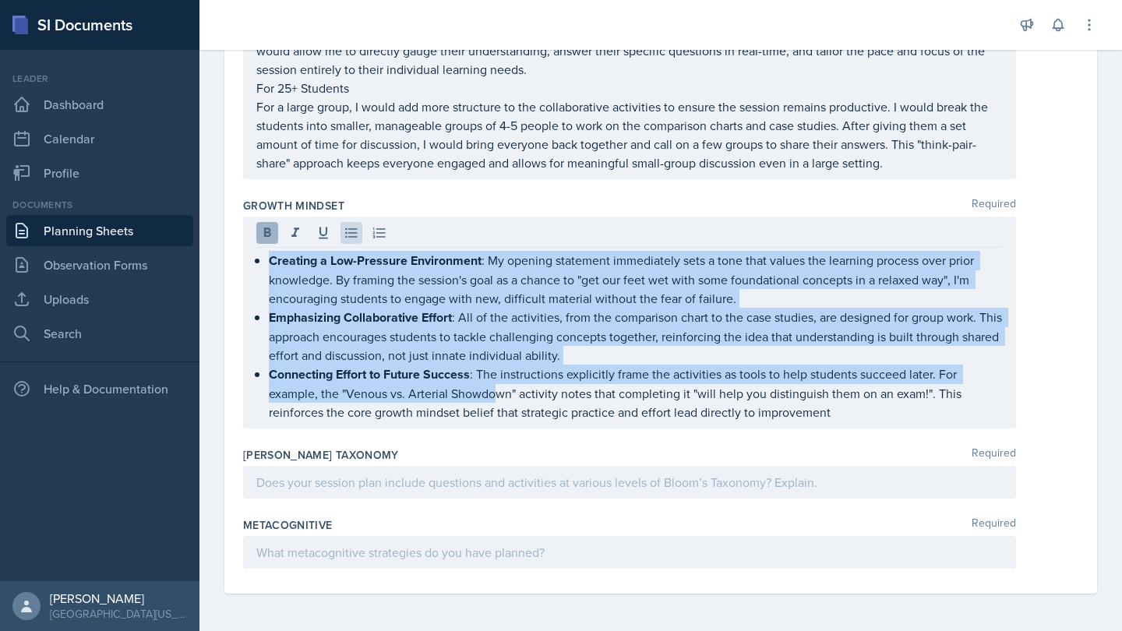
click at [267, 231] on icon at bounding box center [268, 233] width 16 height 16
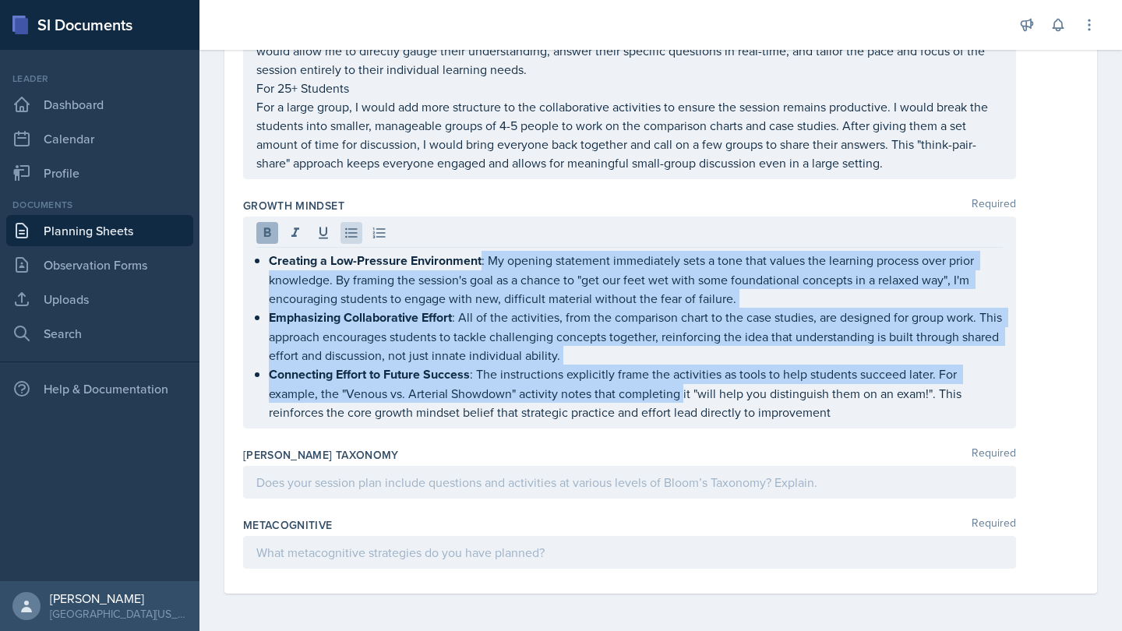
scroll to position [1302, 0]
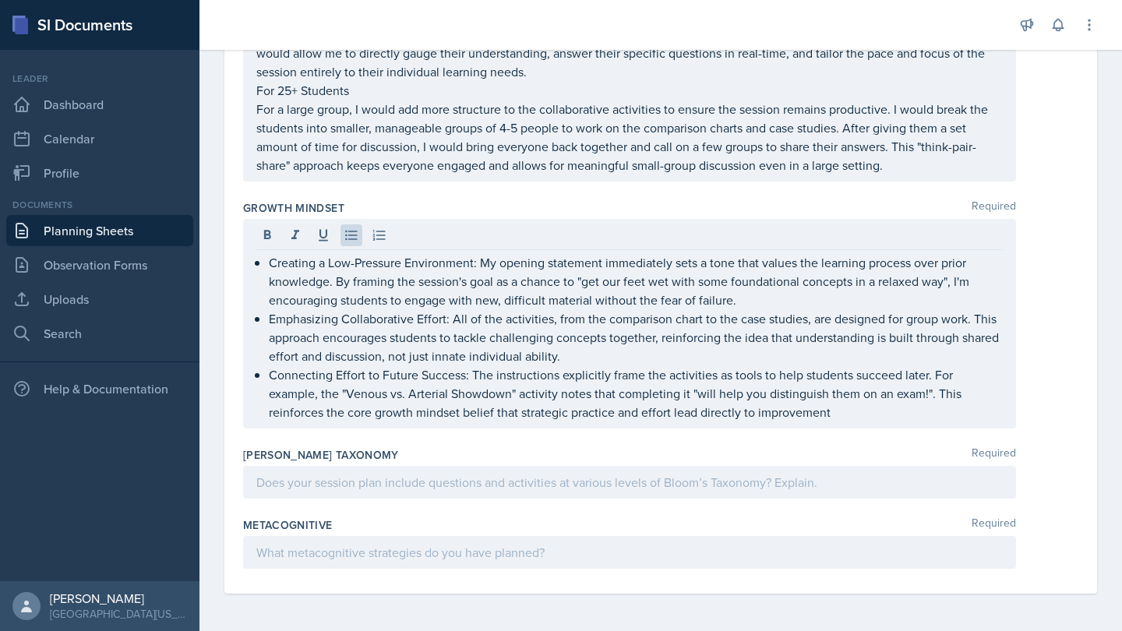
click at [400, 443] on div "[PERSON_NAME] Taxonomy Required" at bounding box center [660, 476] width 835 height 70
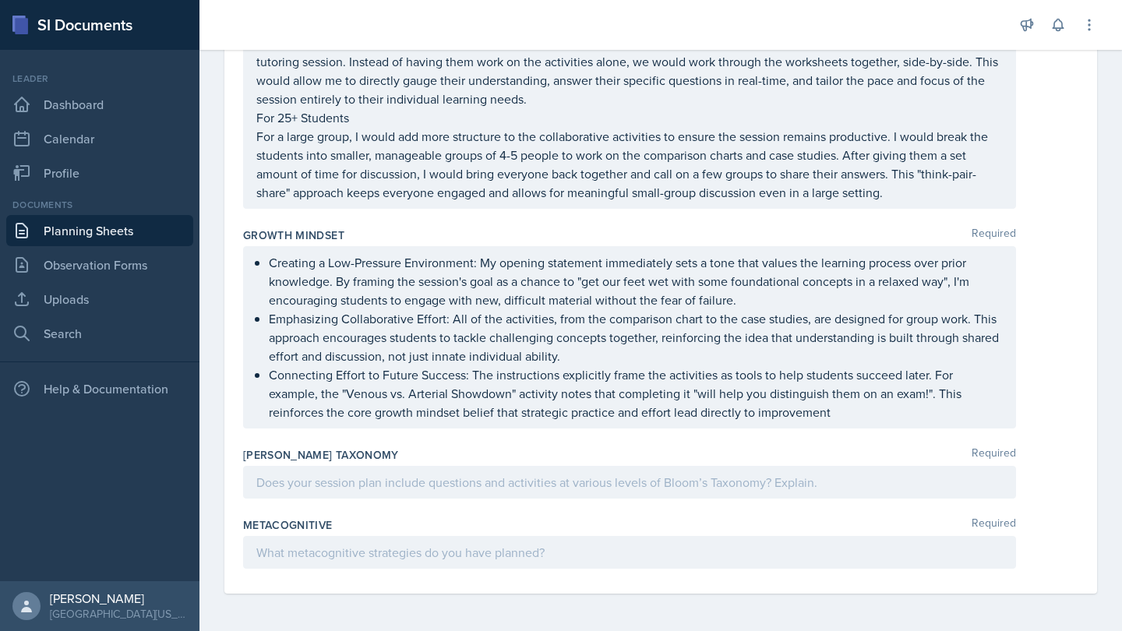
click at [474, 474] on div at bounding box center [629, 482] width 773 height 33
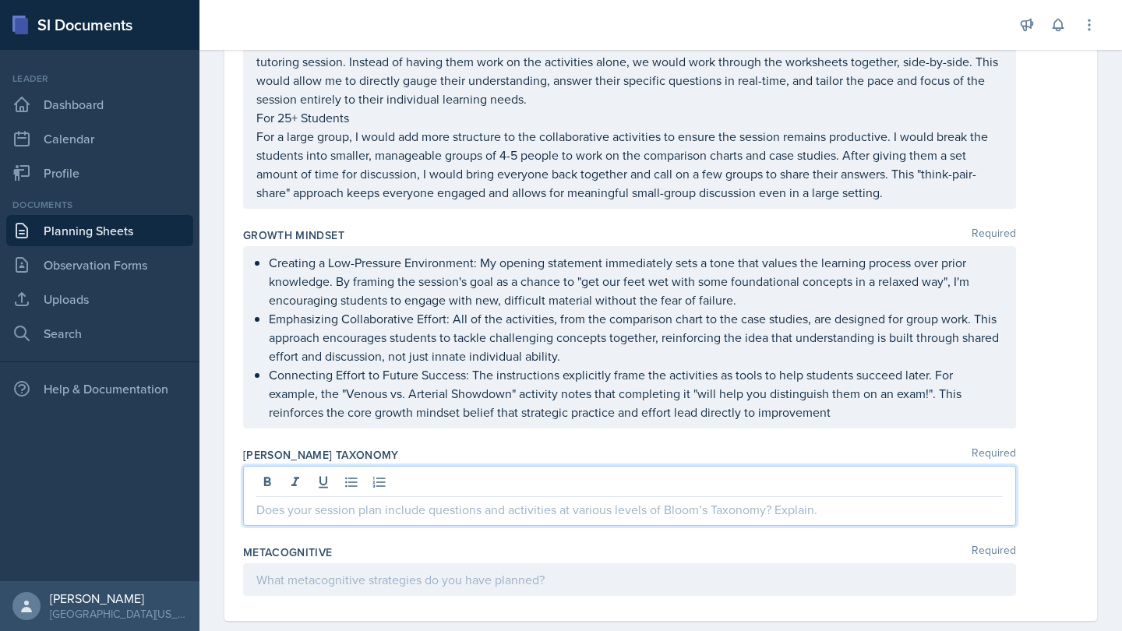
paste div
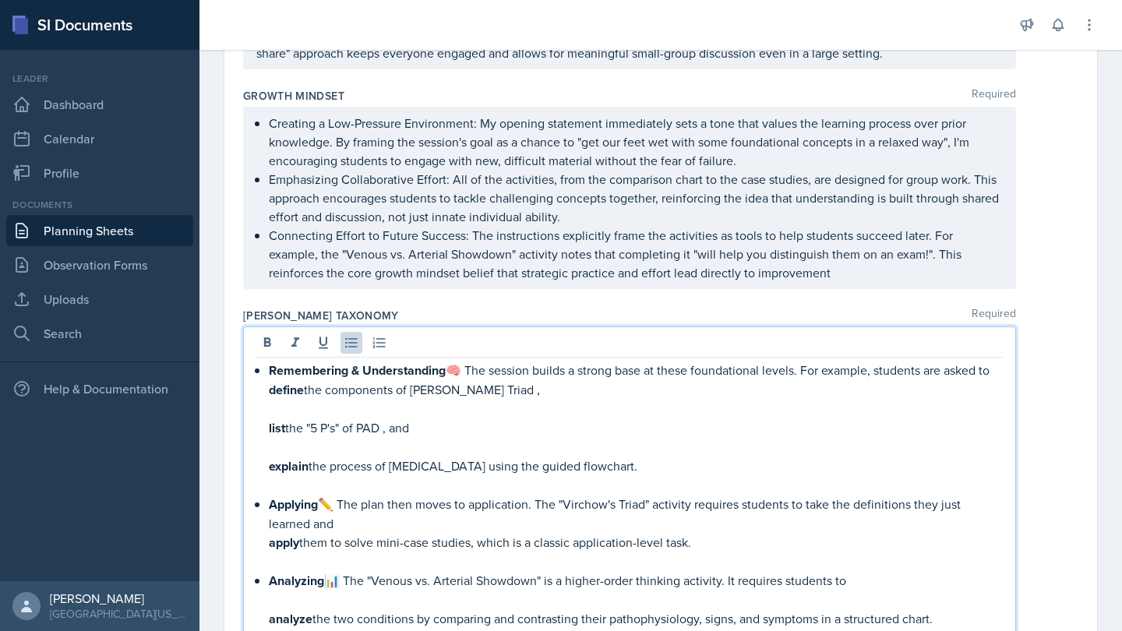
click at [350, 581] on p "Analyzing 📊 The "Venous vs. Arterial Showdown" is a higher-order thinking activ…" at bounding box center [636, 580] width 734 height 19
click at [344, 581] on p "Analyzing 📊 The "Venous vs. Arterial Showdown" is a higher-order thinking activ…" at bounding box center [636, 580] width 734 height 19
click at [268, 623] on div "Remembering & Understanding 🧠 The session builds a strong base at these foundat…" at bounding box center [629, 495] width 747 height 268
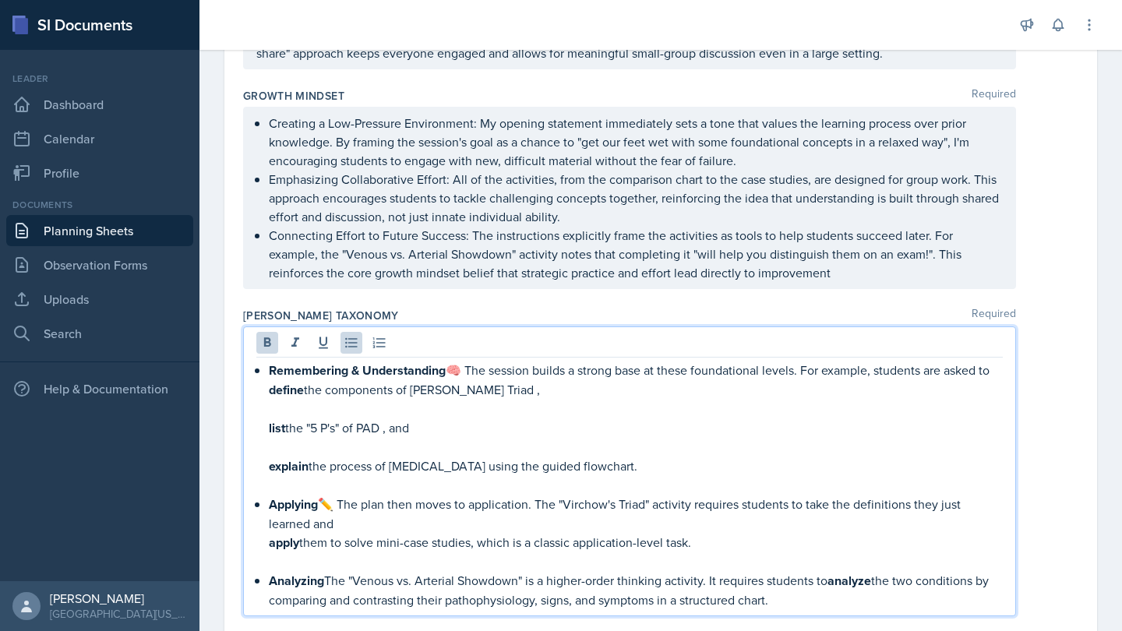
click at [264, 546] on div "Remembering & Understanding 🧠 The session builds a strong base at these foundat…" at bounding box center [629, 485] width 747 height 249
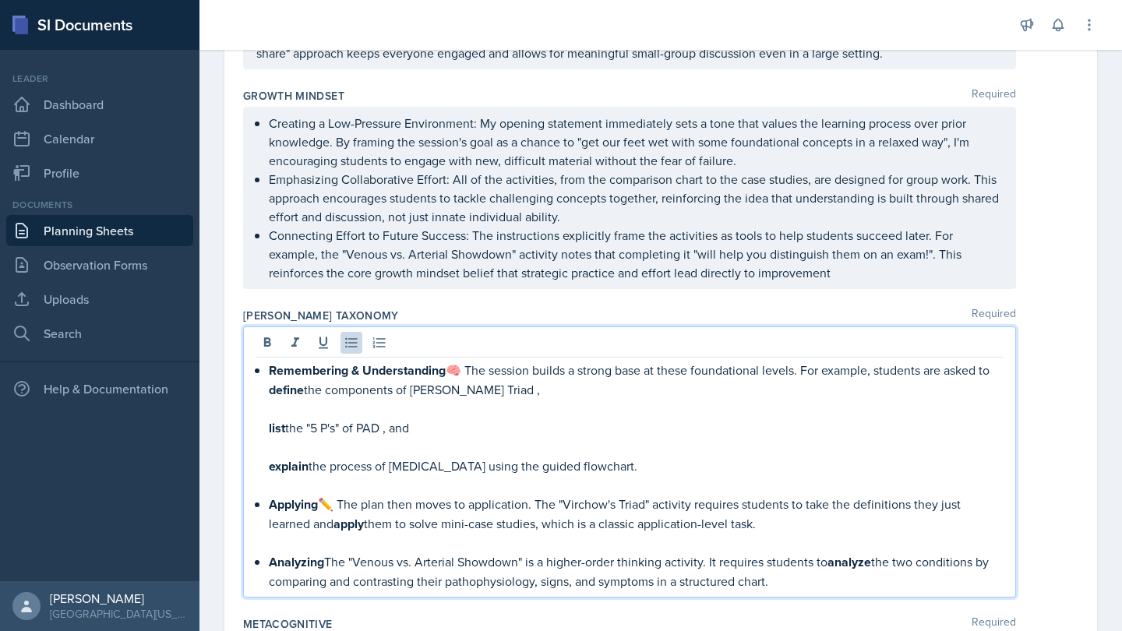
click at [338, 499] on p "Applying ✏️ The plan then moves to application. The "Virchow's Triad" activity …" at bounding box center [636, 514] width 734 height 39
click at [270, 465] on strong "explain" at bounding box center [289, 466] width 40 height 18
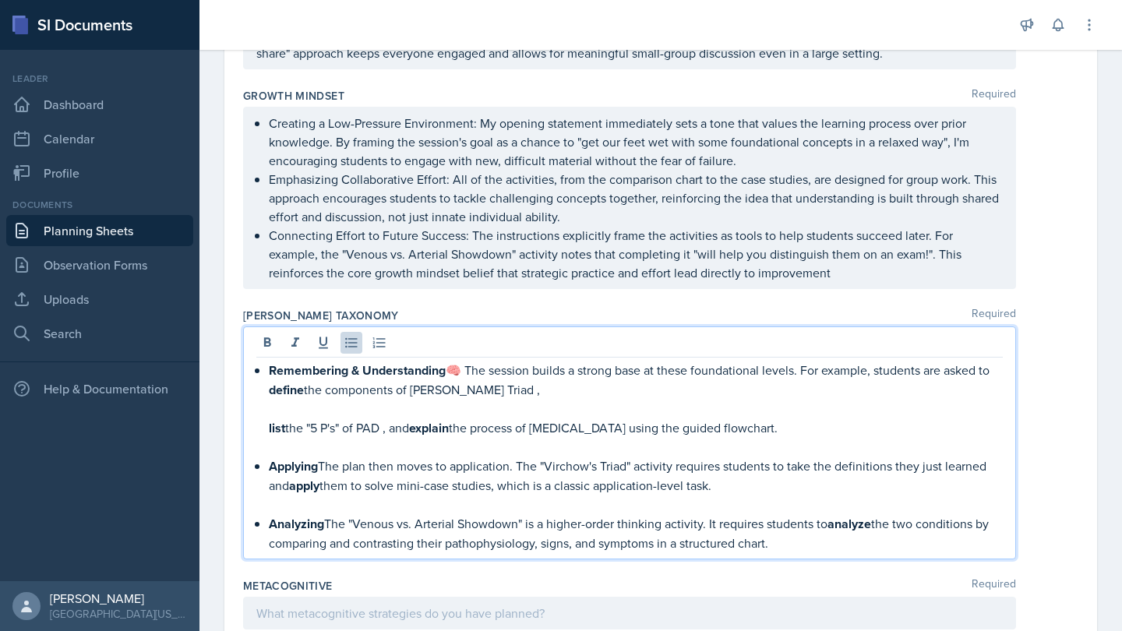
click at [269, 429] on strong "list" at bounding box center [277, 428] width 16 height 18
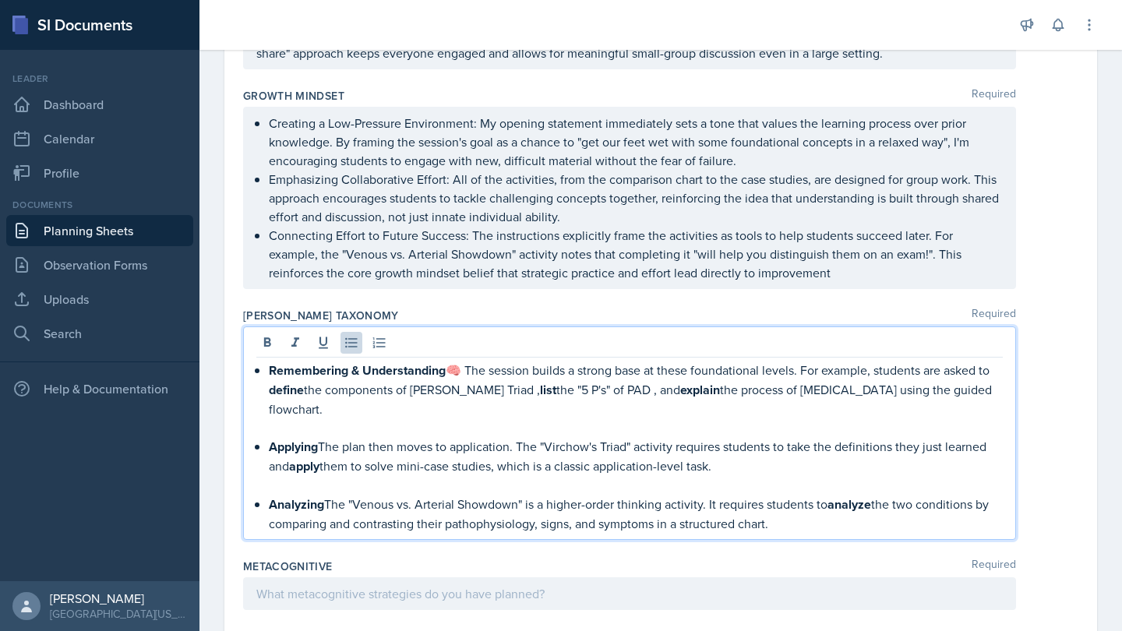
click at [466, 369] on p "Remembering & Understanding 🧠 The session builds a strong base at these foundat…" at bounding box center [636, 370] width 734 height 19
click at [417, 423] on p at bounding box center [636, 428] width 734 height 19
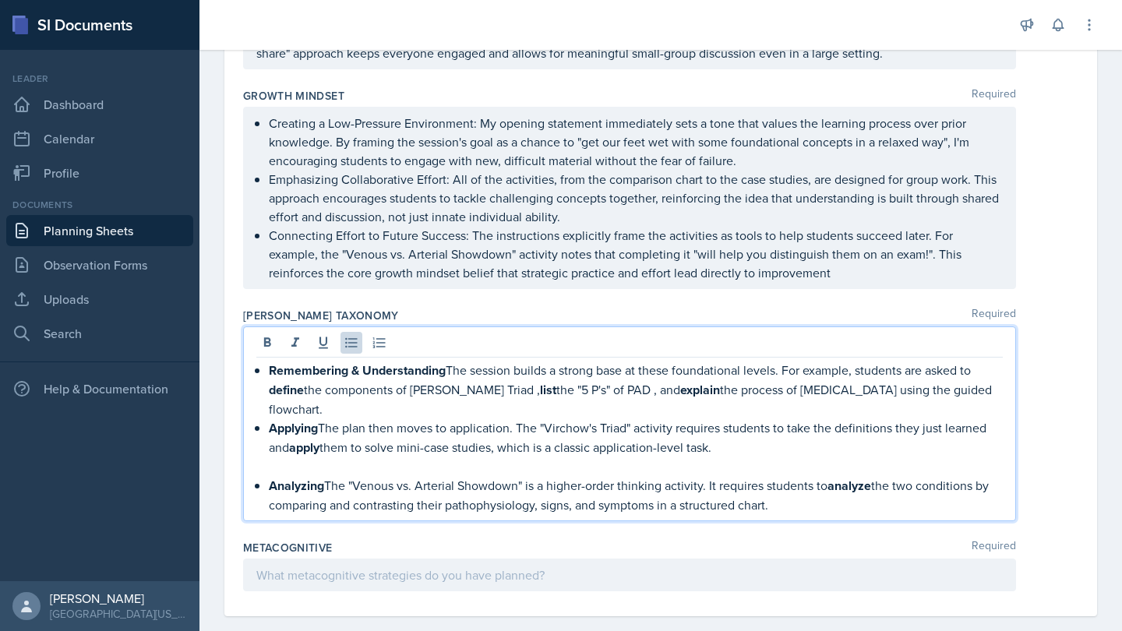
click at [358, 457] on p at bounding box center [636, 466] width 734 height 19
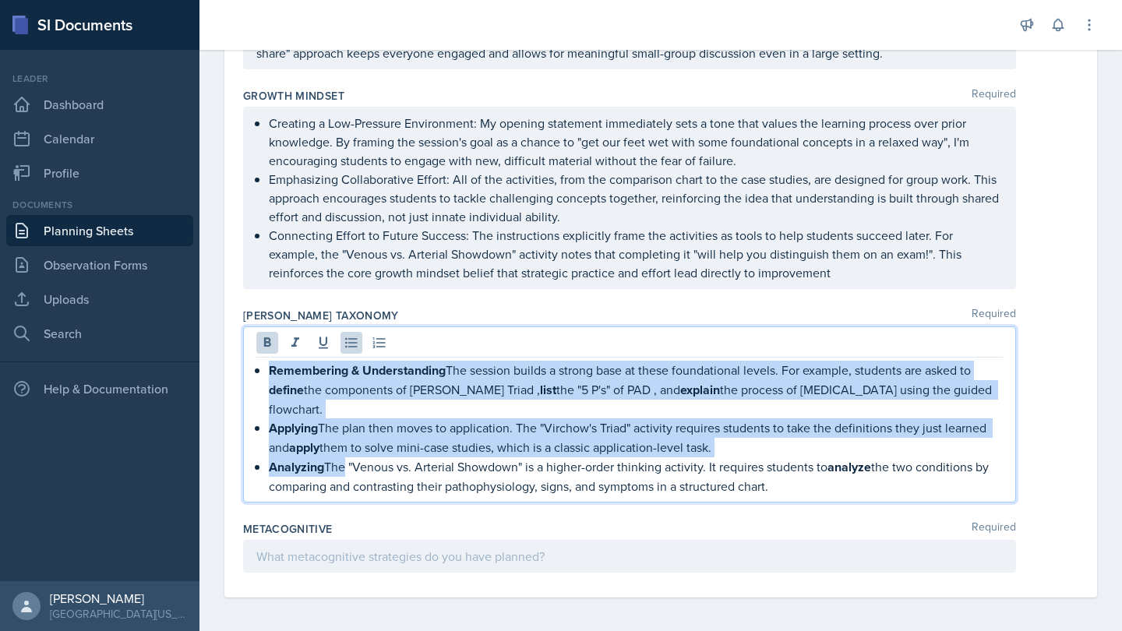
drag, startPoint x: 342, startPoint y: 464, endPoint x: 267, endPoint y: 373, distance: 118.4
click at [267, 373] on div "Remembering & Understanding The session builds a strong base at these foundatio…" at bounding box center [629, 428] width 747 height 135
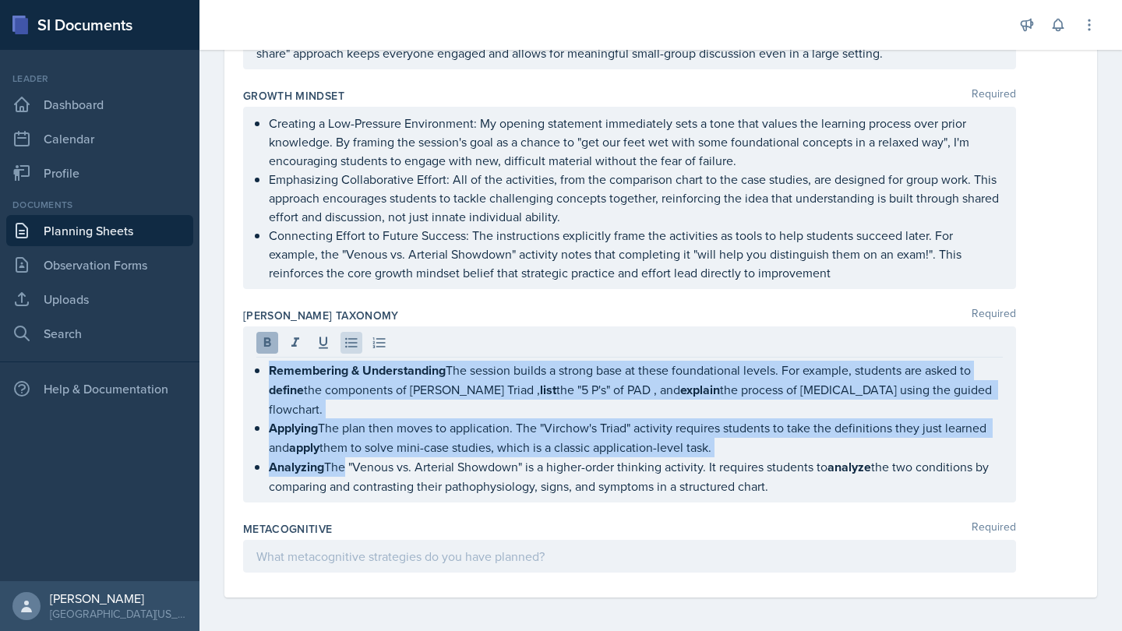
click at [266, 348] on icon at bounding box center [268, 343] width 16 height 16
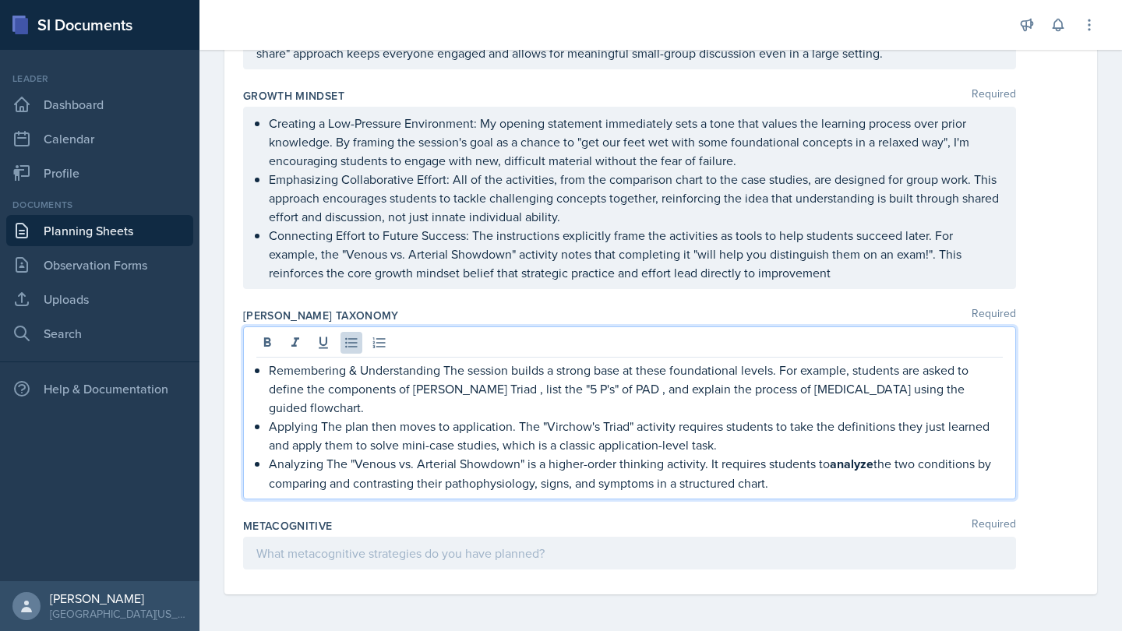
click at [316, 457] on p "Analyzing The "Venous vs. Arterial Showdown" is a higher-order thinking activit…" at bounding box center [636, 473] width 734 height 38
drag, startPoint x: 825, startPoint y: 465, endPoint x: 878, endPoint y: 465, distance: 53.0
click at [878, 465] on p "Analyzing The "Venous vs. Arterial Showdown" is a higher-order thinking activit…" at bounding box center [636, 473] width 734 height 38
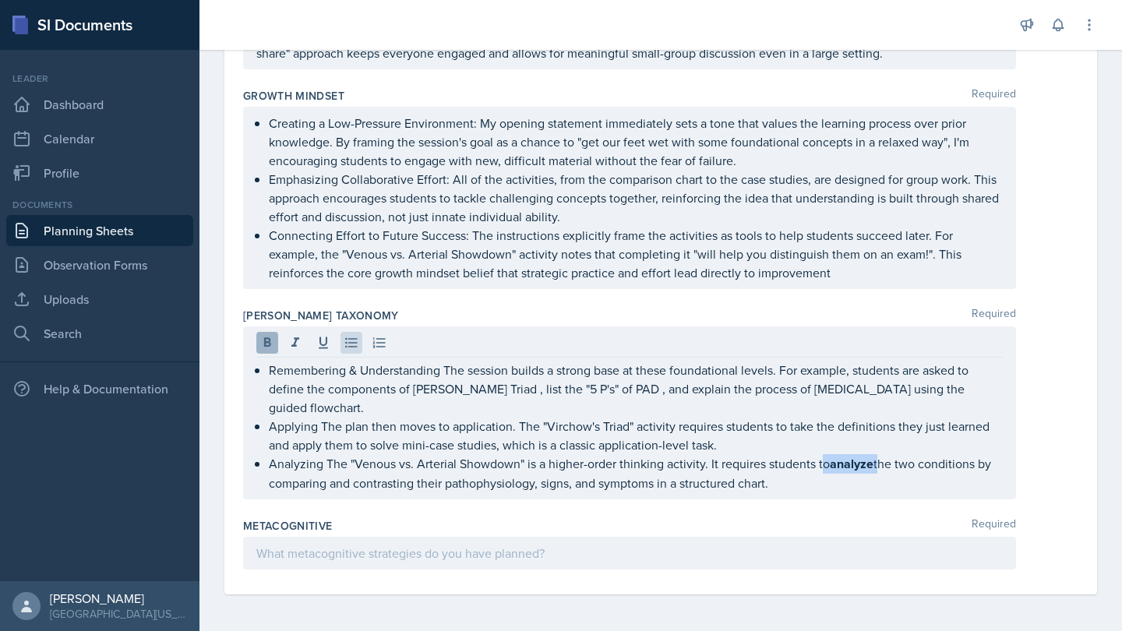
click at [270, 344] on icon at bounding box center [267, 341] width 7 height 9
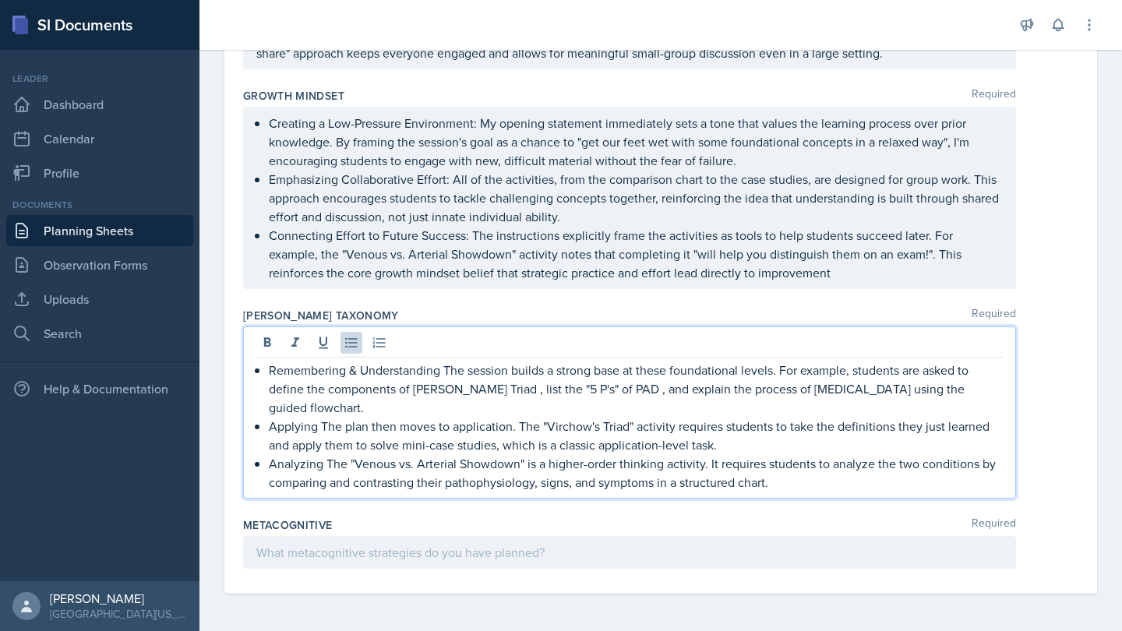
click at [333, 467] on p "Analyzing The "Venous vs. Arterial Showdown" is a higher-order thinking activit…" at bounding box center [636, 472] width 734 height 37
click at [639, 567] on div at bounding box center [629, 552] width 773 height 33
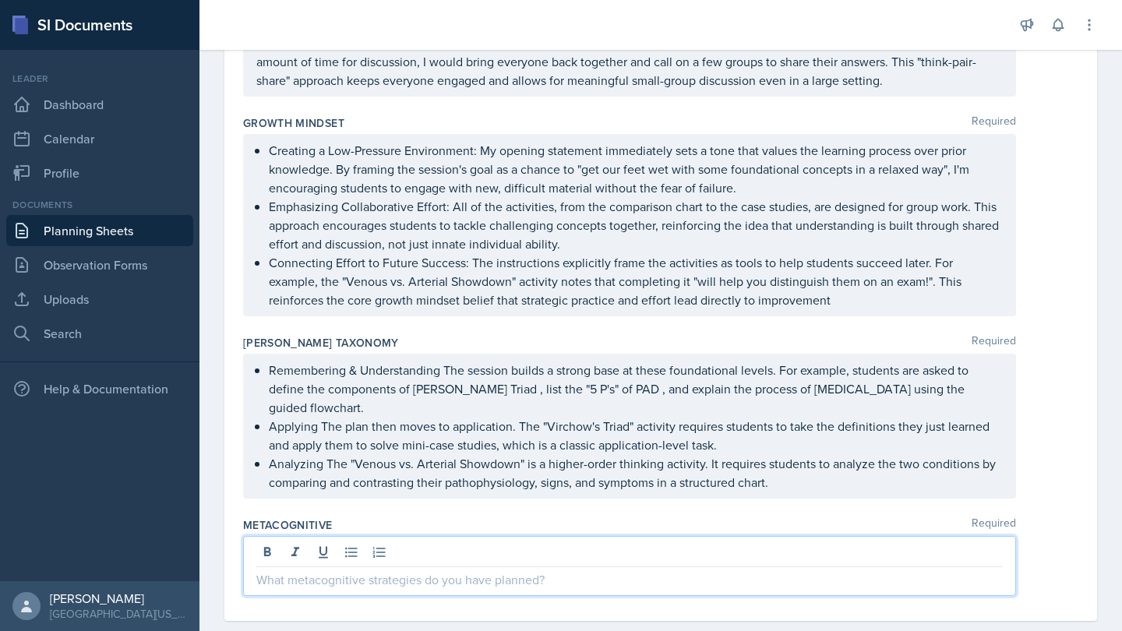
paste div
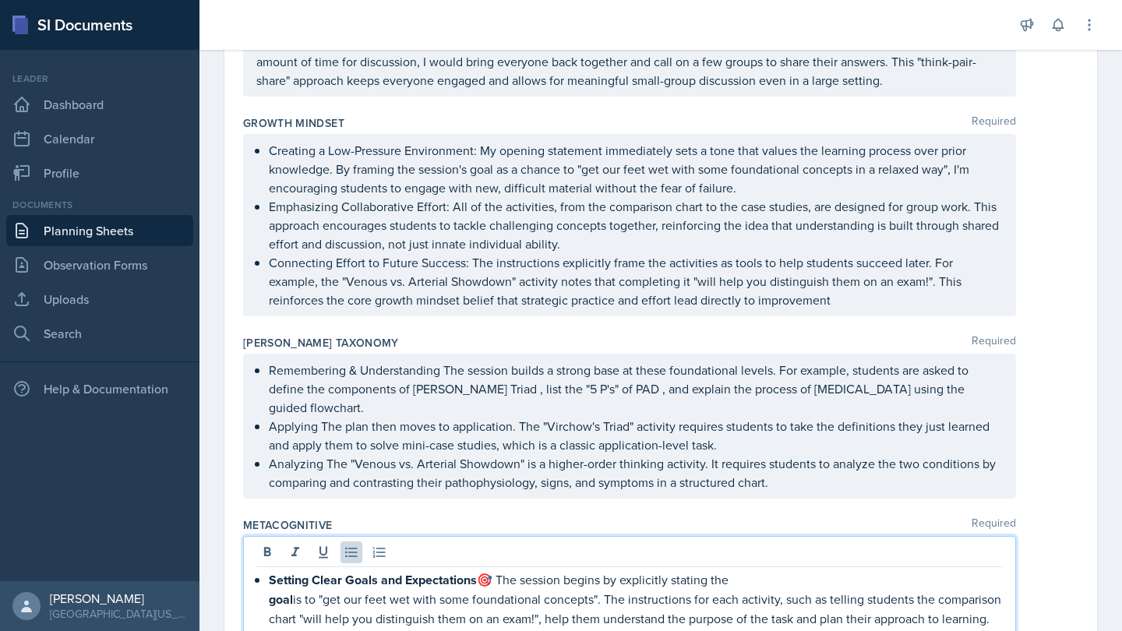
scroll to position [1595, 0]
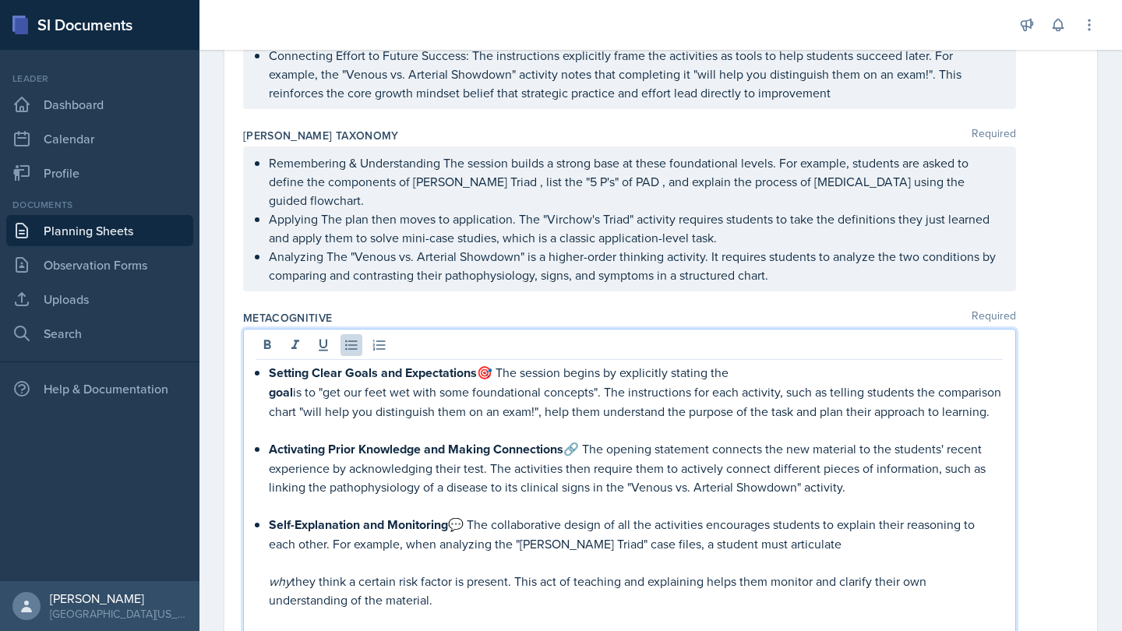
click at [496, 375] on p "Setting Clear Goals and Expectations 🎯 The session begins by explicitly stating…" at bounding box center [636, 372] width 734 height 19
click at [323, 440] on p at bounding box center [636, 430] width 734 height 19
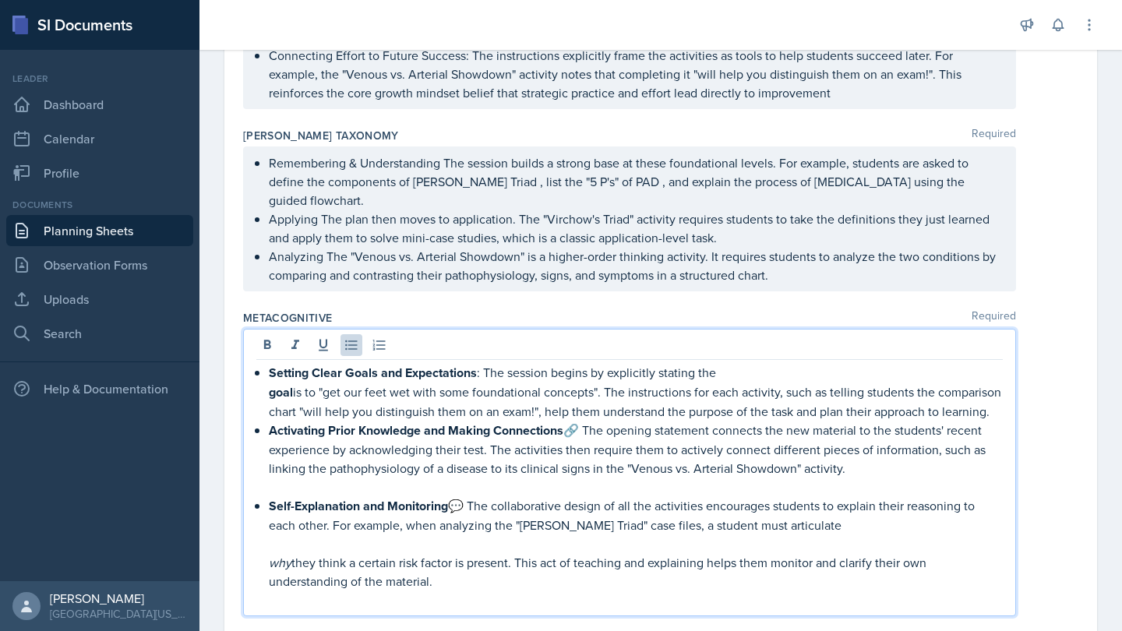
click at [584, 450] on p "Activating Prior Knowledge and Making Connections 🔗 The opening statement conne…" at bounding box center [636, 449] width 734 height 57
click at [313, 496] on p at bounding box center [636, 487] width 734 height 19
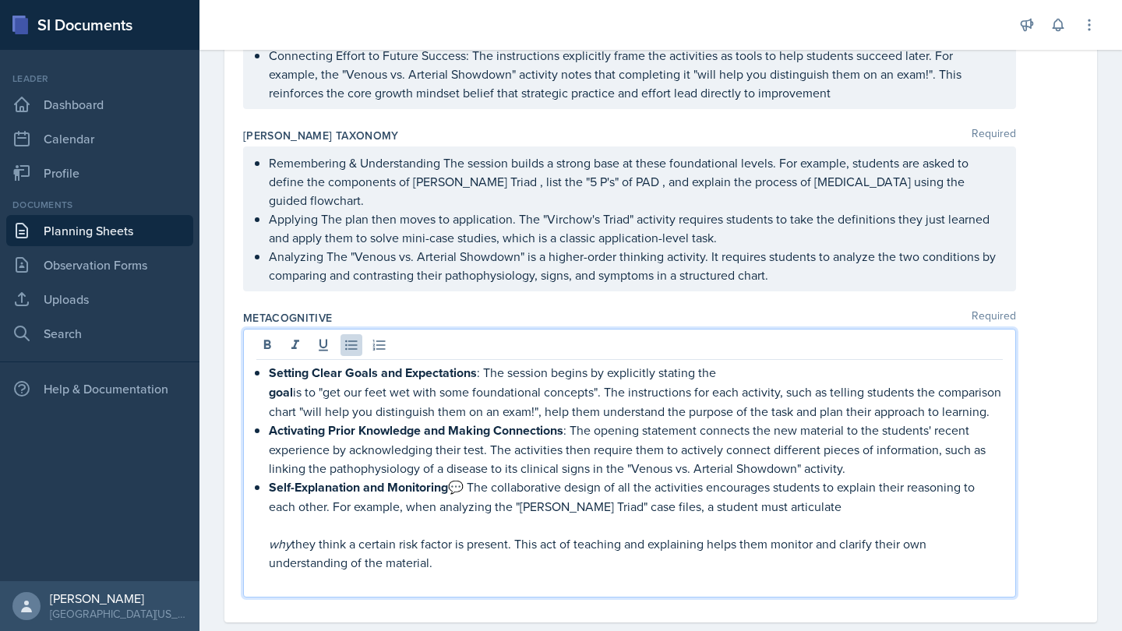
click at [270, 553] on em "why" at bounding box center [280, 543] width 23 height 17
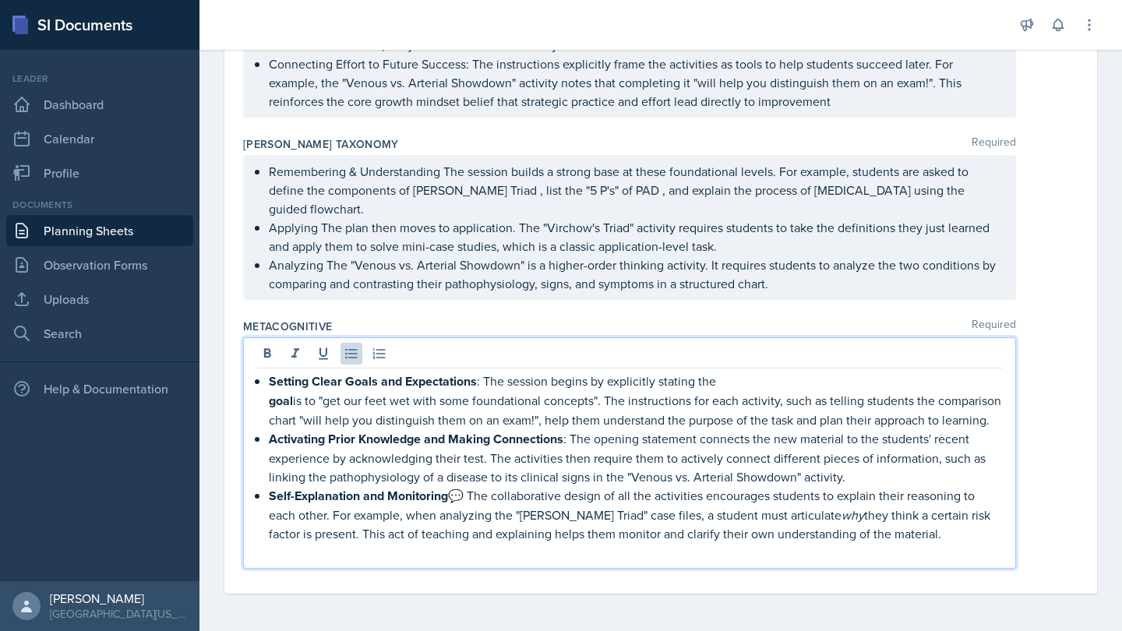
click at [469, 508] on p "Self-Explanation and Monitoring 💬 The collaborative design of all the activitie…" at bounding box center [636, 514] width 734 height 57
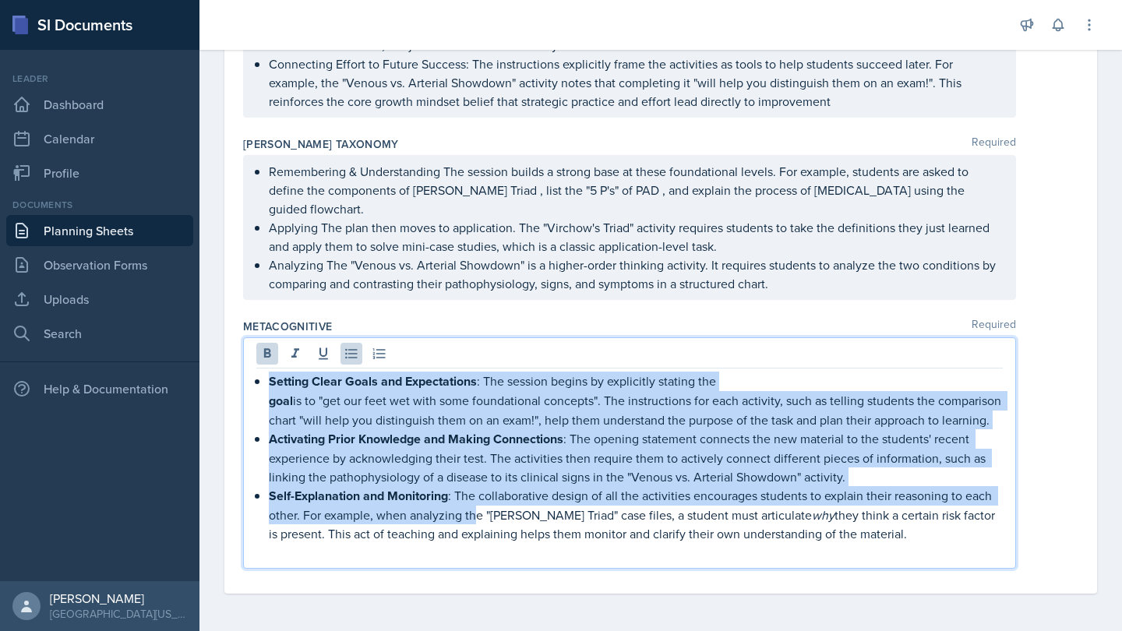
drag, startPoint x: 477, startPoint y: 527, endPoint x: 253, endPoint y: 365, distance: 276.9
click at [253, 365] on div "Setting Clear Goals and Expectations : The session begins by explicitly stating…" at bounding box center [629, 452] width 773 height 231
click at [263, 348] on icon at bounding box center [268, 354] width 16 height 16
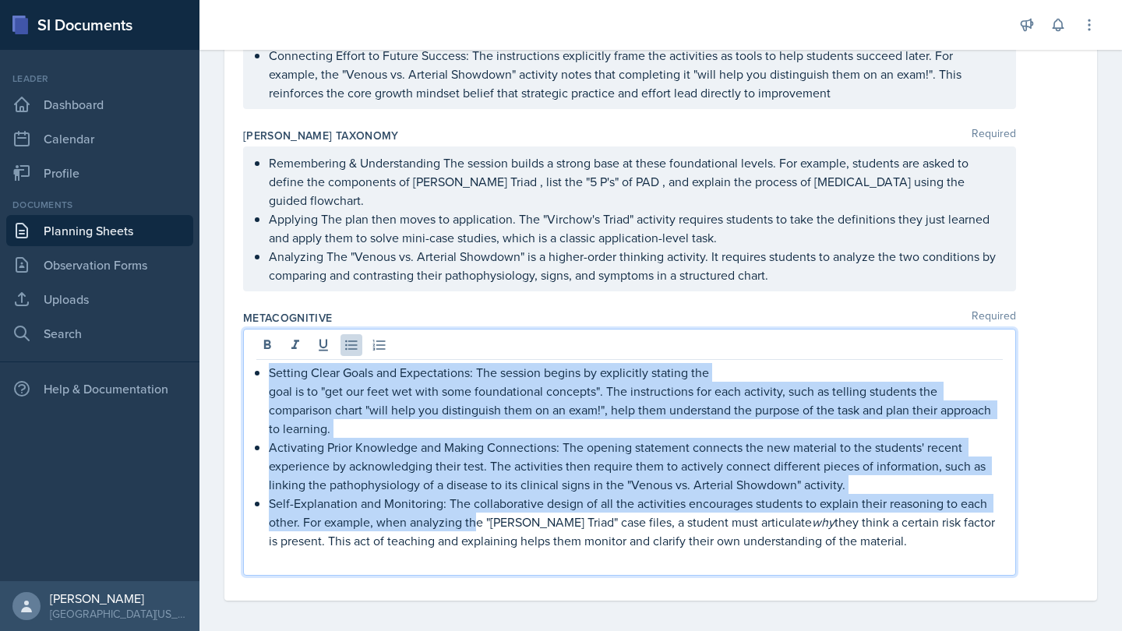
scroll to position [1583, 0]
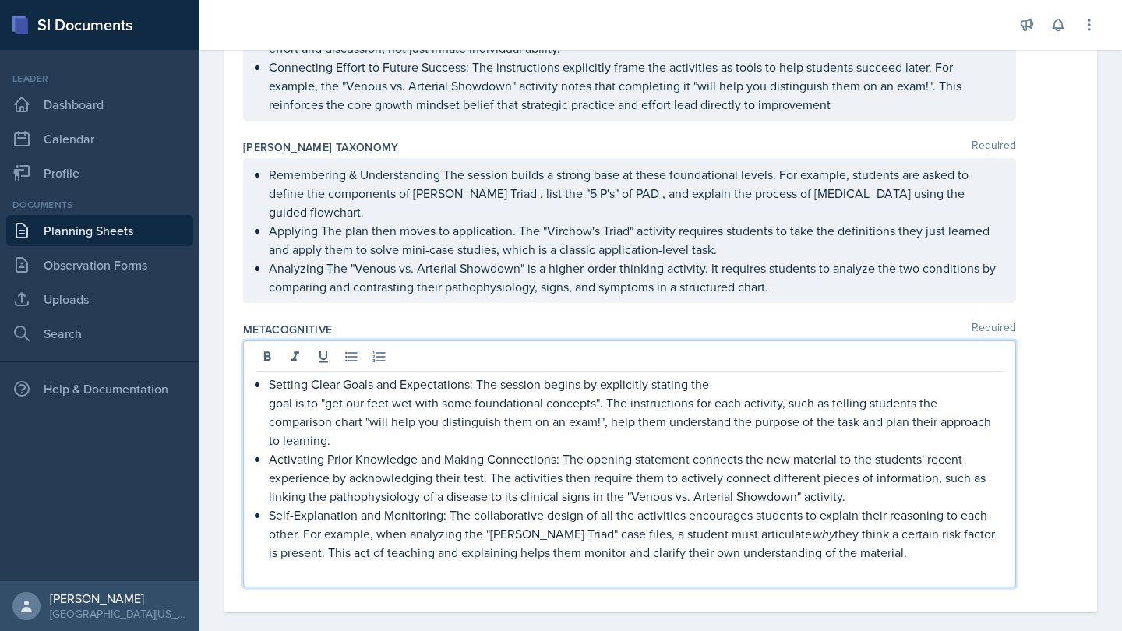
click at [388, 562] on p at bounding box center [629, 571] width 747 height 19
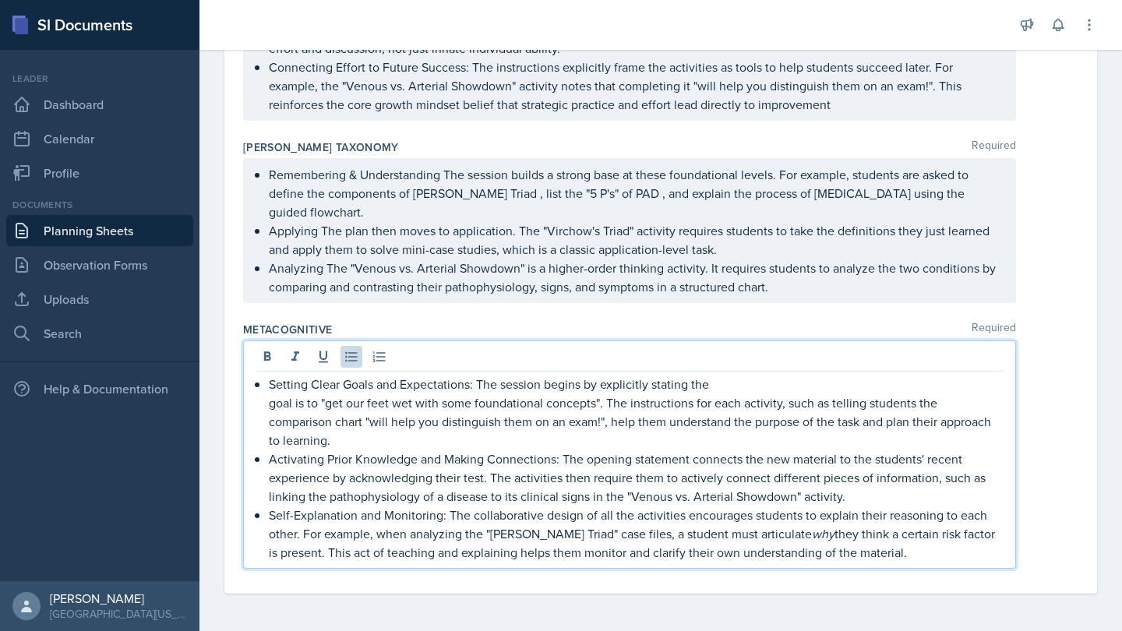
scroll to position [1564, 0]
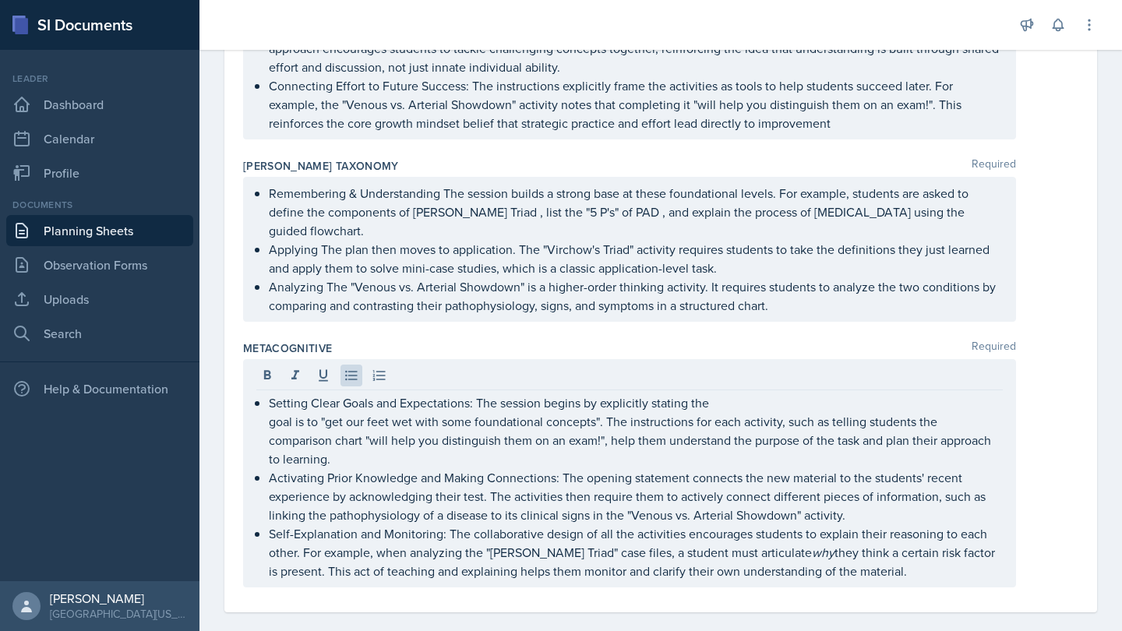
click at [632, 337] on div "Metacognitive Required Setting Clear Goals and Expectations: The session begins…" at bounding box center [660, 467] width 835 height 266
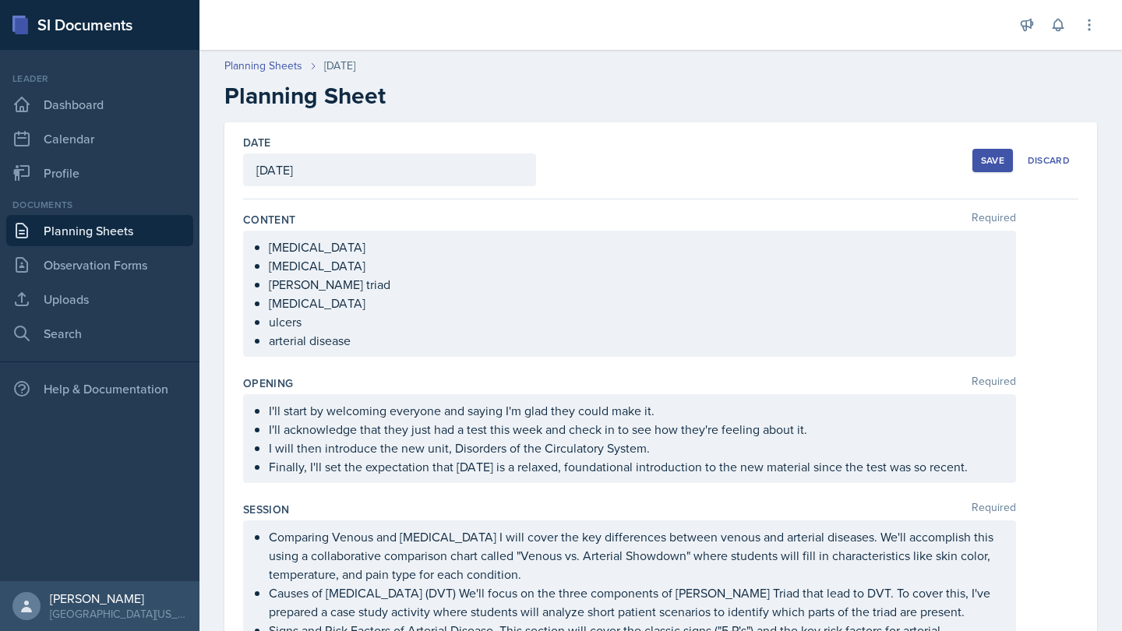
scroll to position [0, 0]
click at [1001, 163] on div "Save" at bounding box center [992, 160] width 23 height 12
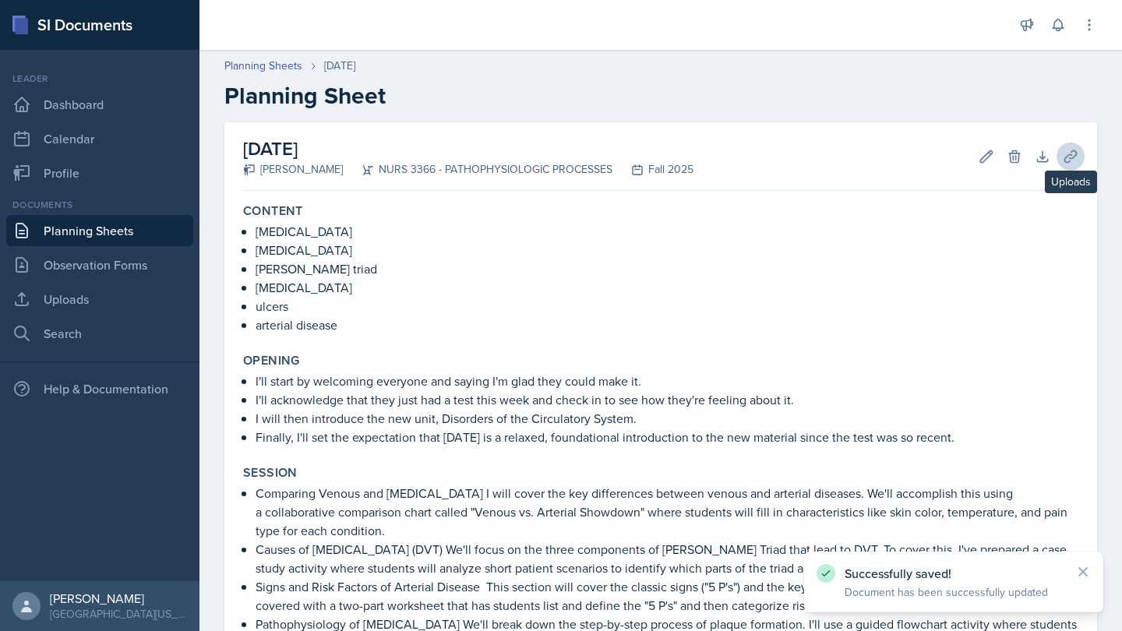
click at [1069, 150] on icon at bounding box center [1071, 157] width 16 height 16
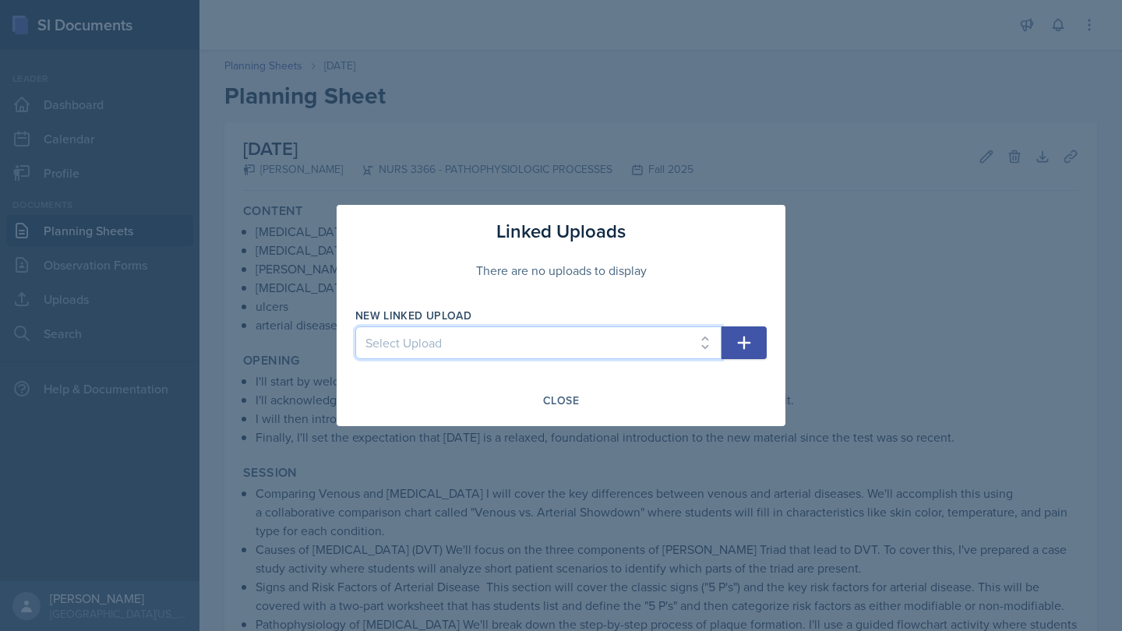
select select "a7df4a13-f991-4eb5-933e-80f534198ddb"
click at [732, 344] on button "button" at bounding box center [744, 343] width 45 height 33
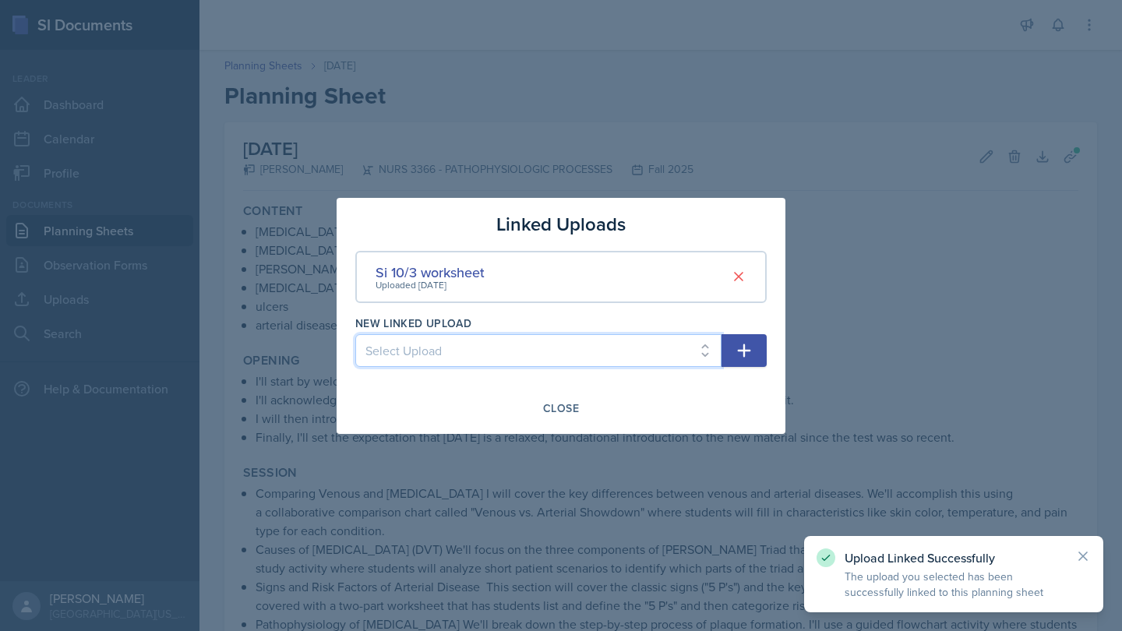
select select "45dc9fc1-b20f-40d3-8818-28e149df0d89"
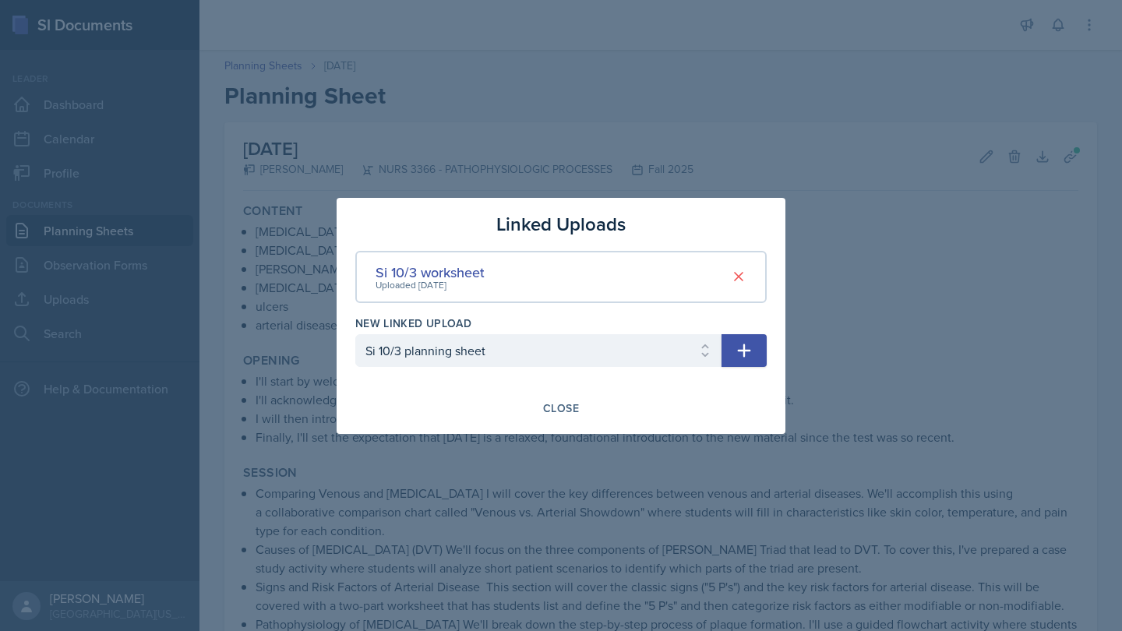
click at [740, 346] on icon "button" at bounding box center [744, 350] width 19 height 19
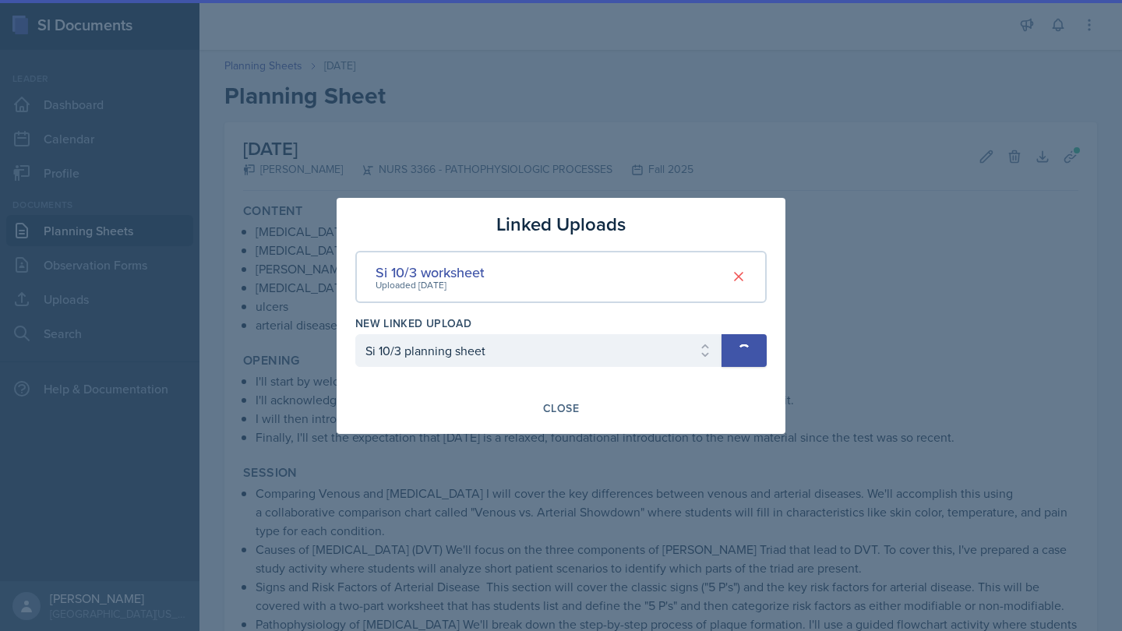
select select
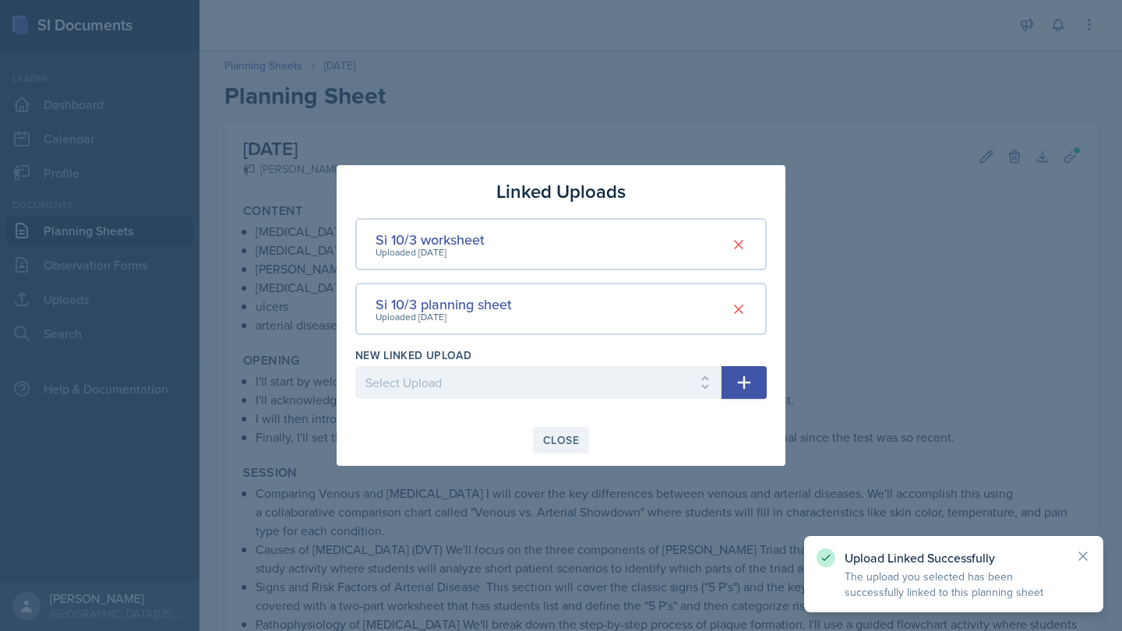
click at [556, 442] on div "Close" at bounding box center [561, 440] width 36 height 12
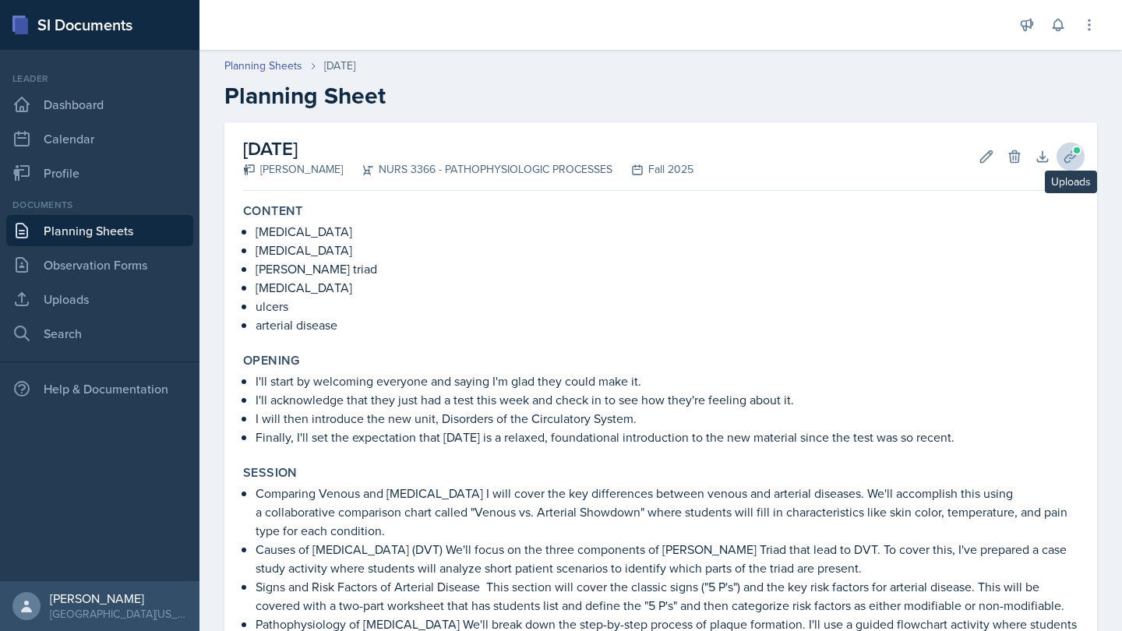
click at [1079, 154] on span at bounding box center [1076, 150] width 9 height 9
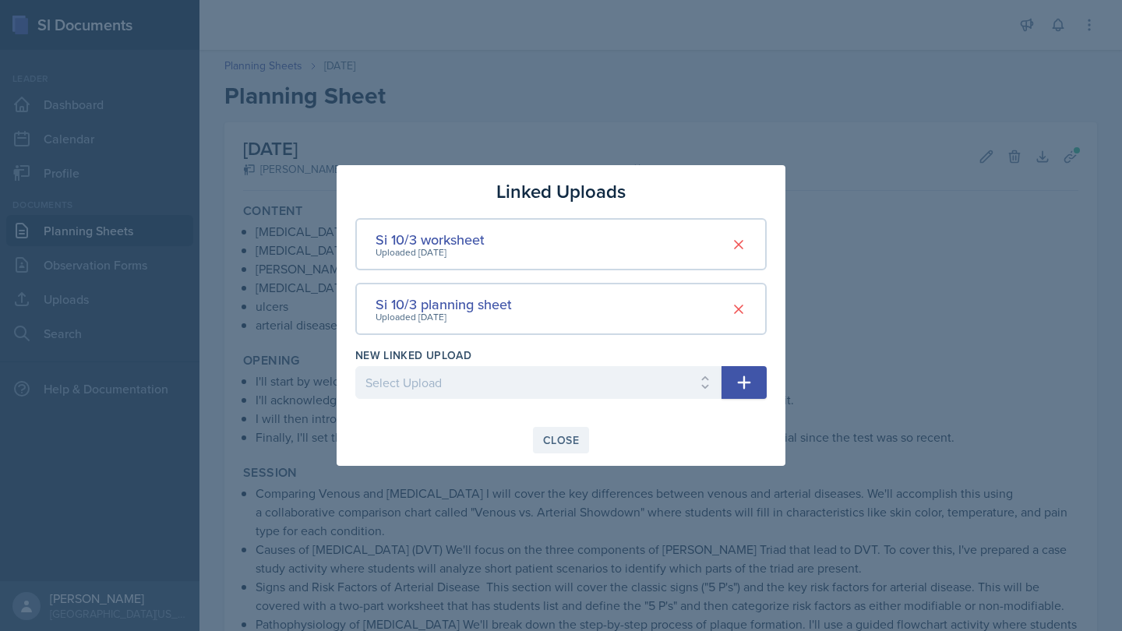
click at [566, 439] on div "Close" at bounding box center [561, 440] width 36 height 12
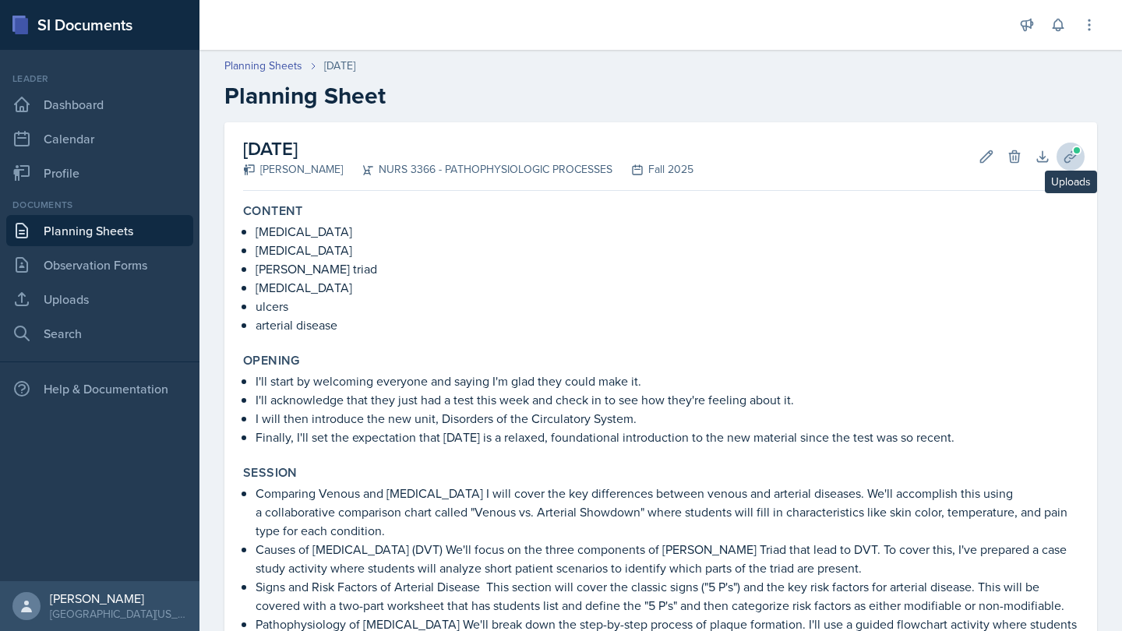
click at [1068, 158] on icon at bounding box center [1071, 157] width 16 height 16
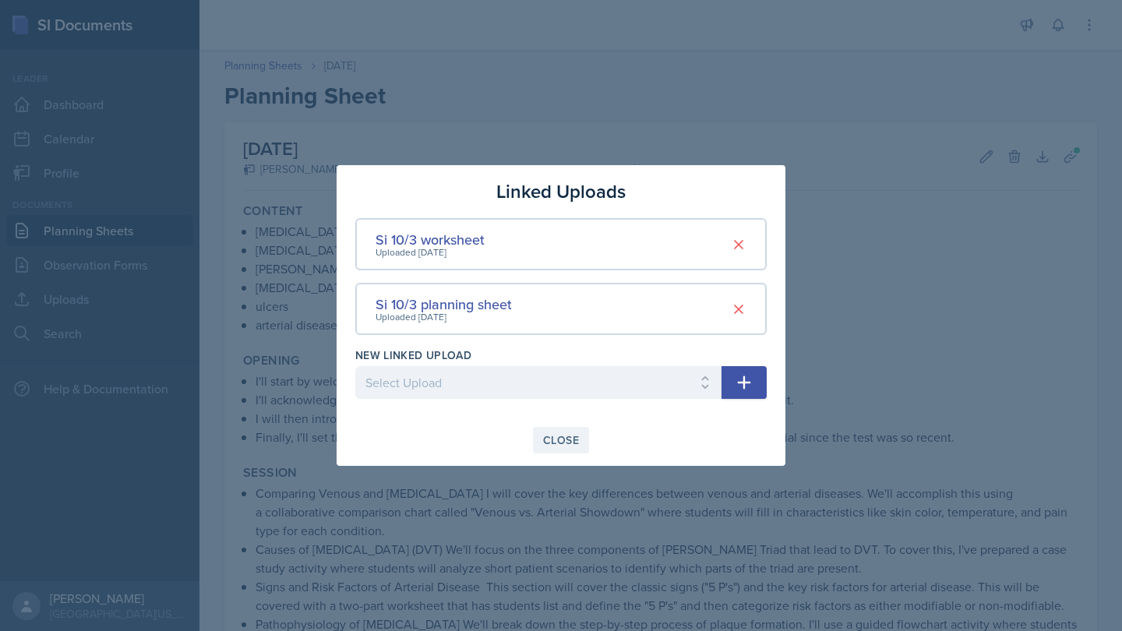
click at [549, 443] on div "Close" at bounding box center [561, 440] width 36 height 12
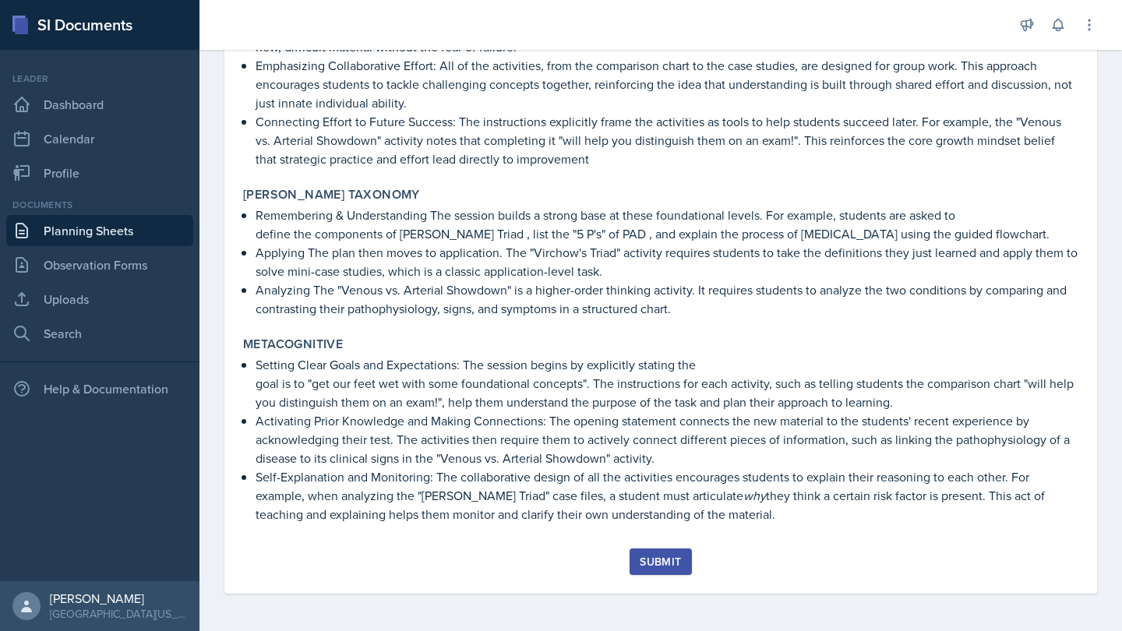
click at [680, 562] on div "Submit" at bounding box center [660, 562] width 41 height 12
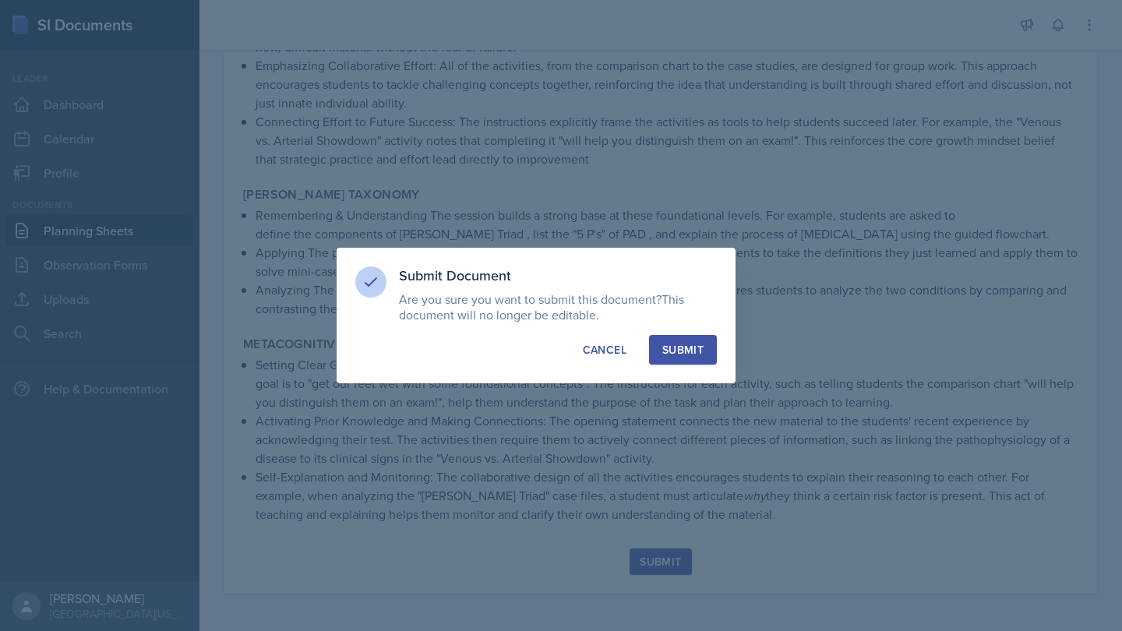
click at [680, 365] on div "Submit Document Are you sure you want to submit this document? This document wi…" at bounding box center [536, 316] width 399 height 136
click at [683, 358] on button "Submit" at bounding box center [683, 350] width 68 height 30
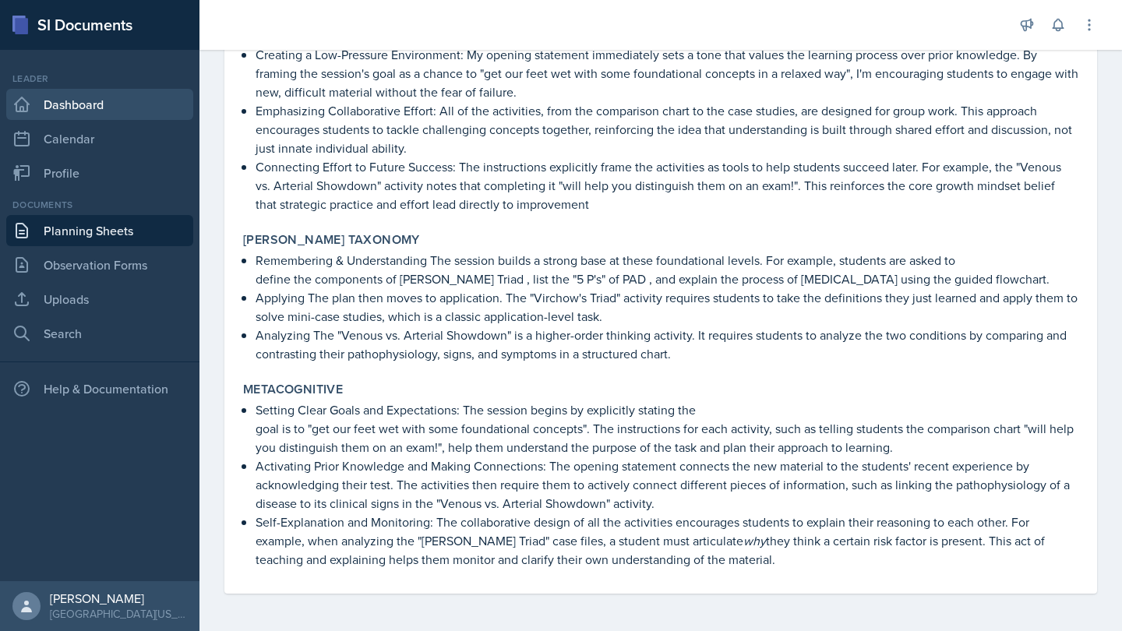
click at [111, 116] on link "Dashboard" at bounding box center [99, 104] width 187 height 31
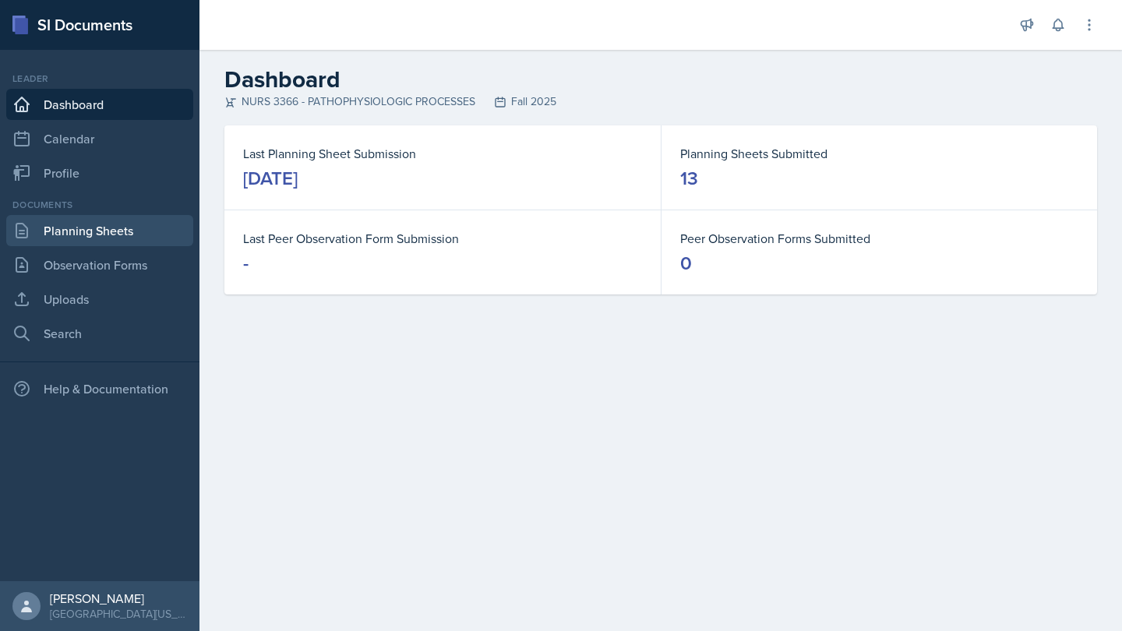
click at [121, 231] on link "Planning Sheets" at bounding box center [99, 230] width 187 height 31
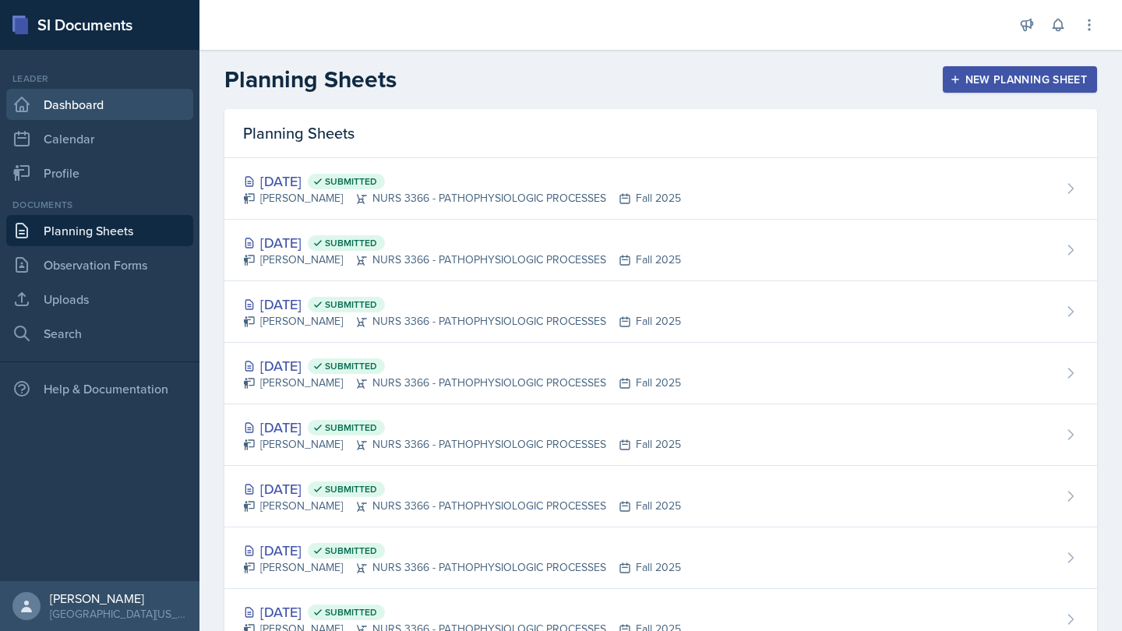
click at [103, 110] on link "Dashboard" at bounding box center [99, 104] width 187 height 31
